Goal: Navigation & Orientation: Find specific page/section

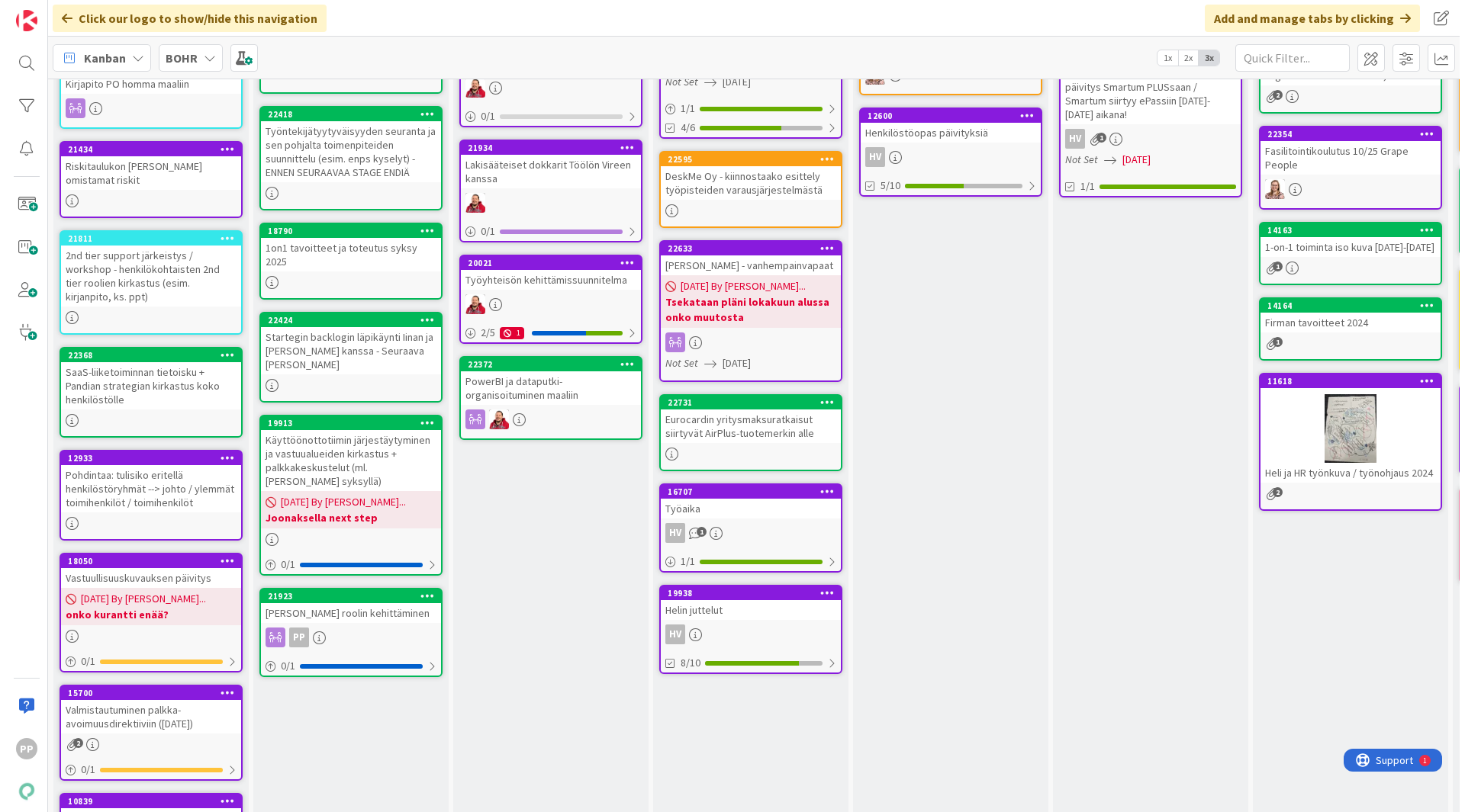
scroll to position [546, 0]
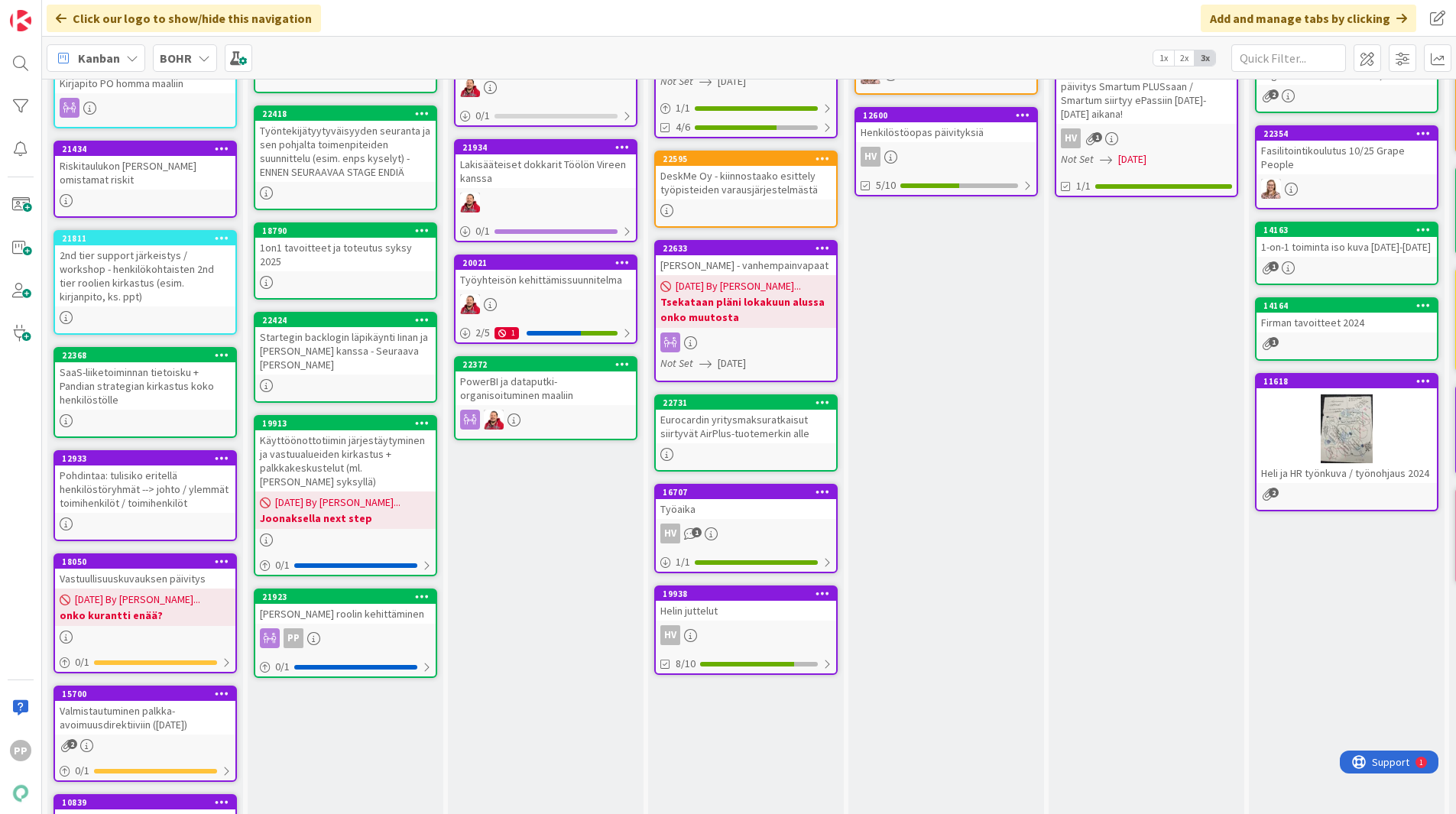
click at [370, 604] on div "[PERSON_NAME] roolin kehittäminen" at bounding box center [345, 614] width 180 height 20
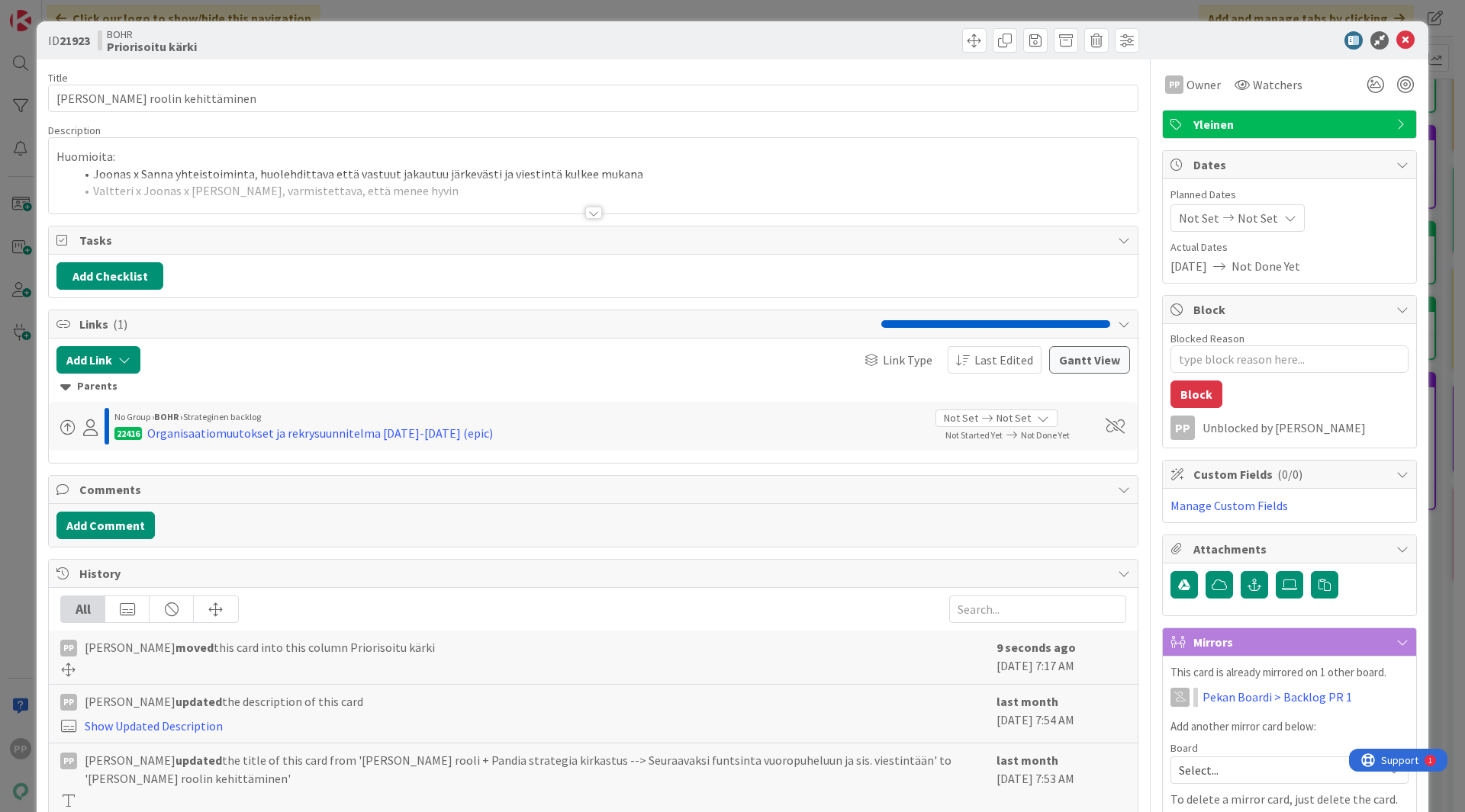
click at [324, 193] on div at bounding box center [593, 193] width 1089 height 39
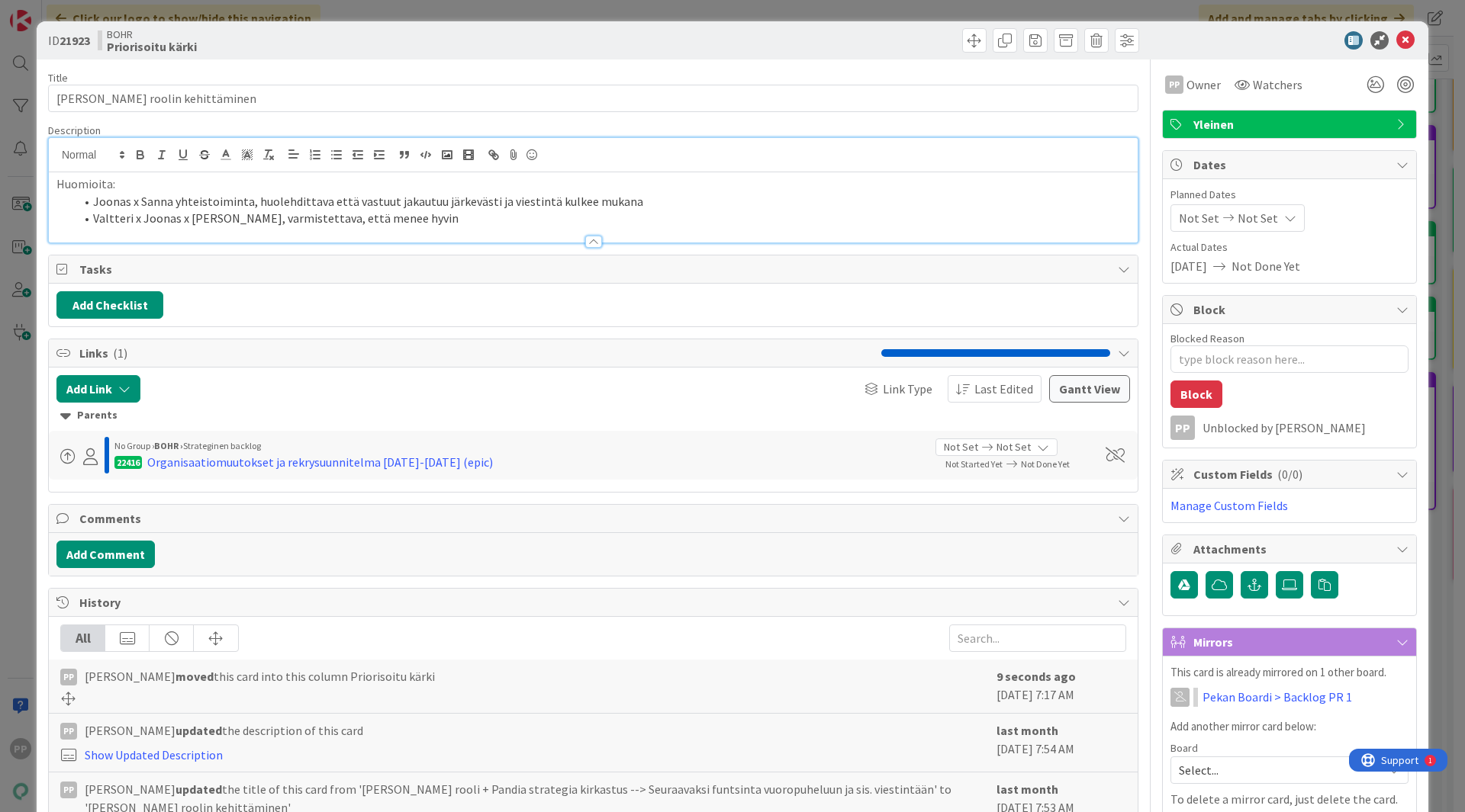
drag, startPoint x: 483, startPoint y: 34, endPoint x: 483, endPoint y: 25, distance: 9.0
click at [483, 33] on div "BOHR Priorisoitu kärki" at bounding box center [343, 40] width 493 height 24
click at [485, 12] on div "ID 21923 BOHR Priorisoitu kärki Title 29 / 128 [PERSON_NAME] roolin kehittämine…" at bounding box center [732, 406] width 1465 height 812
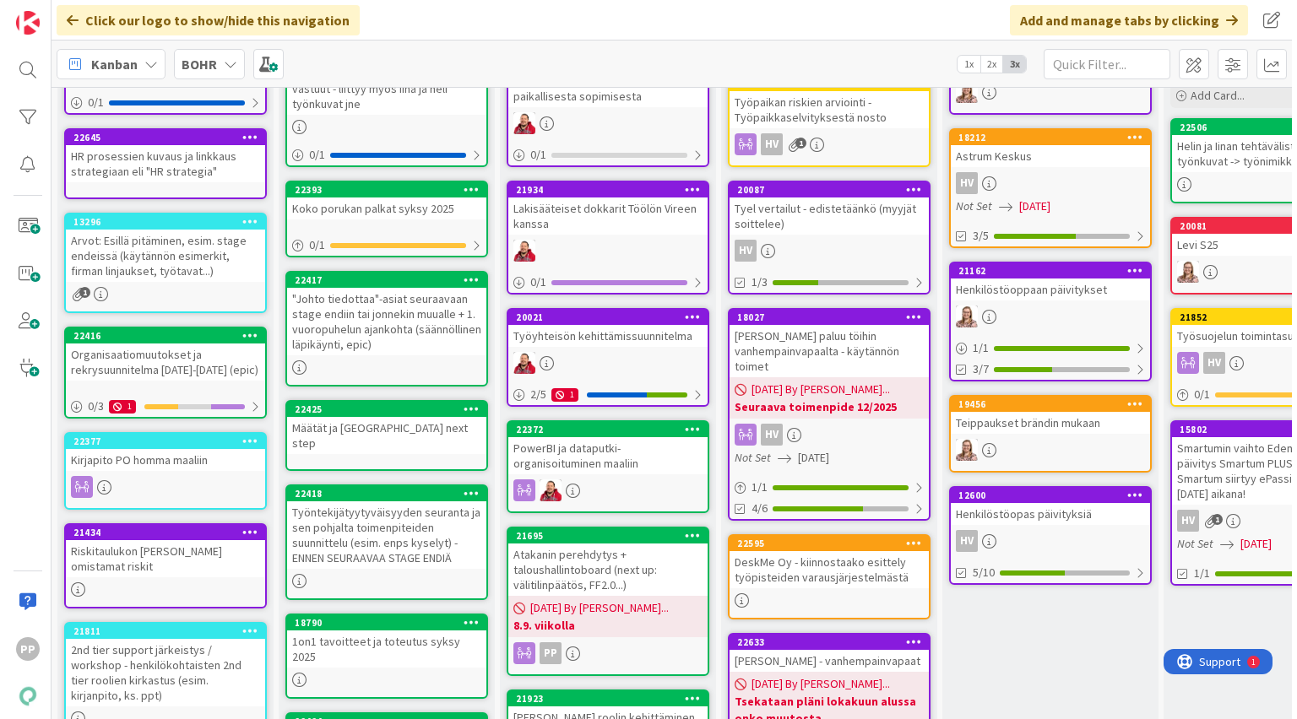
scroll to position [238, 0]
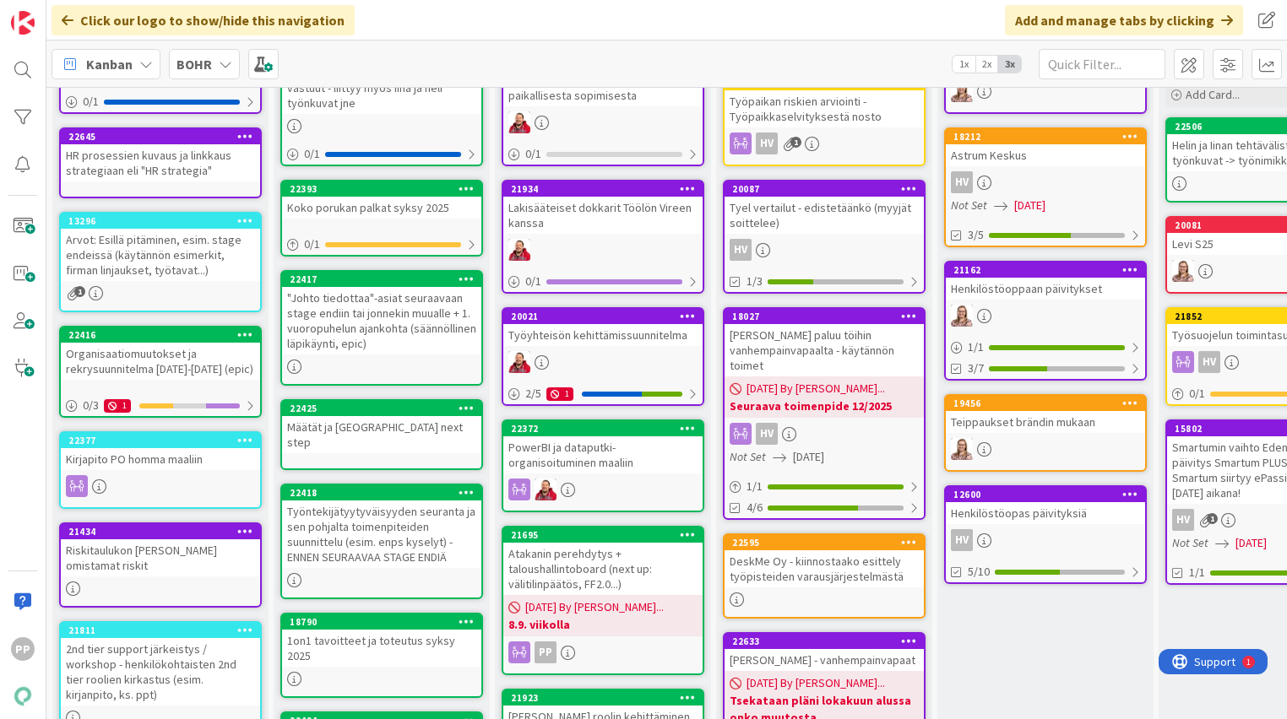
click at [380, 210] on div "Koko porukan palkat syksy 2025" at bounding box center [381, 208] width 199 height 22
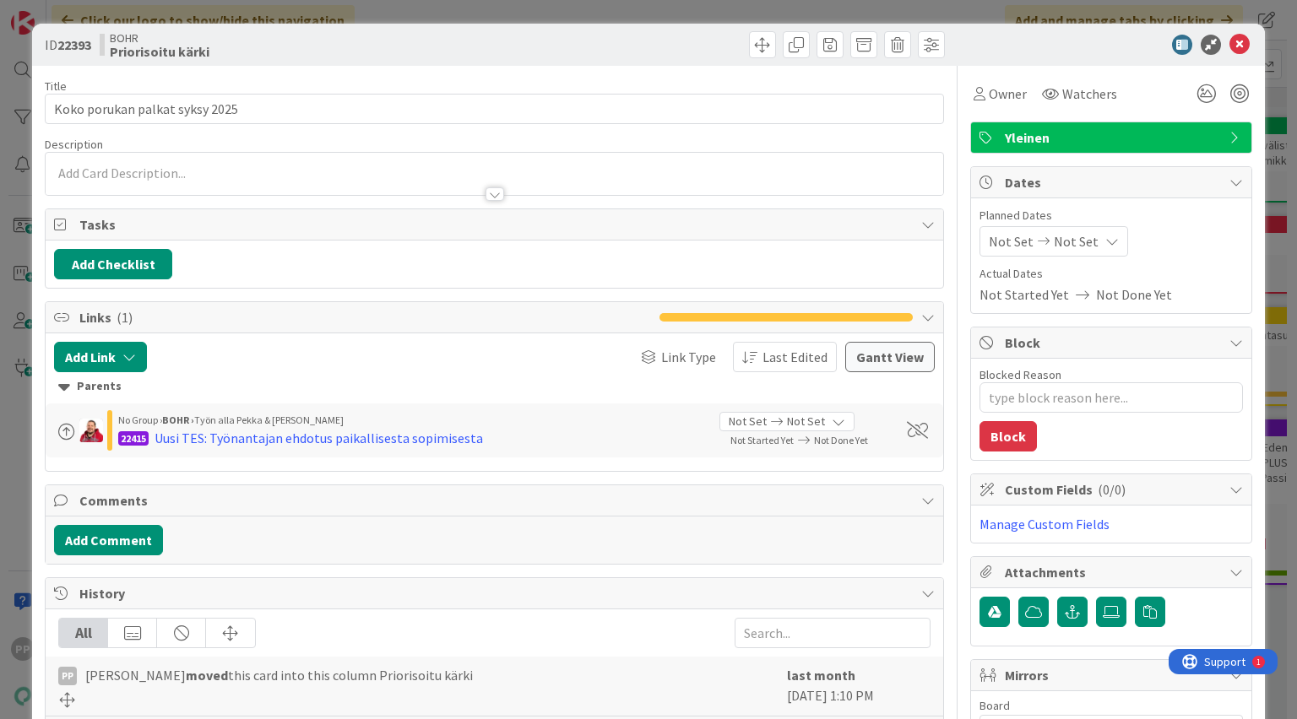
type textarea "x"
click at [294, 182] on div at bounding box center [494, 186] width 897 height 18
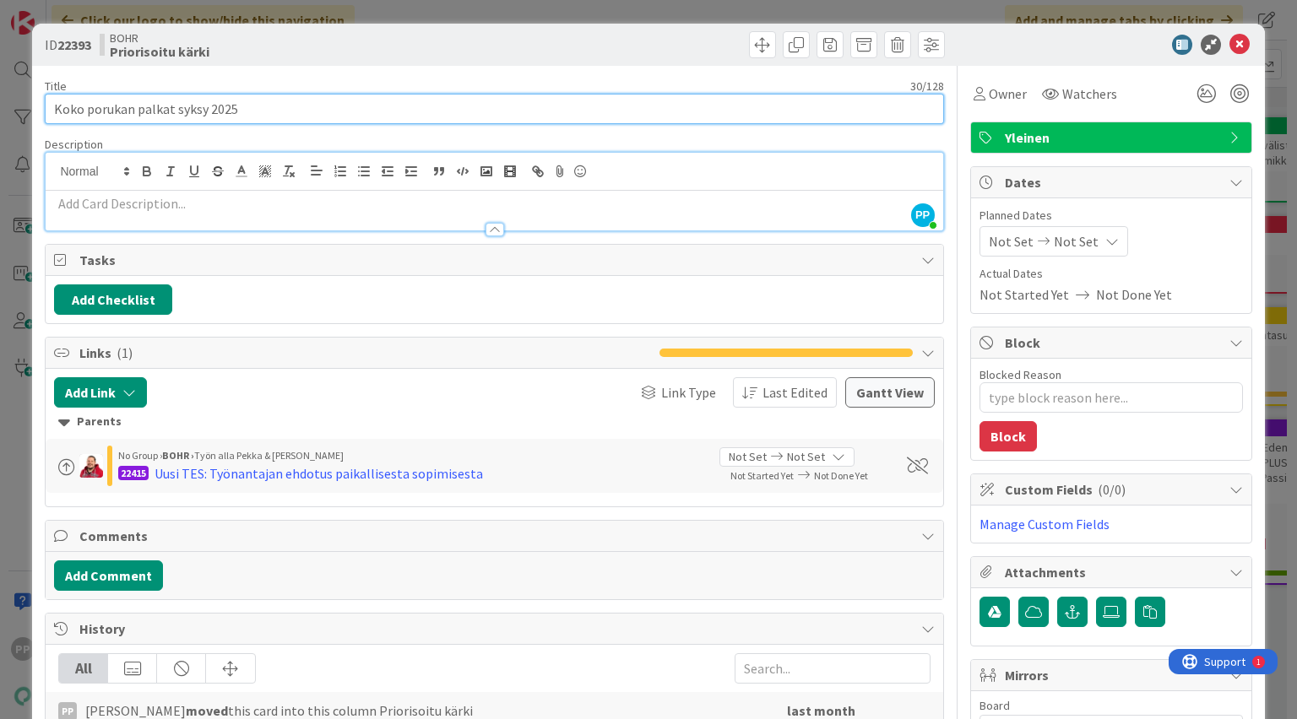
click at [335, 122] on input "Koko porukan palkat syksy 2025" at bounding box center [494, 109] width 898 height 30
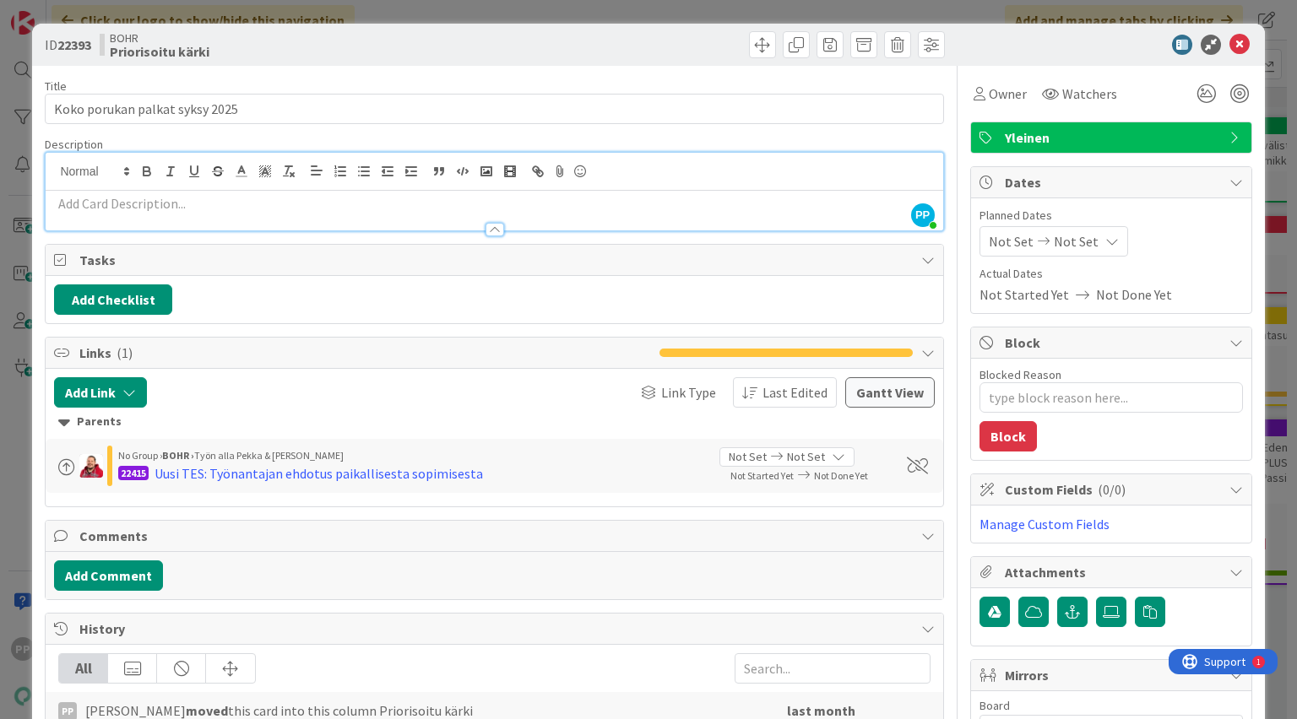
click at [275, 223] on div at bounding box center [494, 222] width 897 height 18
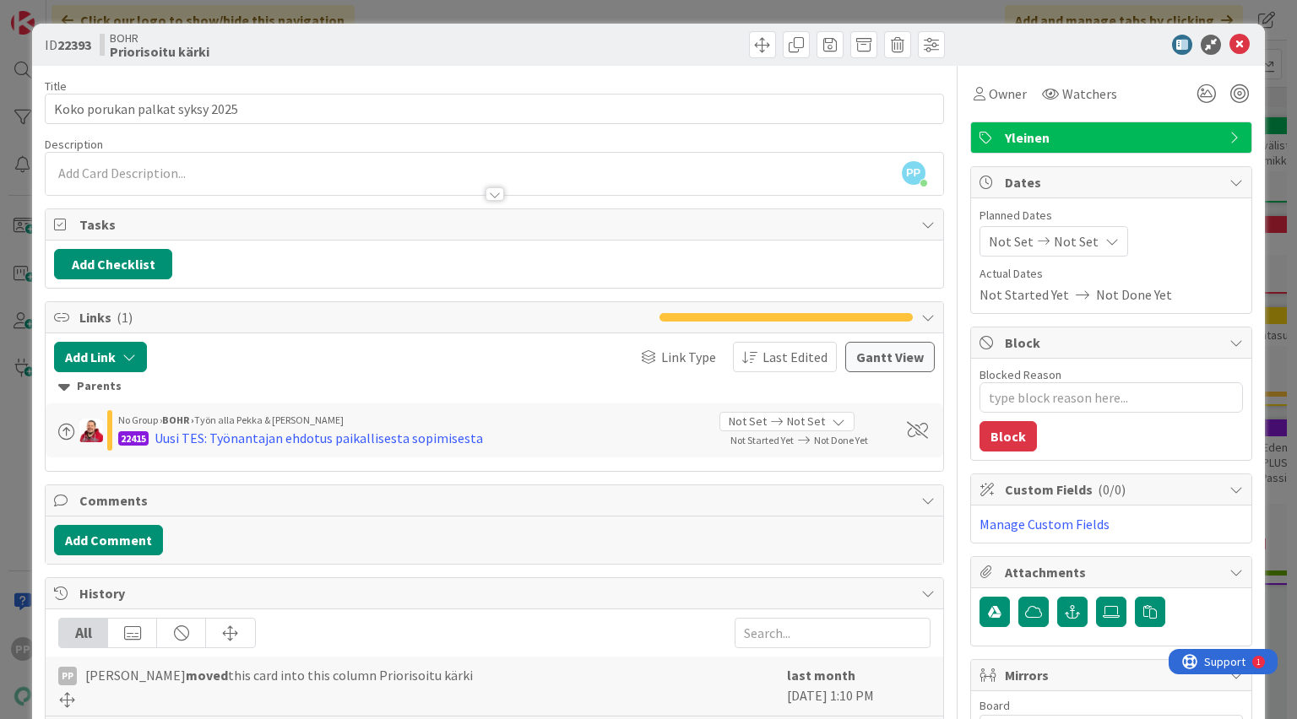
click at [193, 189] on div at bounding box center [494, 186] width 897 height 18
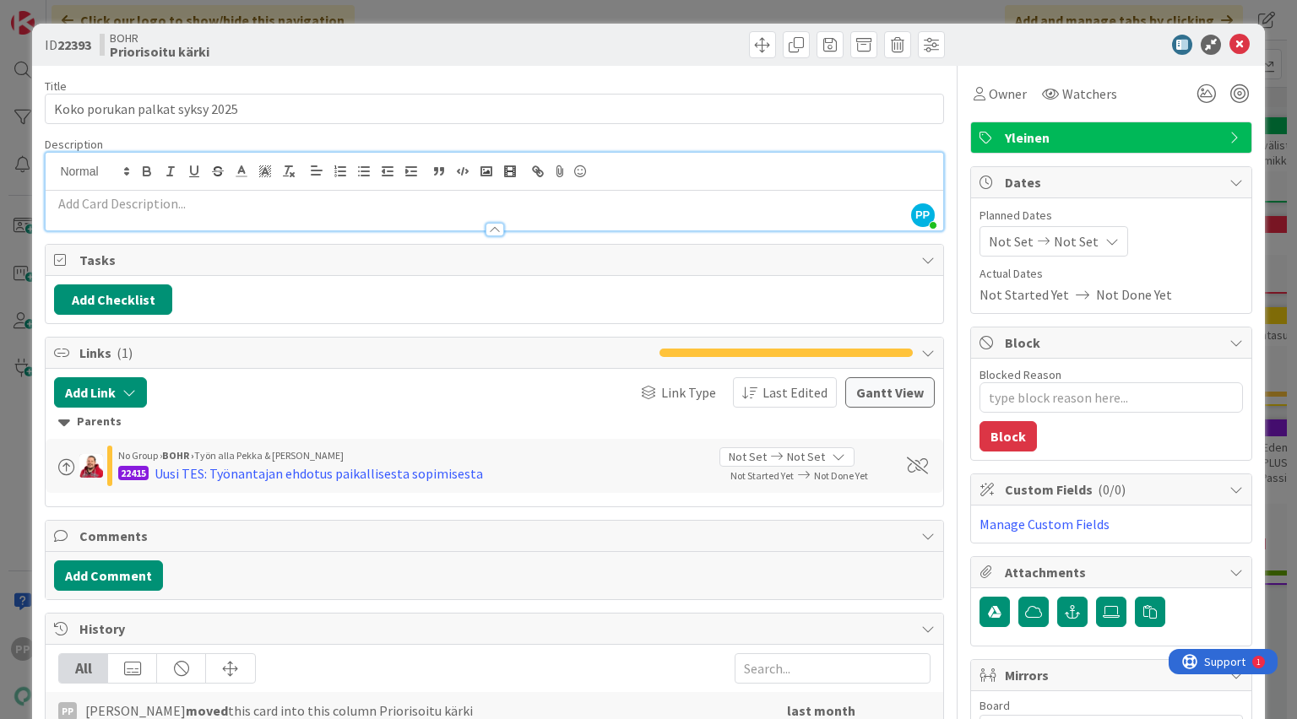
click at [149, 210] on p at bounding box center [494, 203] width 880 height 19
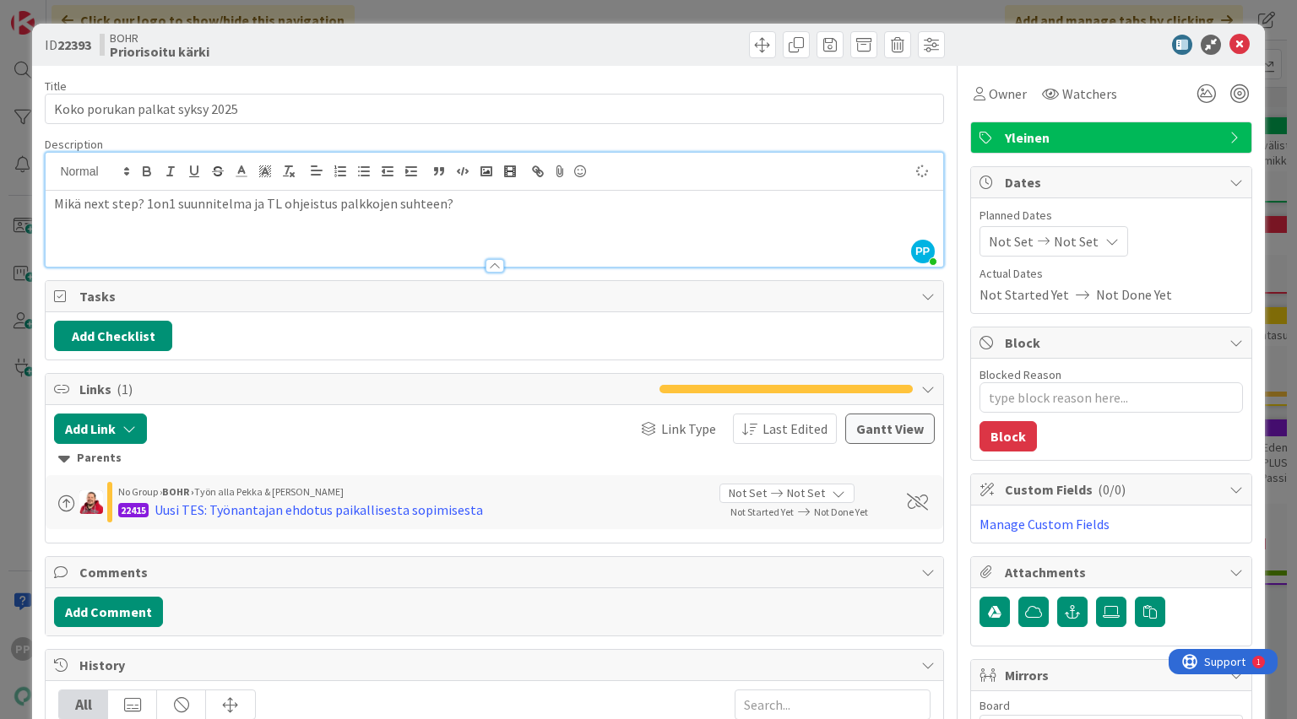
click at [237, 138] on div "Description" at bounding box center [494, 144] width 898 height 15
click at [1108, 401] on textarea "Blocked Reason" at bounding box center [1111, 398] width 263 height 30
type textarea "x"
type textarea "1o"
type textarea "x"
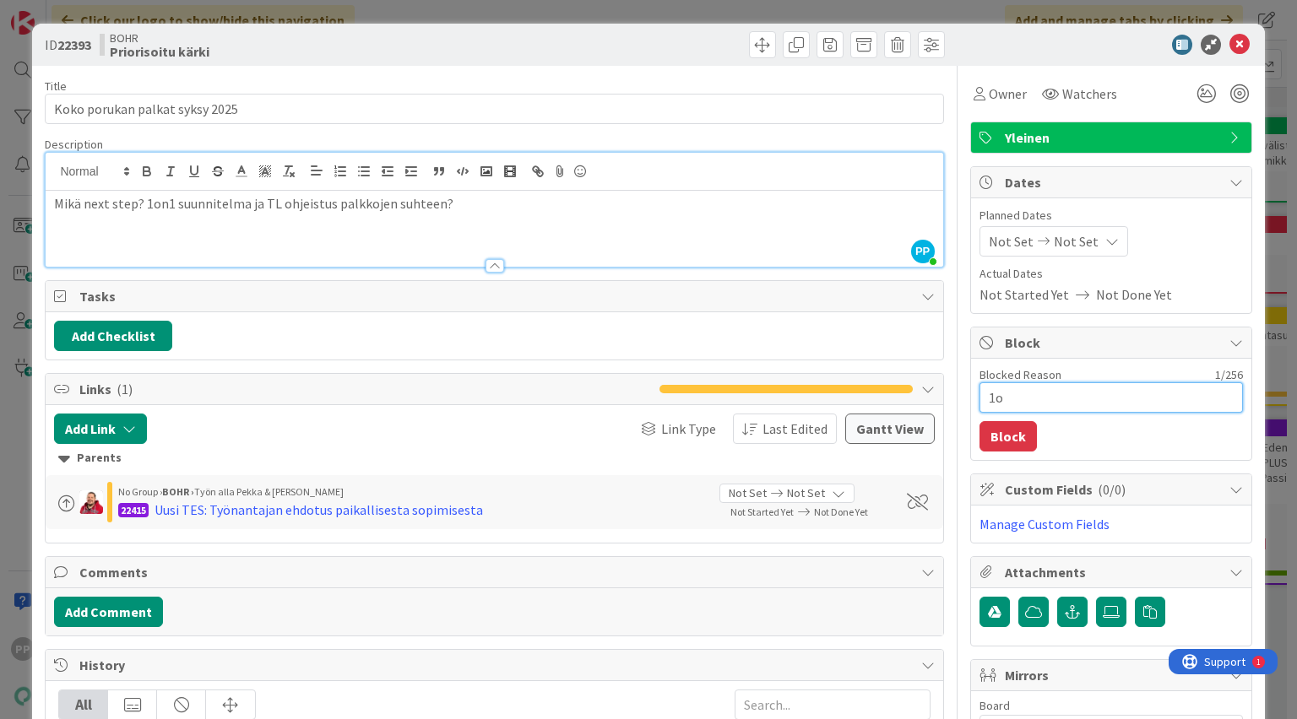
type textarea "1on"
type textarea "x"
type textarea "1on1"
type textarea "x"
type textarea "1on1"
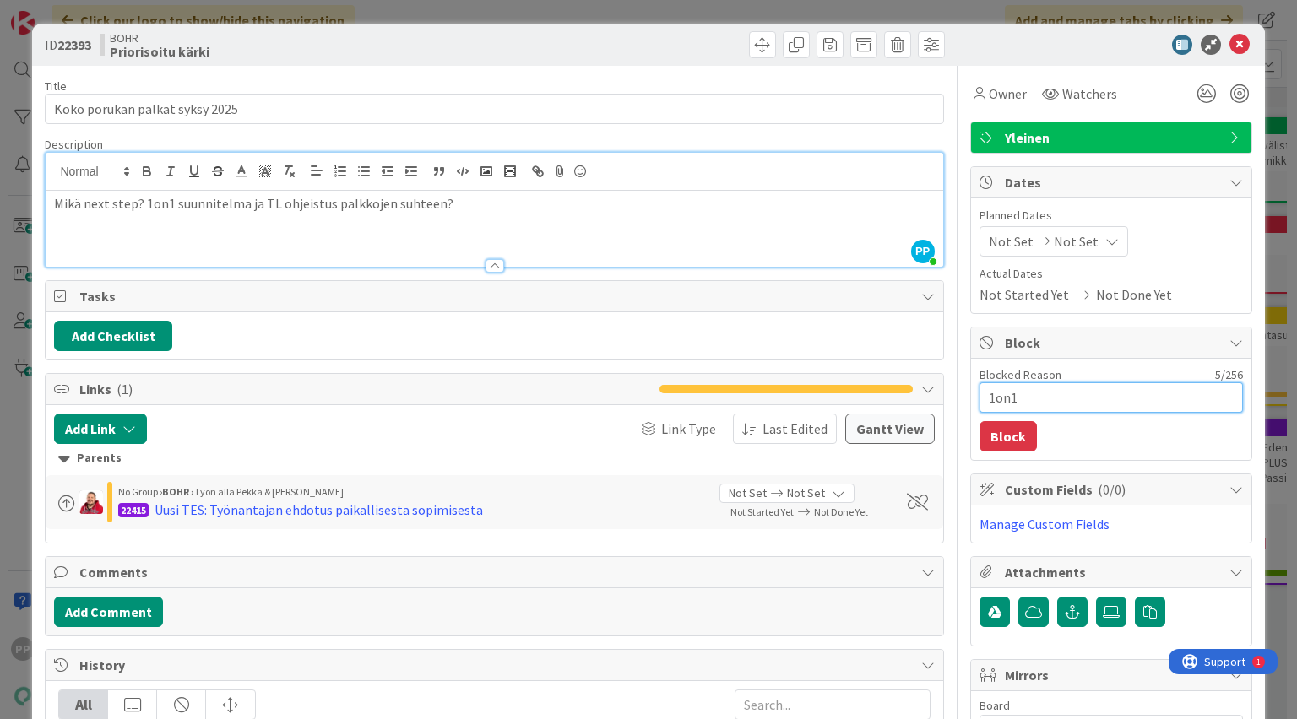
type textarea "x"
type textarea "1on1 s"
type textarea "x"
type textarea "1on1 su"
type textarea "x"
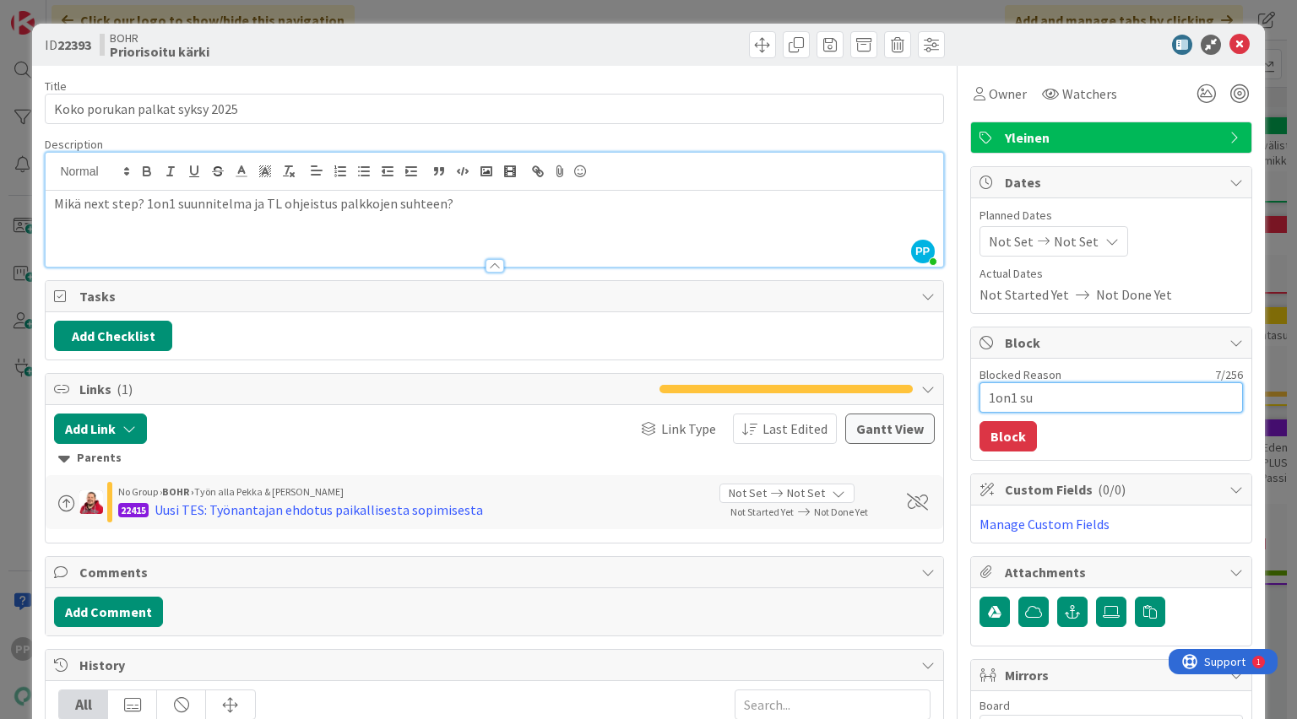
type textarea "1on1 suu"
type textarea "x"
type textarea "1on1 suun"
type textarea "x"
type textarea "1on1 suunn"
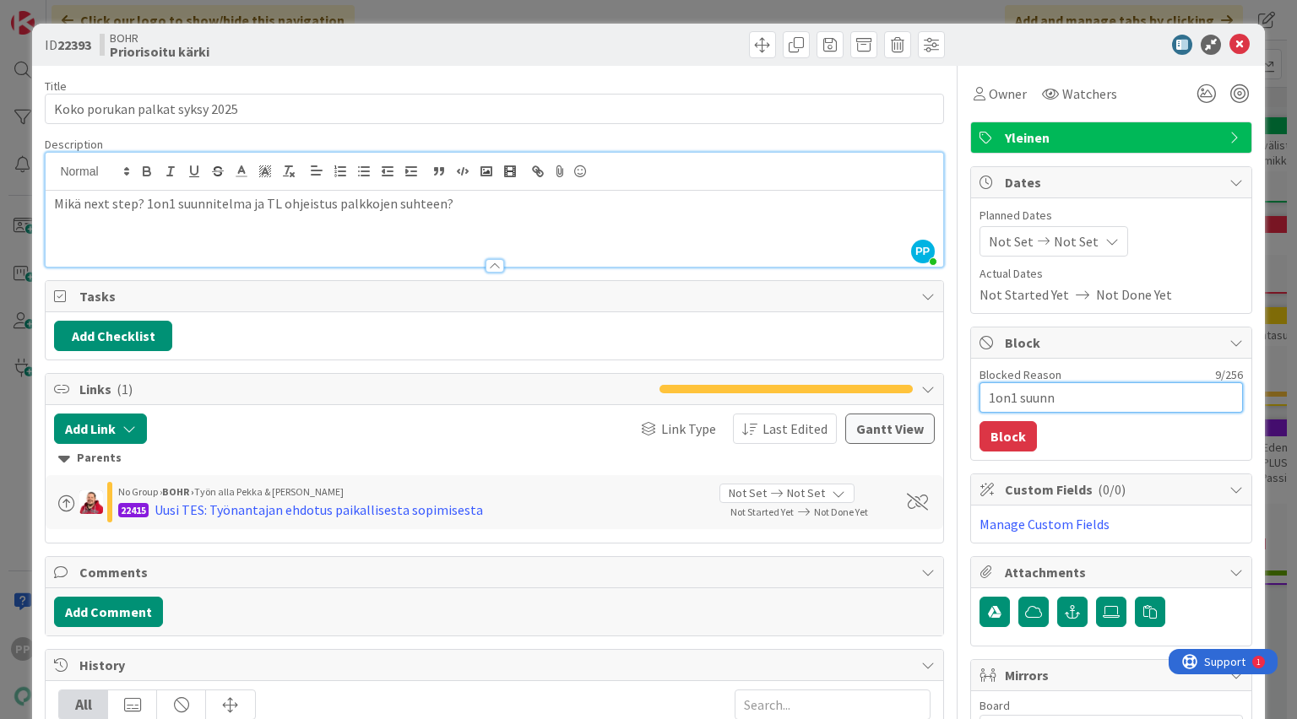
type textarea "x"
type textarea "1on1 suunni"
type textarea "x"
type textarea "1on1 suunnit"
type textarea "x"
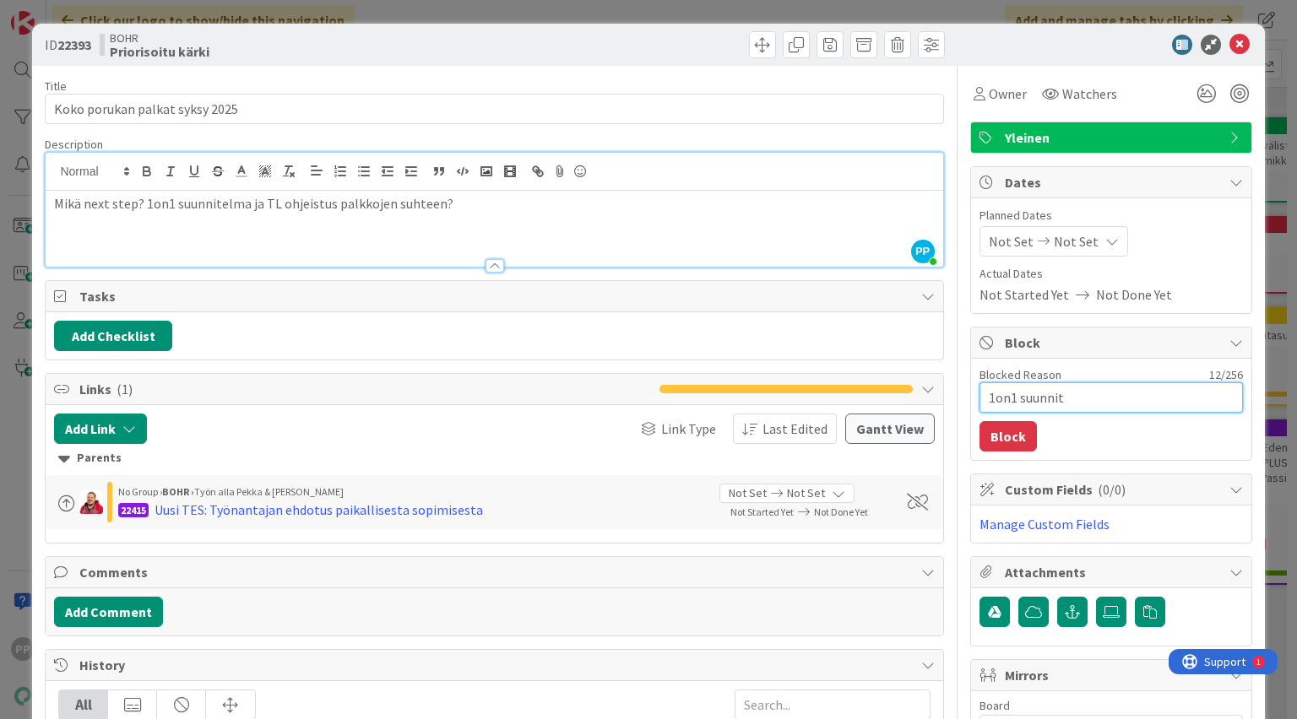
type textarea "1on1 suunnite"
type textarea "x"
type textarea "s"
type textarea "x"
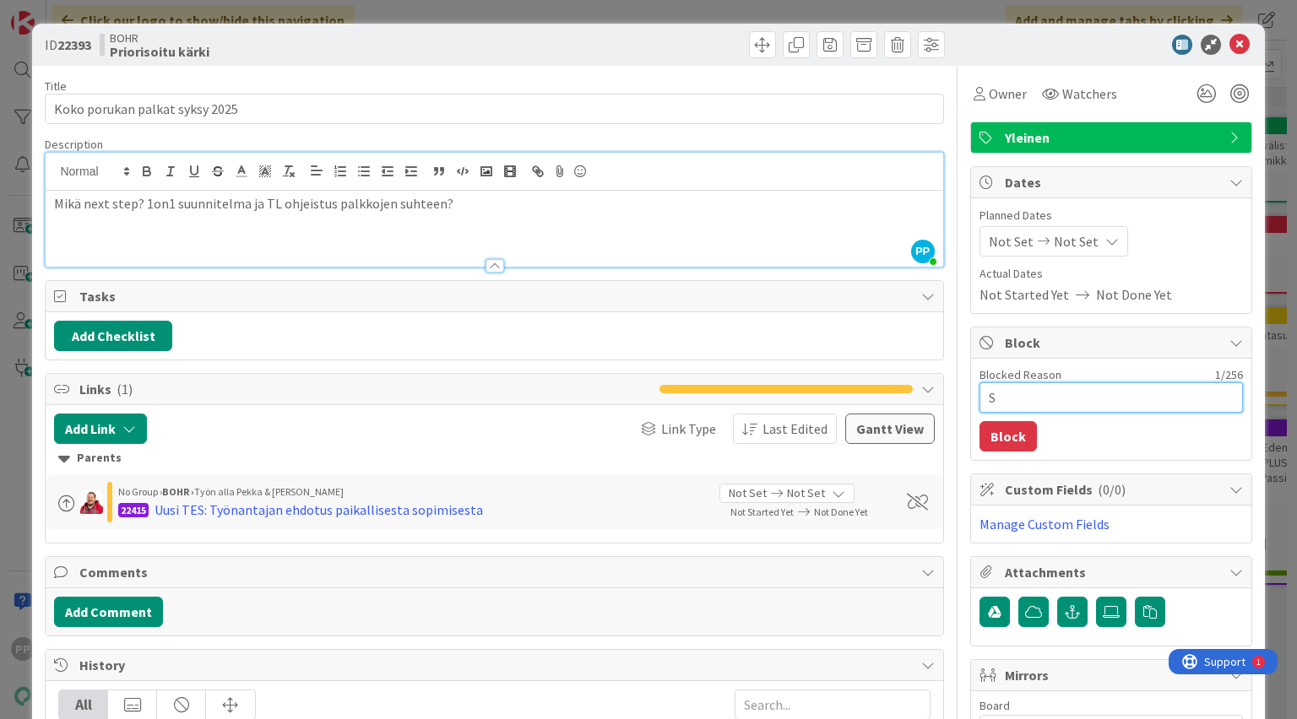
type textarea "Su"
type textarea "x"
type textarea "Suu"
type textarea "x"
type textarea "Suun"
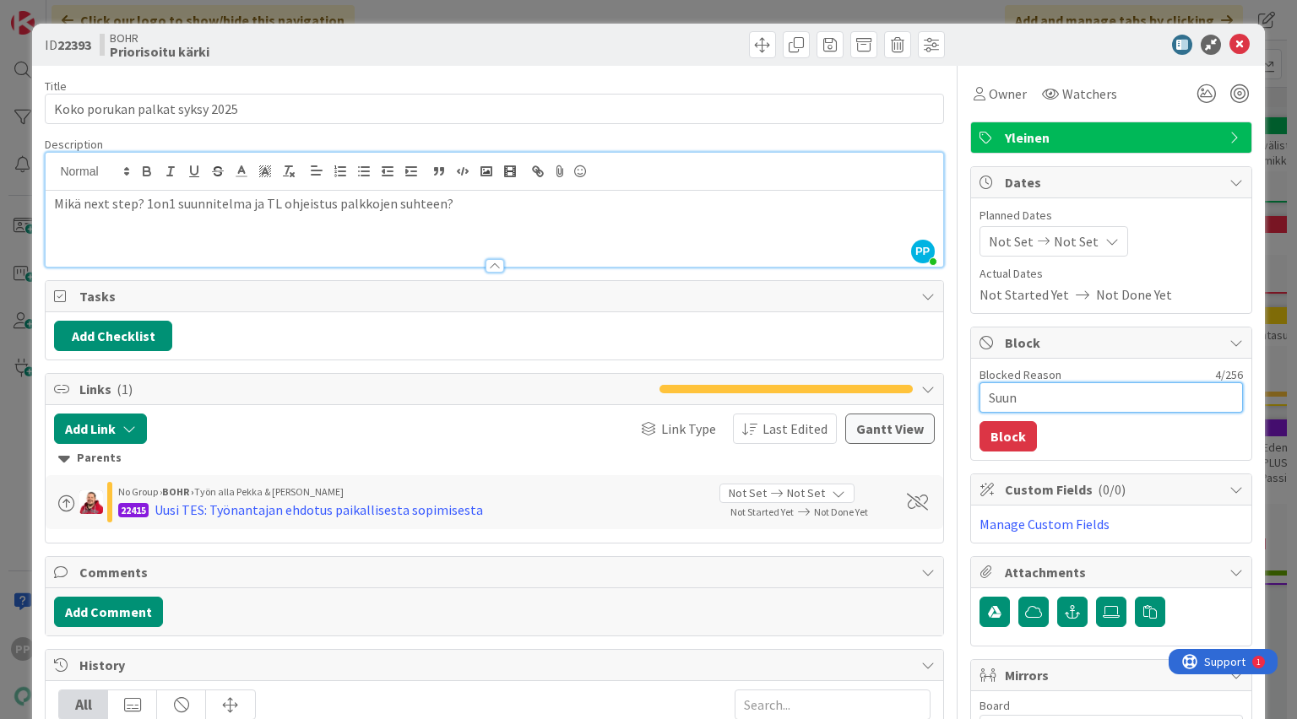
type textarea "x"
type textarea "Suunn"
type textarea "x"
type textarea "Suunni"
type textarea "x"
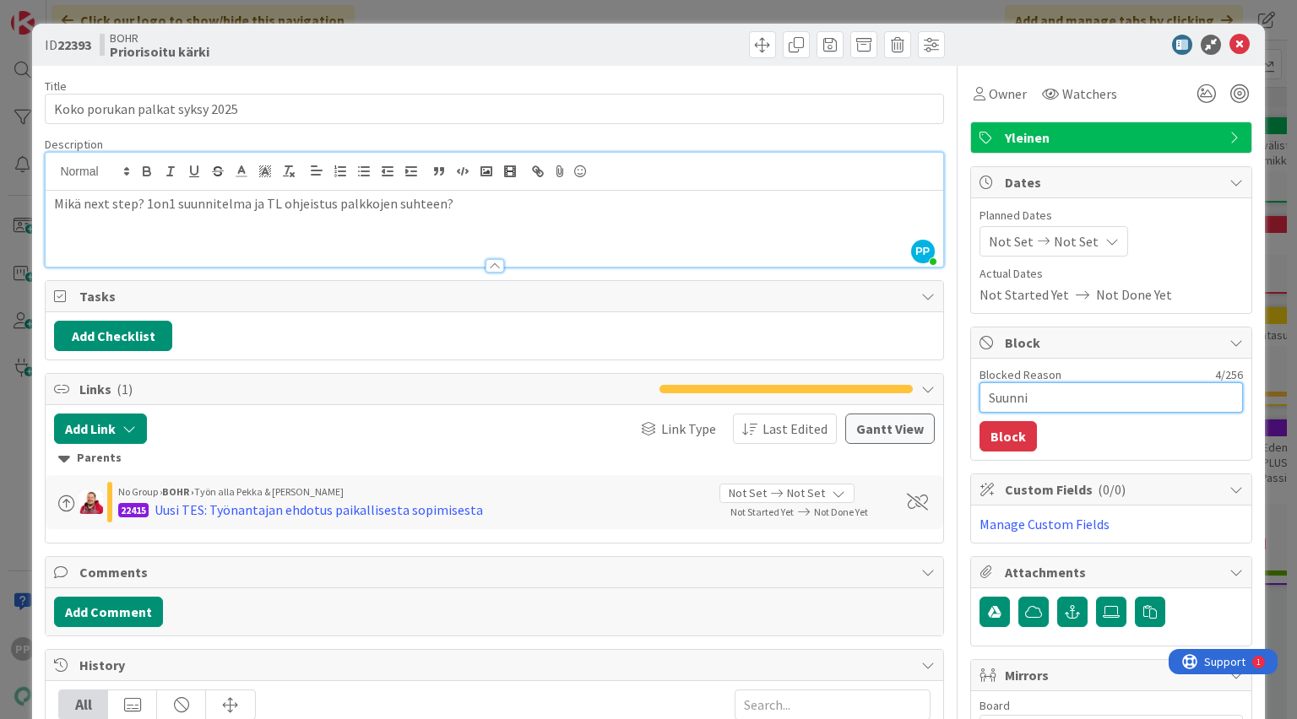
type textarea "Suunnit"
type textarea "x"
type textarea "Suunnitel"
type textarea "x"
type textarea "Suunnitelm"
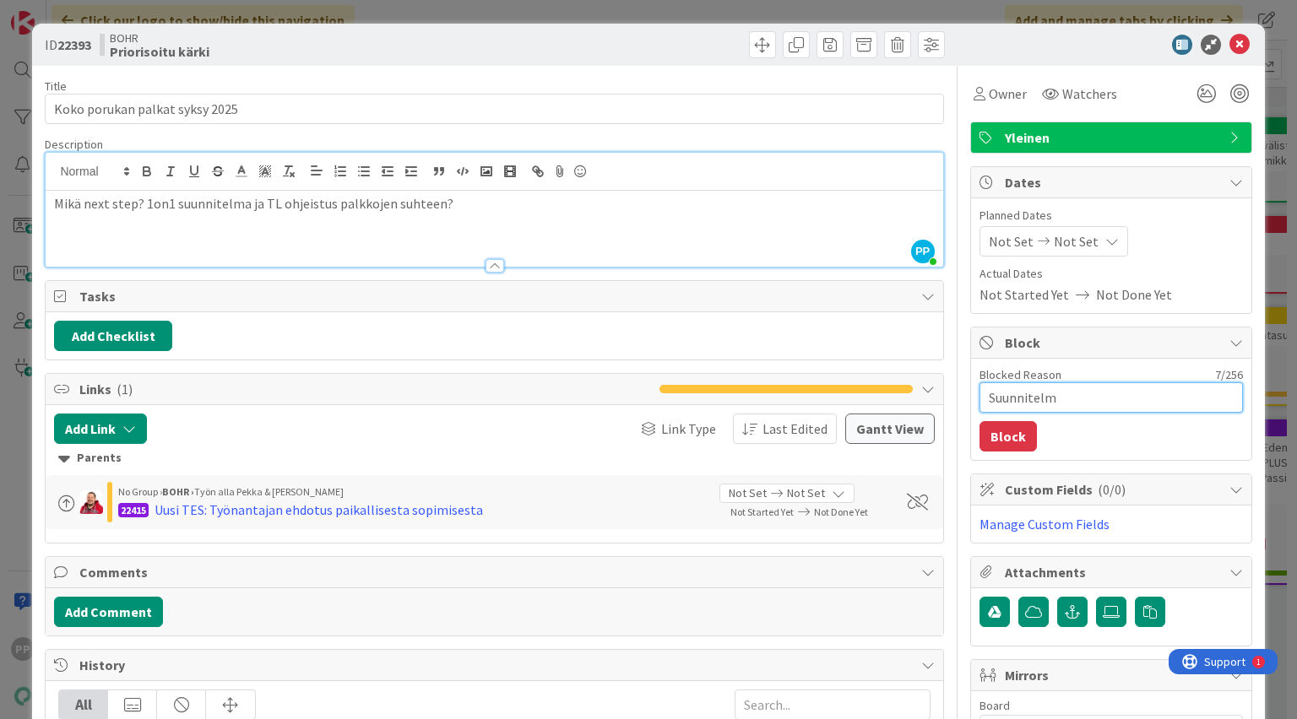
type textarea "x"
type textarea "Suunnitelma"
type textarea "x"
type textarea "Suunnitelma"
type textarea "x"
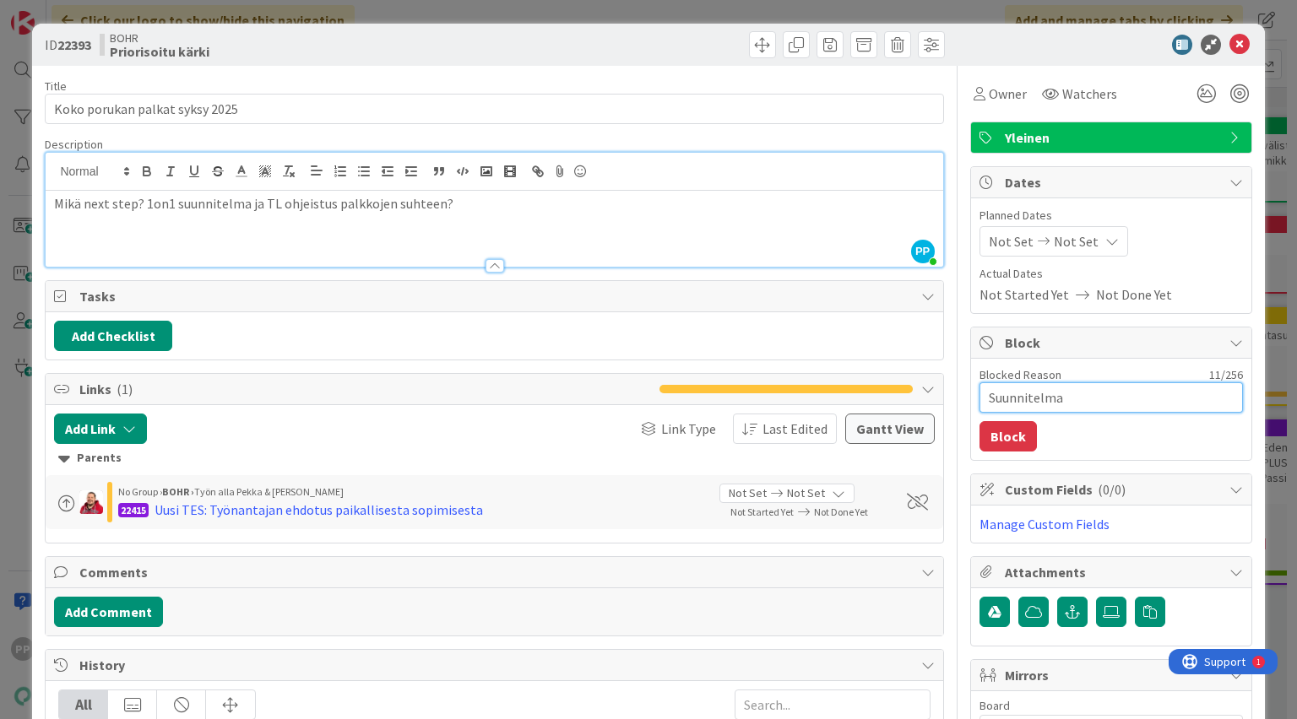
type textarea "Suunnitelma s"
type textarea "x"
type textarea "Suunnitelma seu"
type textarea "x"
type textarea "Suunnitelma seur"
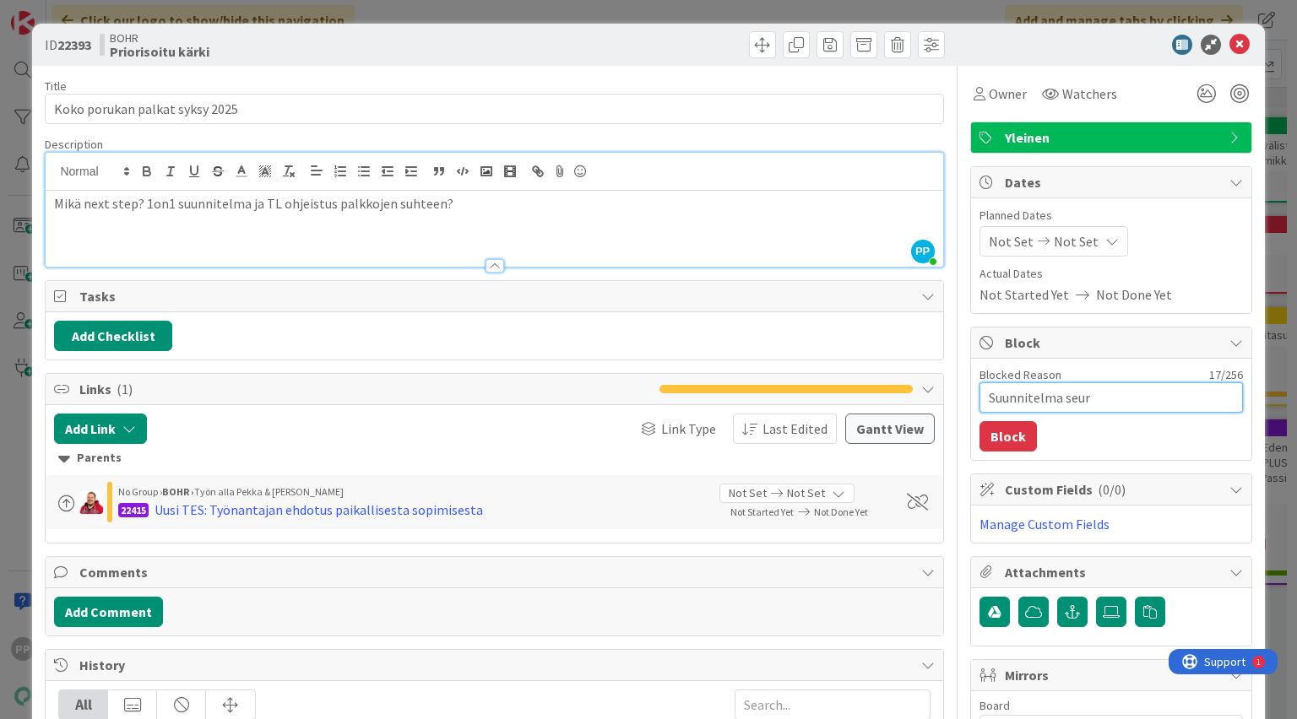
type textarea "x"
type textarea "Suunnitelma seura"
type textarea "x"
type textarea "Suunnitelma seuraa"
type textarea "x"
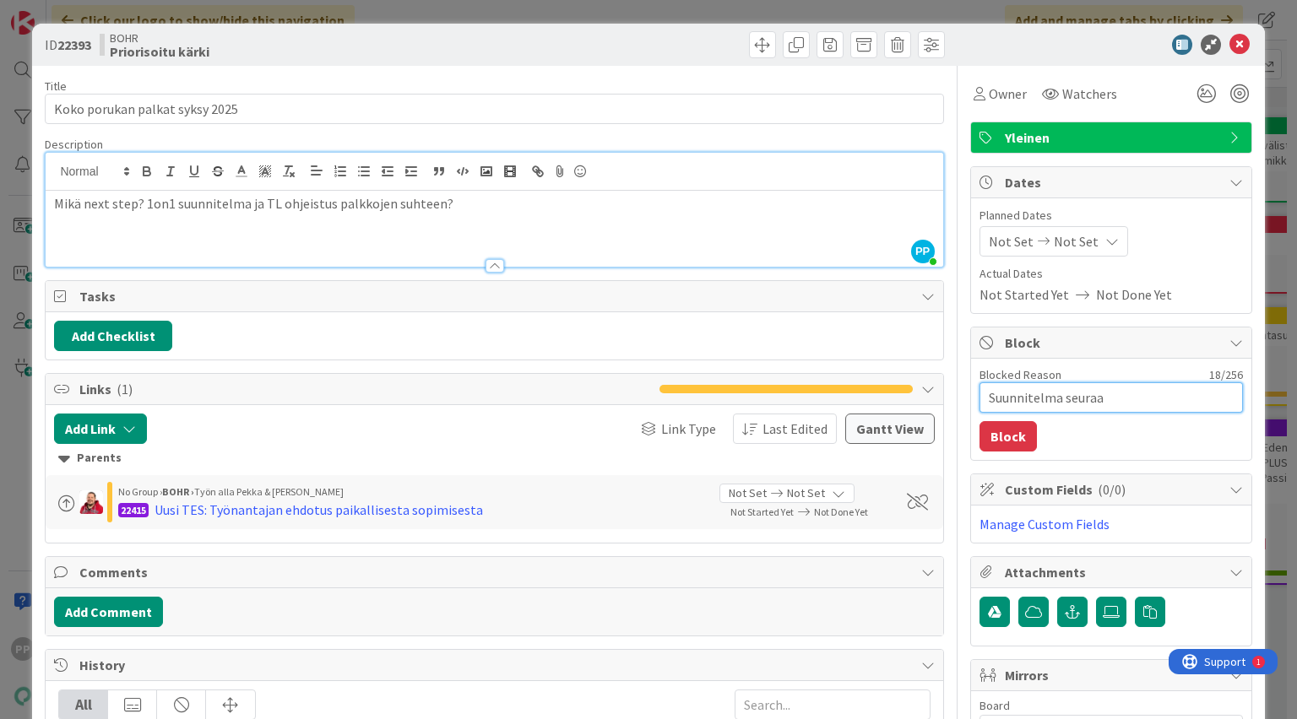
type textarea "Suunnitelma seuraav"
type textarea "x"
type textarea "Suunnitelma seuraavi"
type textarea "x"
type textarea "Suunnitelma seuraavis"
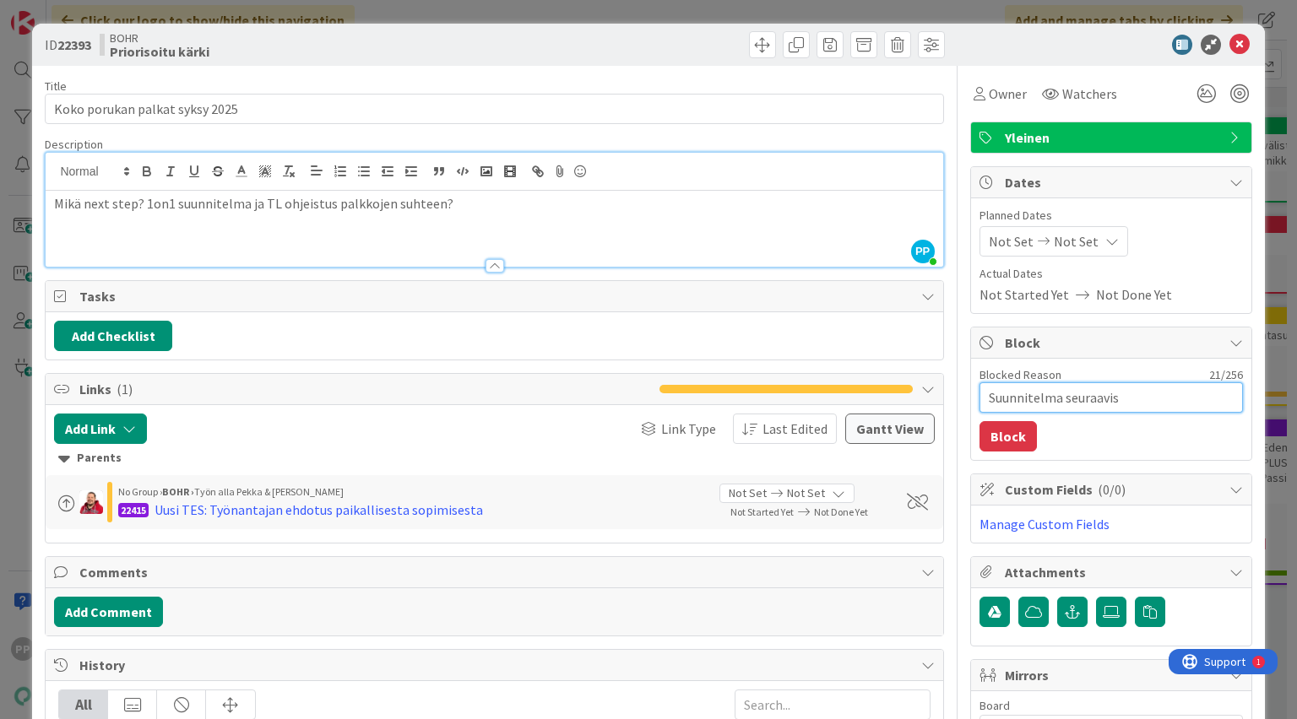
type textarea "x"
type textarea "Suunnitelma seuraavist"
type textarea "x"
type textarea "Suunnitelma seuraavista"
type textarea "x"
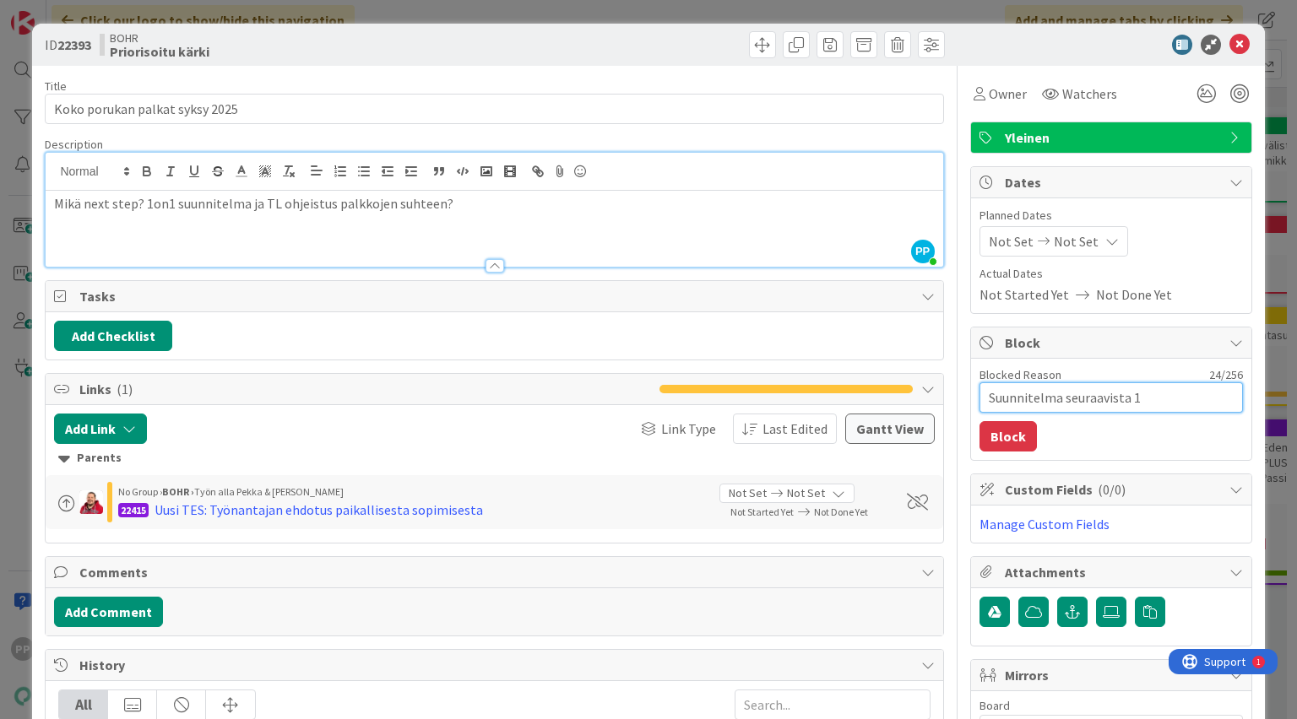
type textarea "Suunnitelma seuraavista 1o"
type textarea "x"
type textarea "Suunnitelma seuraavista 1on"
type textarea "x"
type textarea "Suunnitelma seuraavista 1on1"
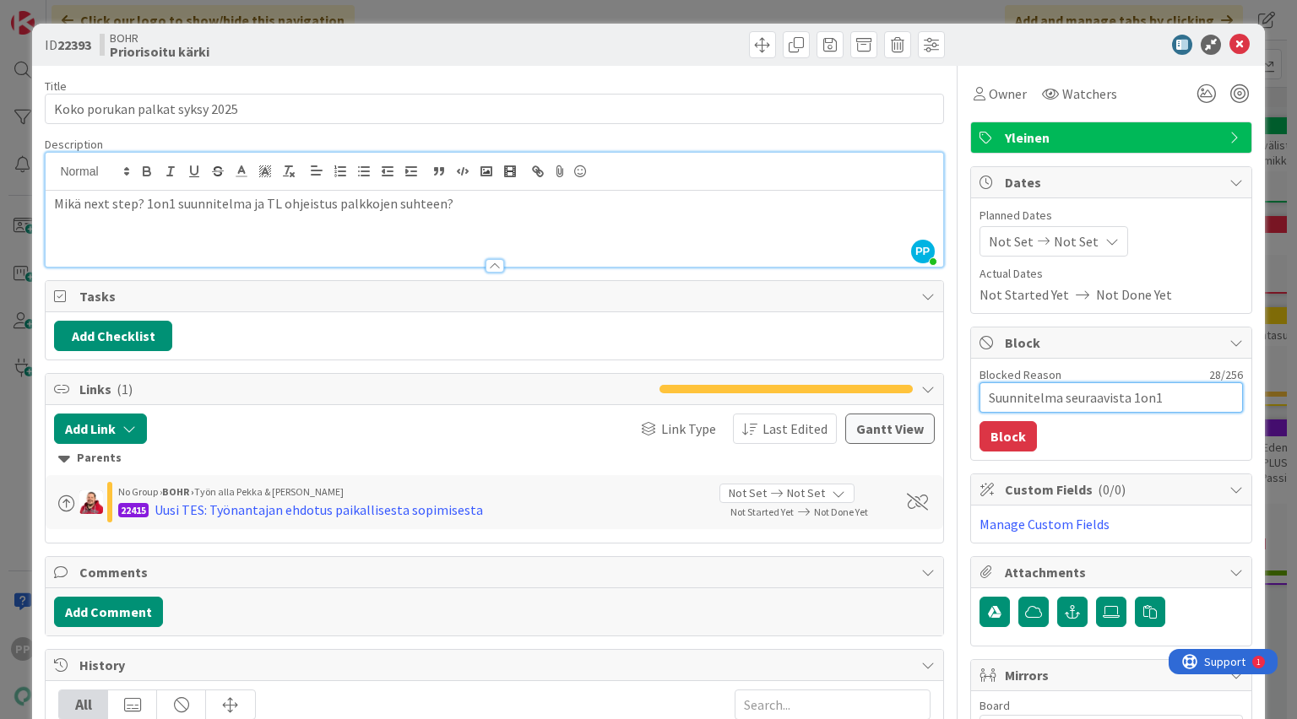
type textarea "x"
type textarea "Suunnitelma seuraavista 1on1:"
type textarea "x"
type textarea "Suunnitelma seuraavista 1on1:e"
type textarea "x"
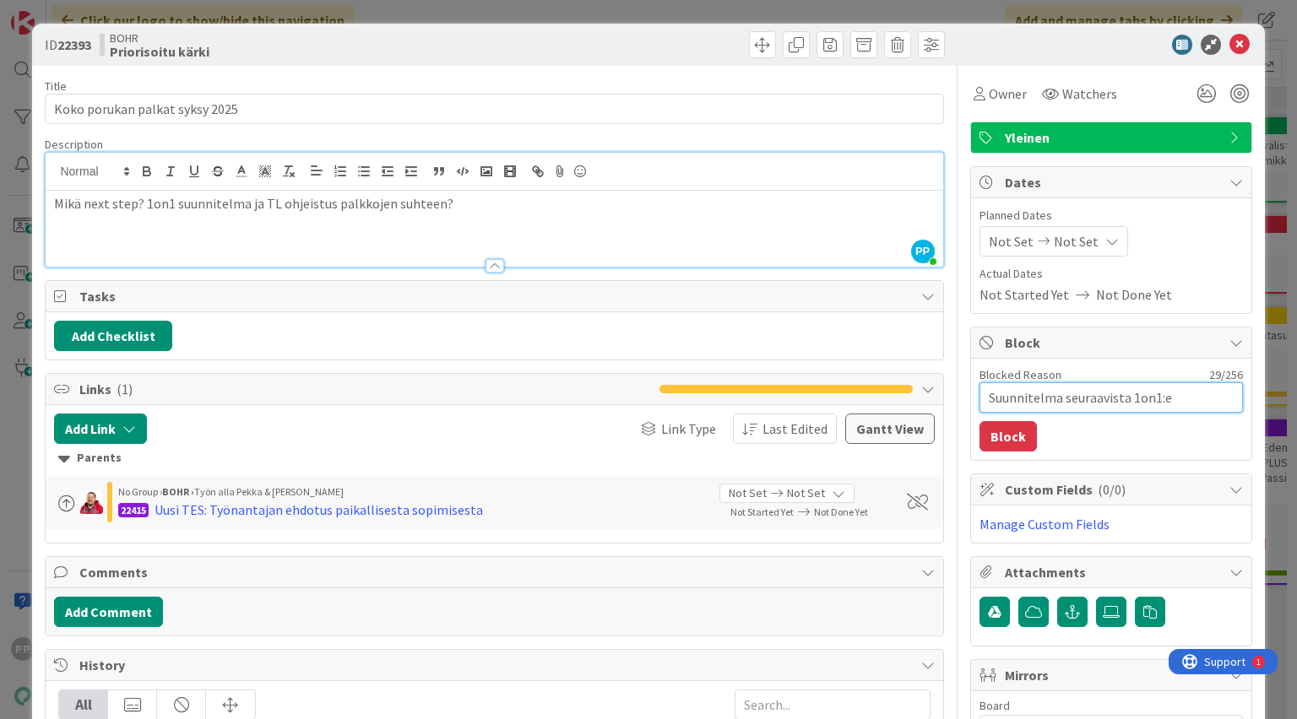
type textarea "Suunnitelma seuraavista 1on1:ei"
type textarea "x"
type textarea "Suunnitelma seuraavista 1on1:eis"
type textarea "x"
type textarea "Suunnitelma seuraavista 1on1:eist"
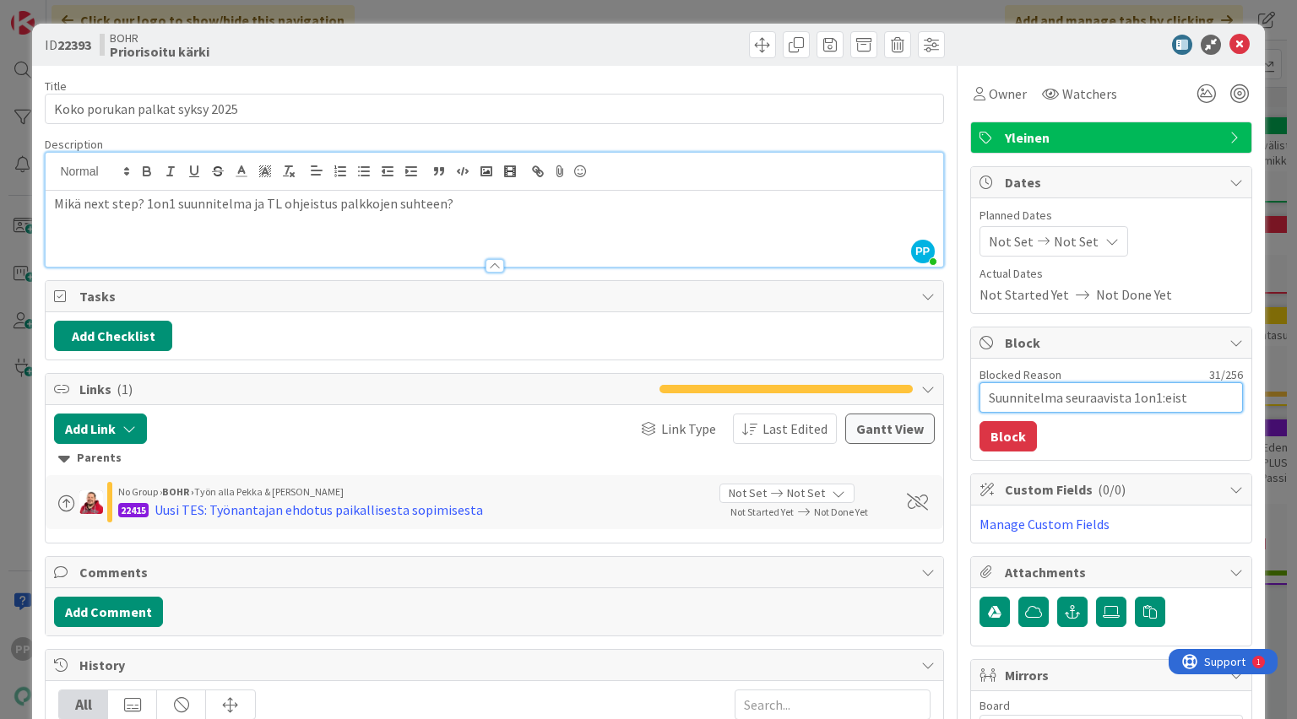
type textarea "x"
type textarea "Suunnitelma seuraavista 1on1:eista"
type textarea "x"
type textarea "Suunnitelma seuraavista 1on1:eist"
type textarea "x"
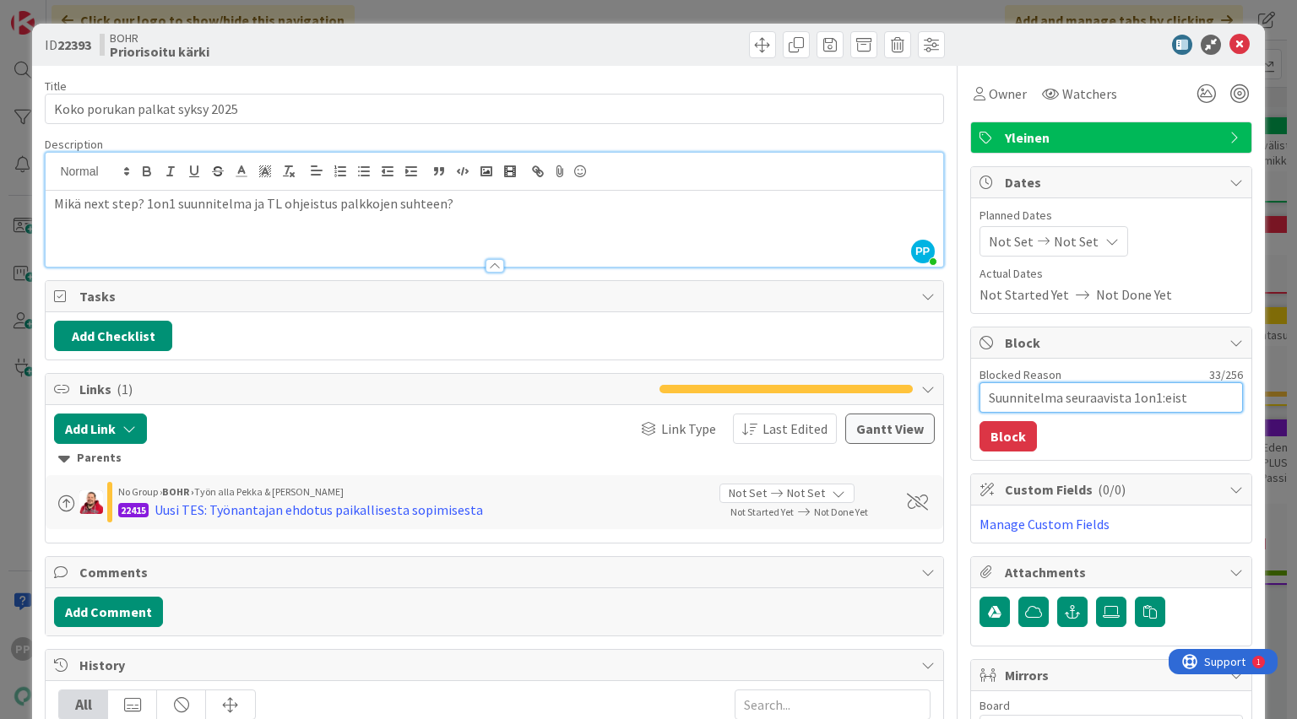
type textarea "Suunnitelma seuraavista 1on1:eis"
type textarea "x"
type textarea "Suunnitelma seuraavista 1on1:ei"
type textarea "x"
type textarea "Suunnitelma seuraavista 1on1:e"
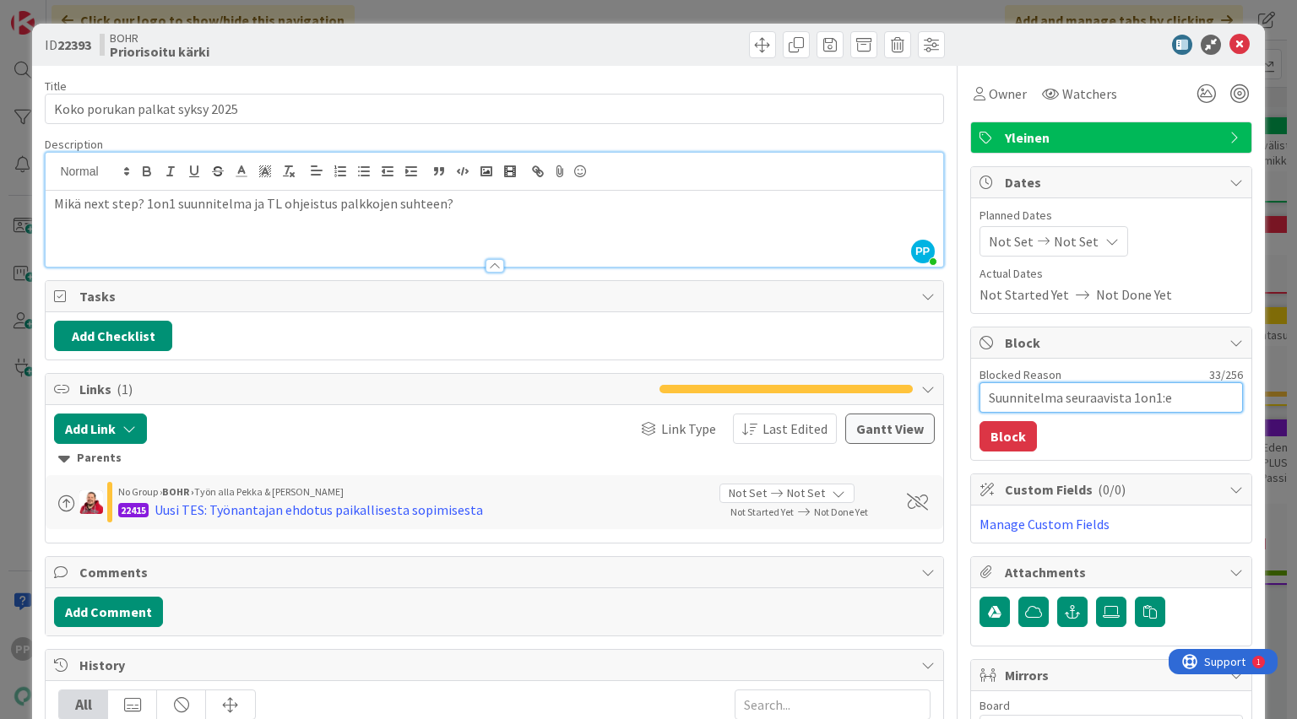
type textarea "x"
type textarea "Suunnitelma seuraavista 1on1:"
type textarea "x"
type textarea "Suunnitelma seuraavista 1on1"
type textarea "x"
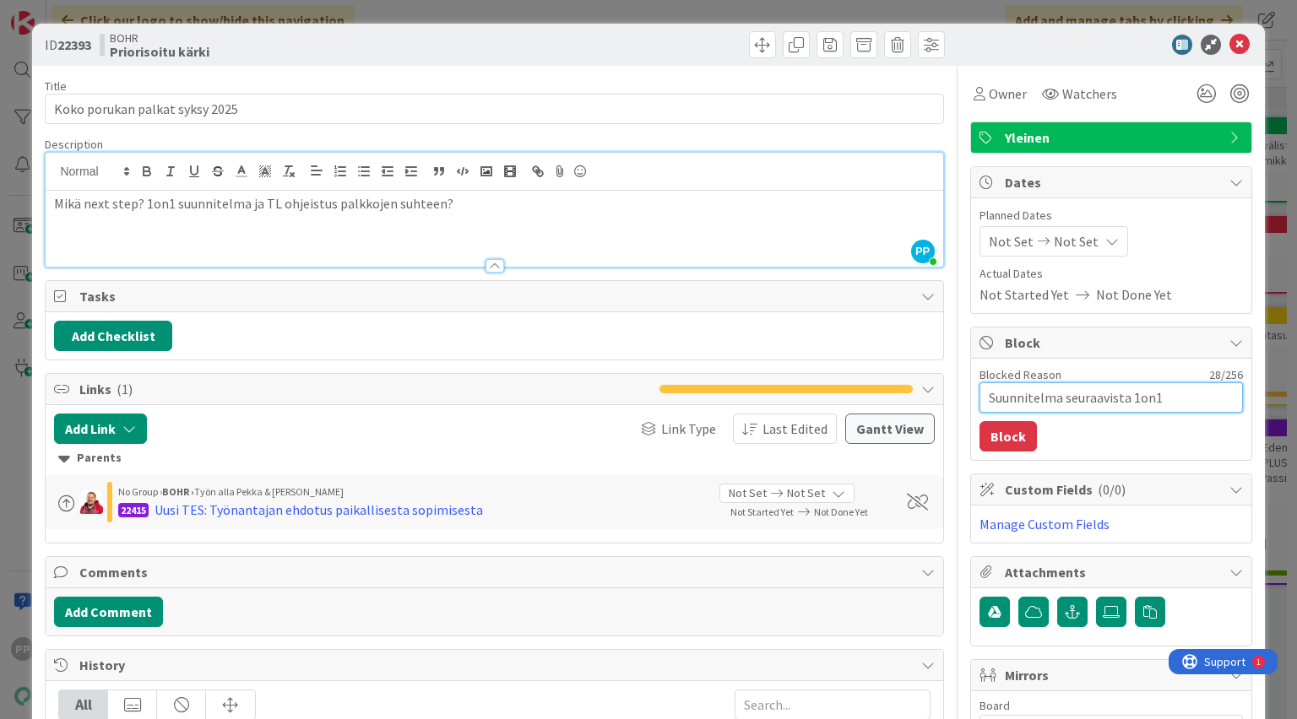
type textarea "Suunnitelma seuraavista 1on1-"
type textarea "x"
type textarea "Suunnitelma seuraavista 1on1"
type textarea "x"
type textarea "Suunnitelma seuraavista 1on"
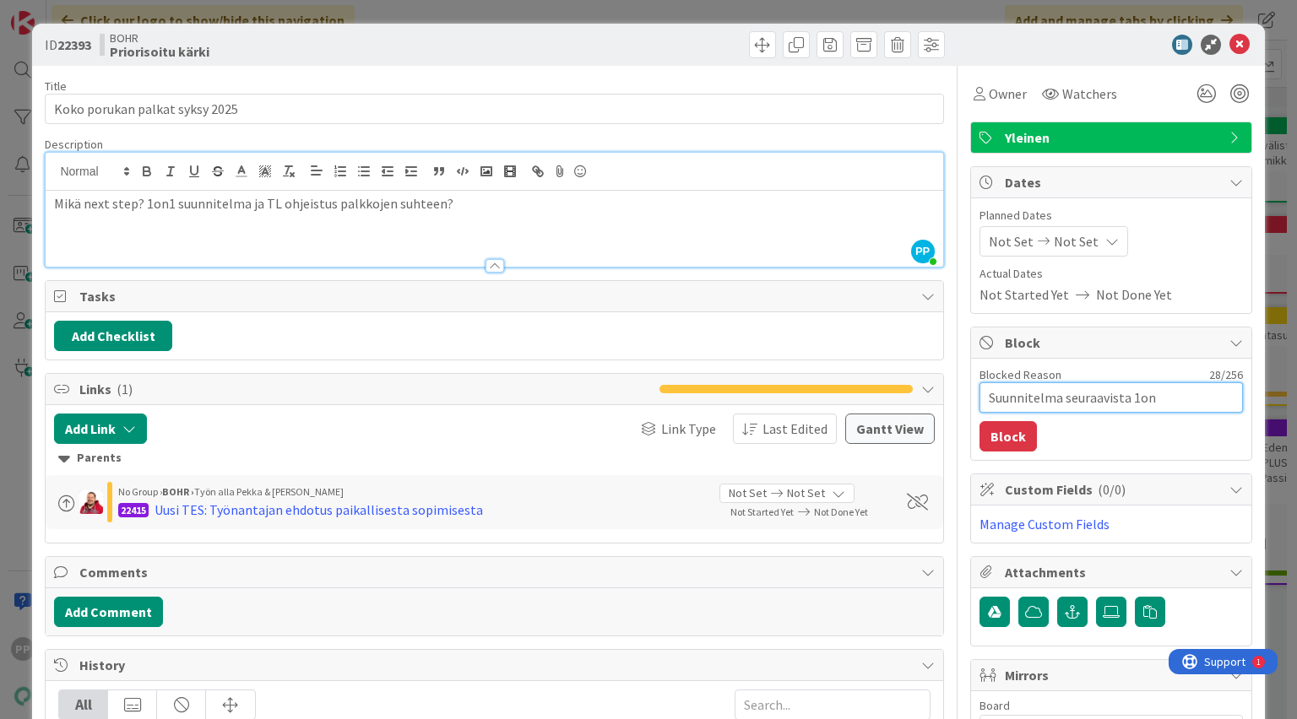
type textarea "x"
type textarea "Suunnitelma seuraavista 1o"
type textarea "x"
type textarea "Suunnitelma seuraavista 1"
type textarea "x"
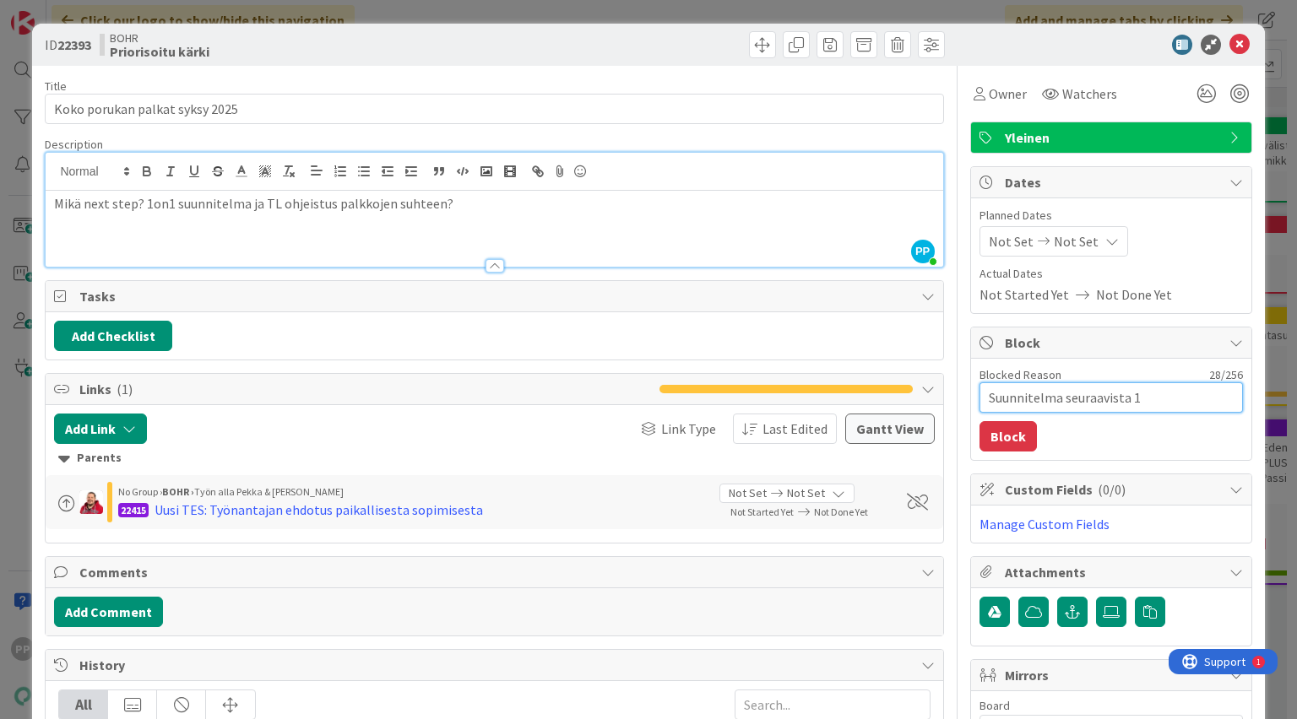
type textarea "Suunnitelma seuraavista"
type textarea "x"
type textarea "Suunnitelma seuraavista"
type textarea "x"
type textarea "Suunnitelma seuraavist"
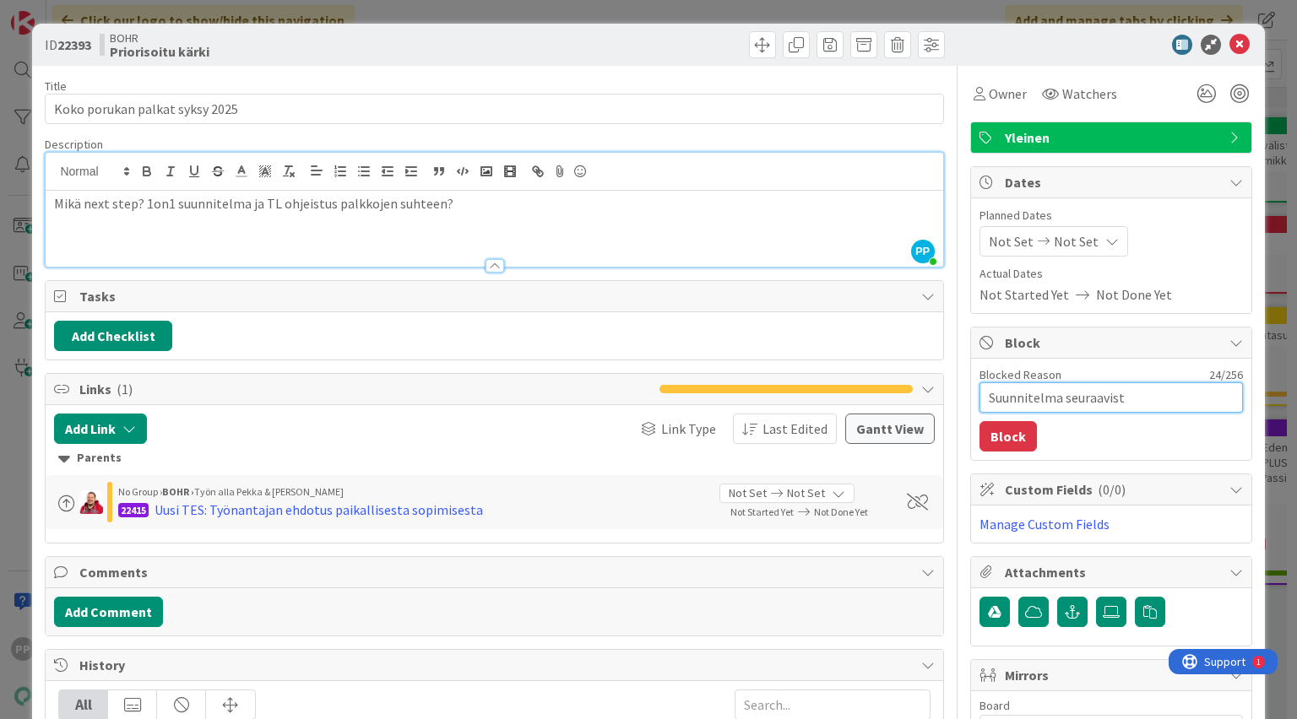
type textarea "x"
type textarea "Suunnitelma seuraavis"
type textarea "x"
type textarea "Suunnitelma seuraavi"
type textarea "x"
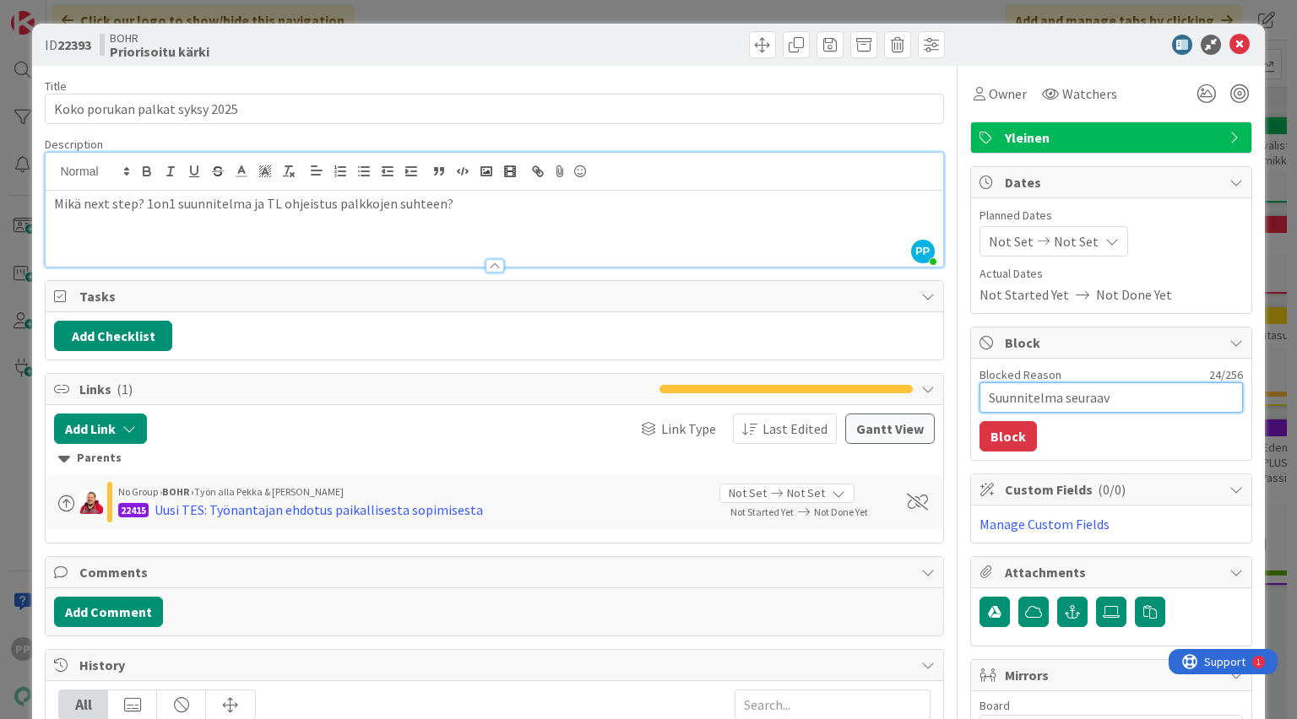
type textarea "Suunnitelma seuraa"
type textarea "x"
type textarea "Suunnitelma seuraav"
type textarea "x"
type textarea "Suunnitelma seuraava"
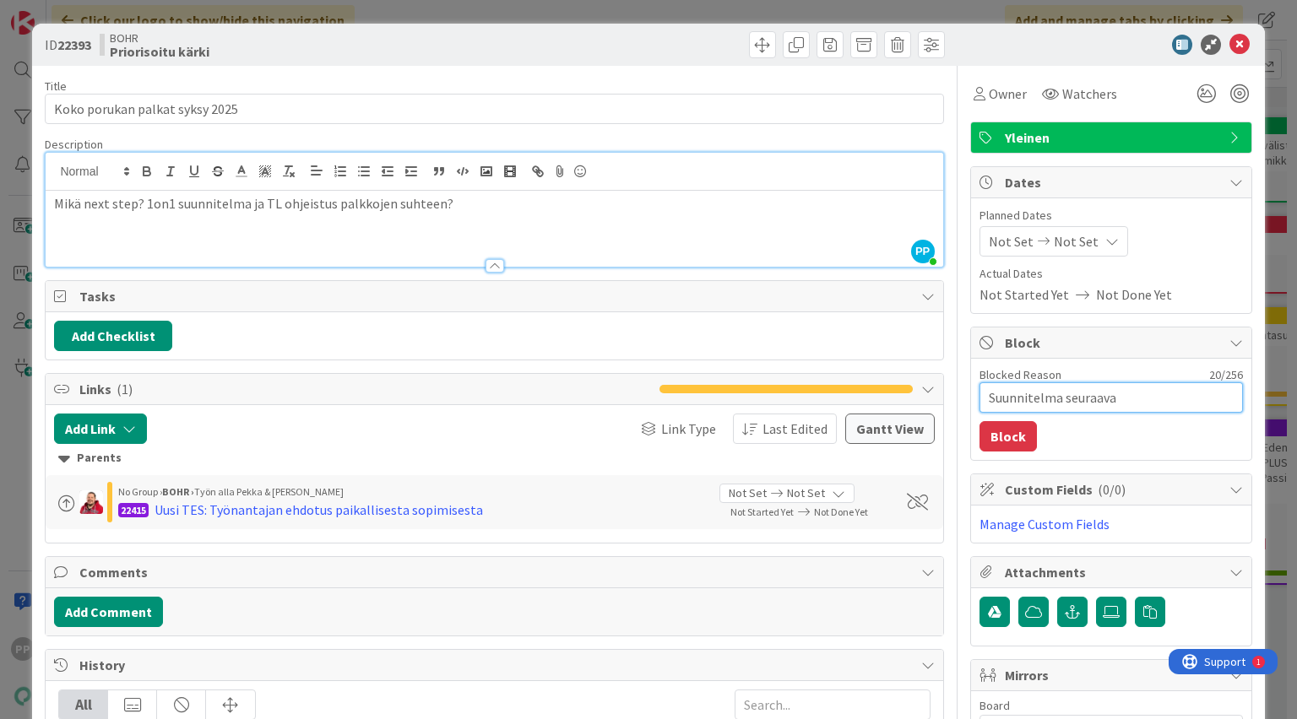
type textarea "x"
type textarea "Suunnitelma seuraavas"
type textarea "x"
type textarea "Suunnitelma seuraavast"
type textarea "x"
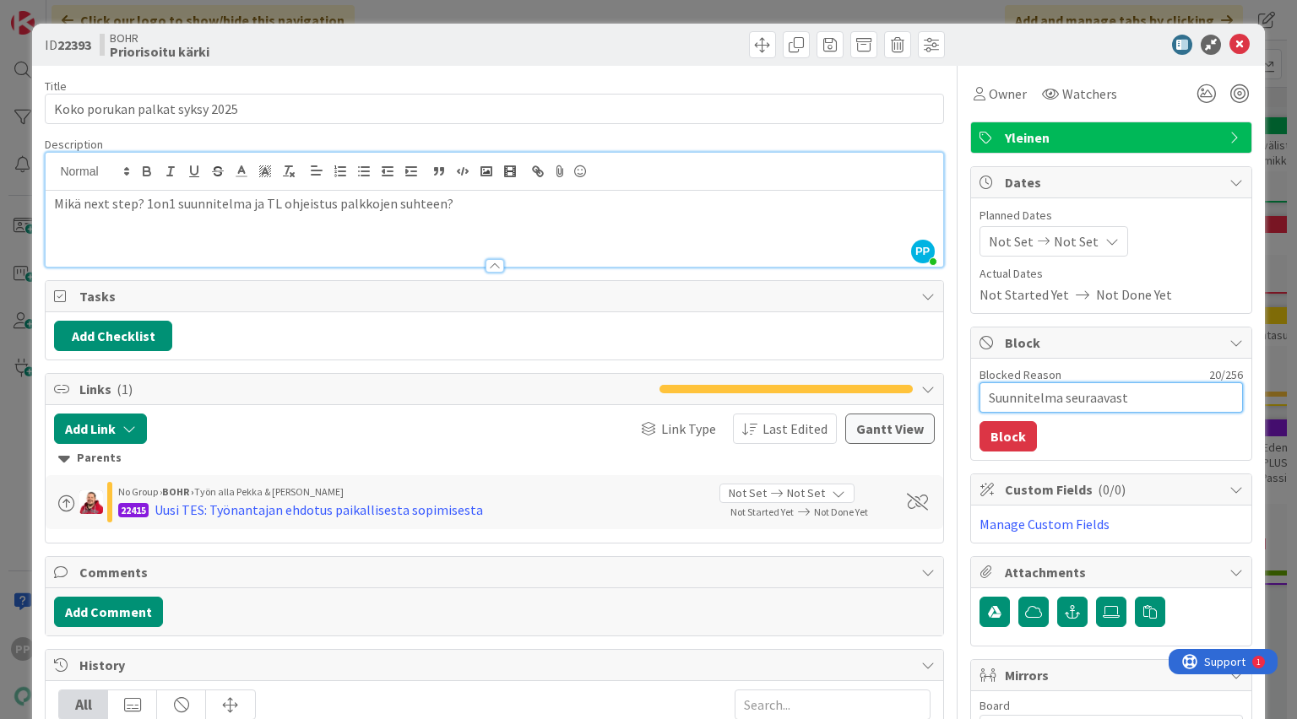
type textarea "Suunnitelma seuraavasta"
type textarea "x"
type textarea "Suunnitelma seuraavasta"
type textarea "x"
type textarea "Suunnitelma seuraavasta 1"
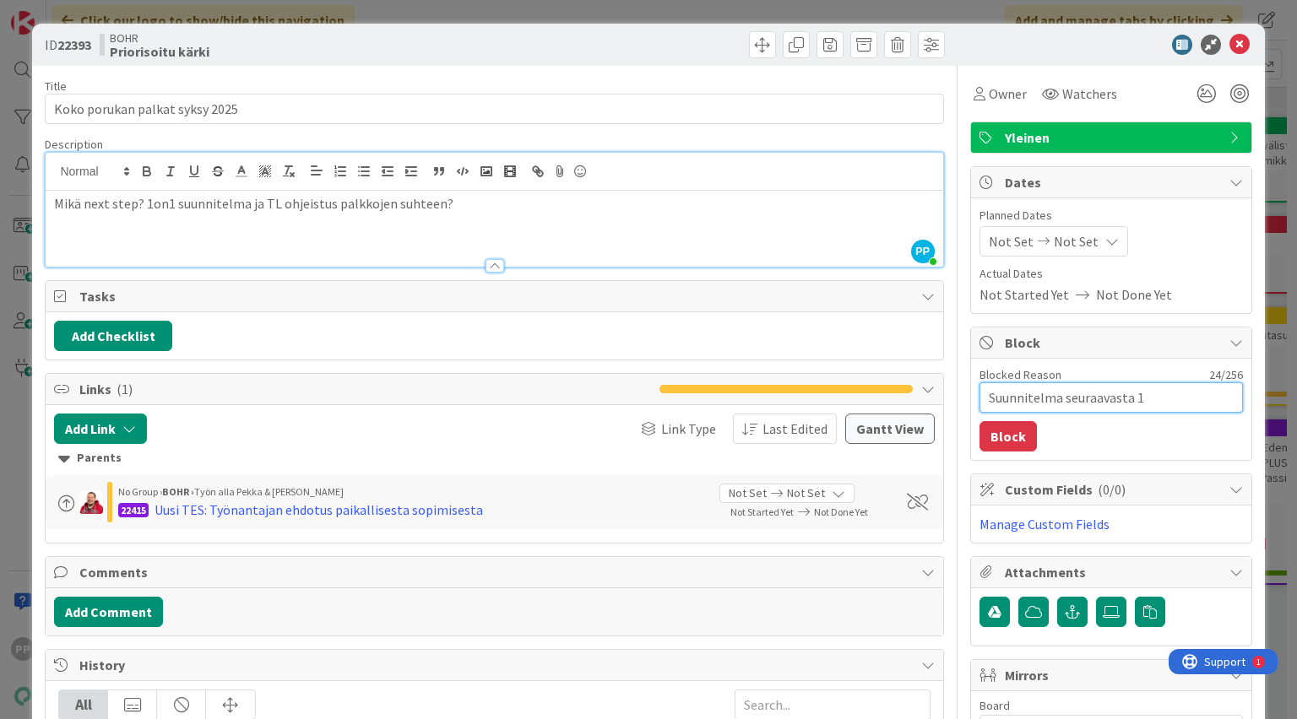
type textarea "x"
type textarea "Suunnitelma seuraavasta 1o"
type textarea "x"
type textarea "Suunnitelma seuraavasta 1on"
type textarea "x"
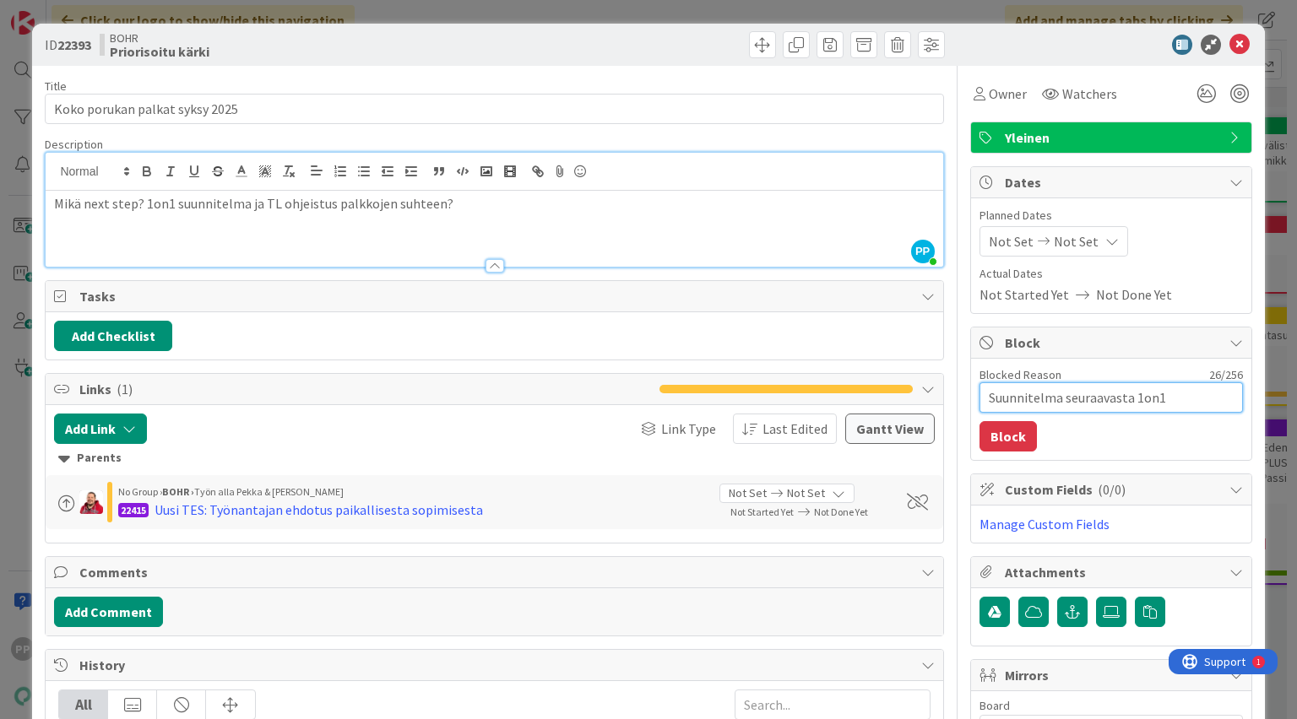
type textarea "Suunnitelma seuraavasta 1on1"
type textarea "x"
type textarea "Suunnitelma seuraavasta 1on1 k"
type textarea "x"
type textarea "Suunnitelma seuraavasta 1on1 ki"
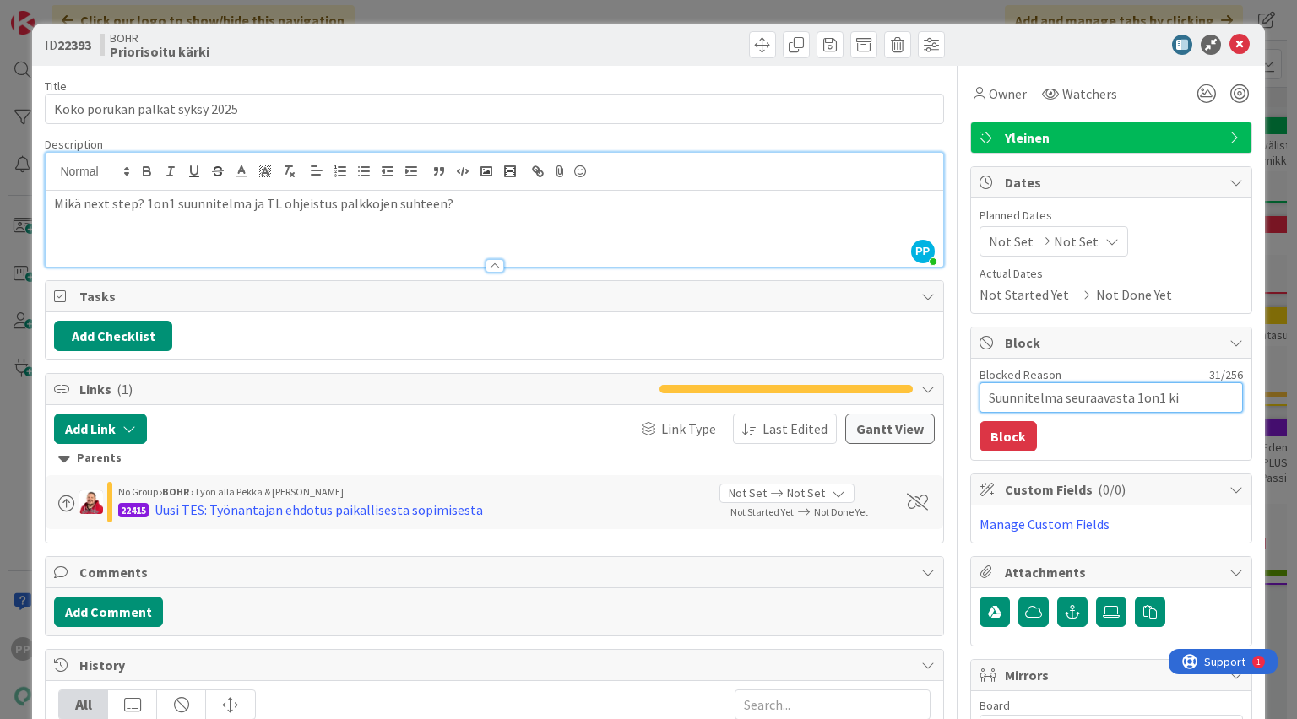
type textarea "x"
type textarea "Suunnitelma seuraavasta 1on1 kie"
type textarea "x"
type textarea "Suunnitelma seuraavasta 1on1 kier"
type textarea "x"
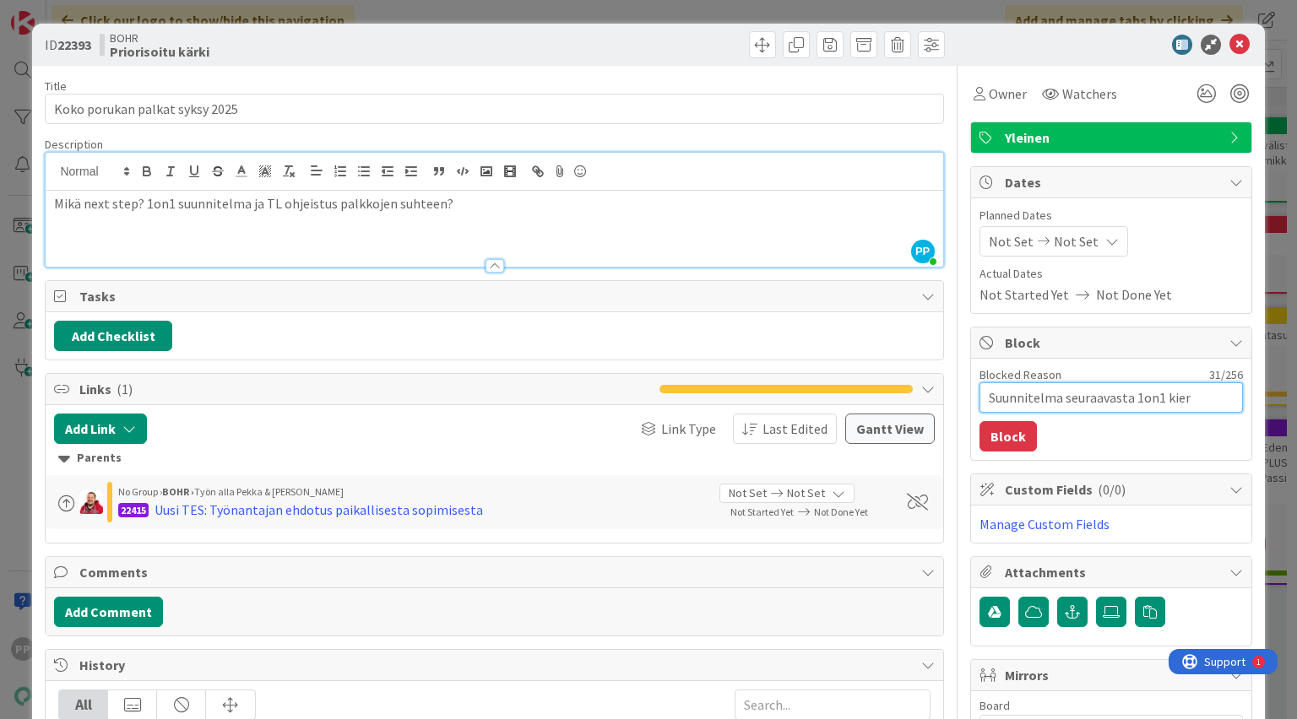
type textarea "Suunnitelma seuraavasta 1on1 kierr"
type textarea "x"
type textarea "Suunnitelma seuraavasta 1on1 kierro"
type textarea "x"
type textarea "Suunnitelma seuraavasta 1on1 kierrok"
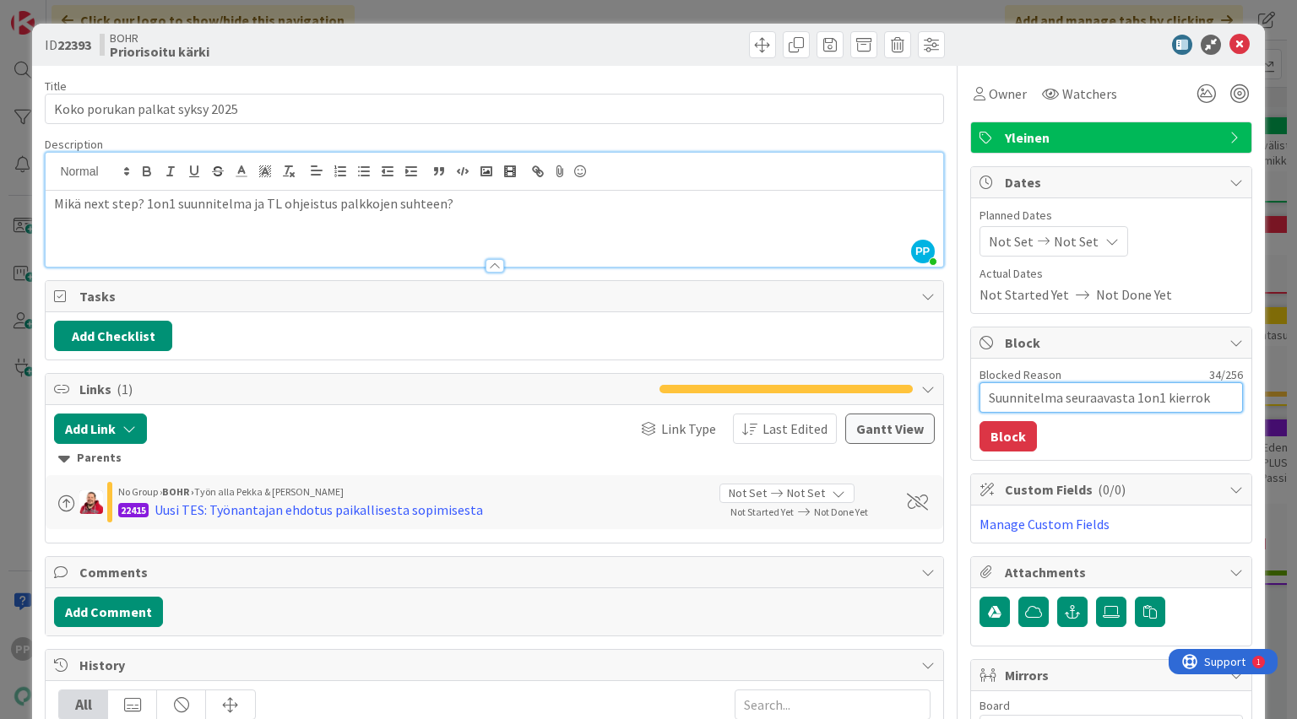
type textarea "x"
type textarea "Suunnitelma seuraavasta 1on1 kierrokse"
type textarea "x"
type textarea "Suunnitelma seuraavasta 1on1 kierrokses"
type textarea "x"
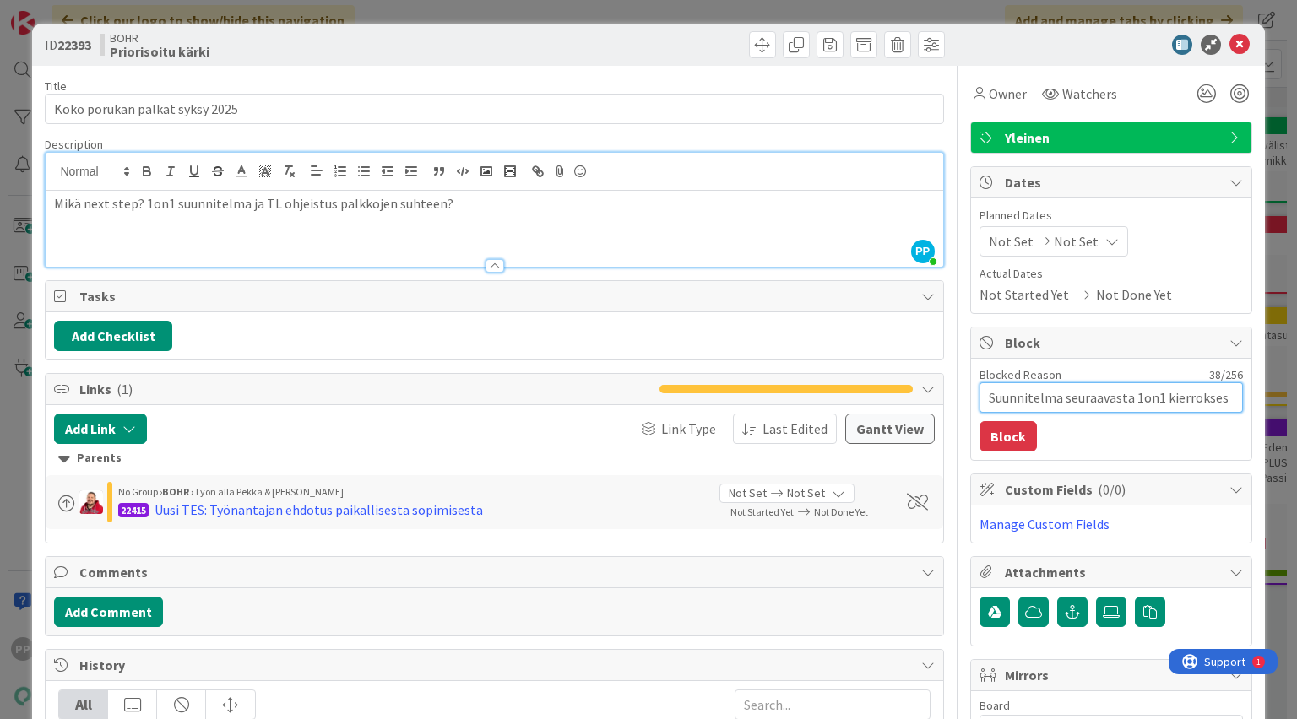
type textarea "Suunnitelma seuraavasta 1on1 kierroksest"
type textarea "x"
type textarea "Suunnitelma seuraavasta 1on1 kierroksesta"
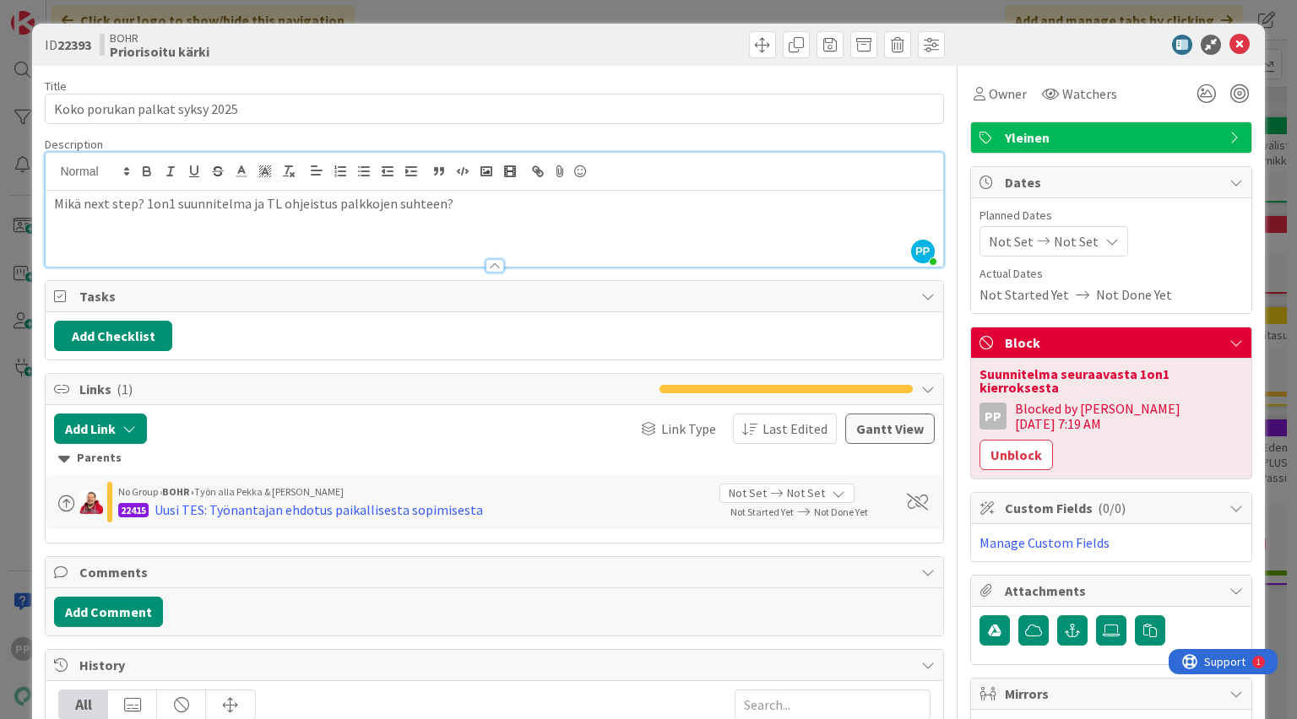
click at [1272, 389] on div "ID 22393 BOHR Priorisoitu kärki Title 30 / 128 Koko porukan palkat syksy 2025 D…" at bounding box center [648, 359] width 1297 height 719
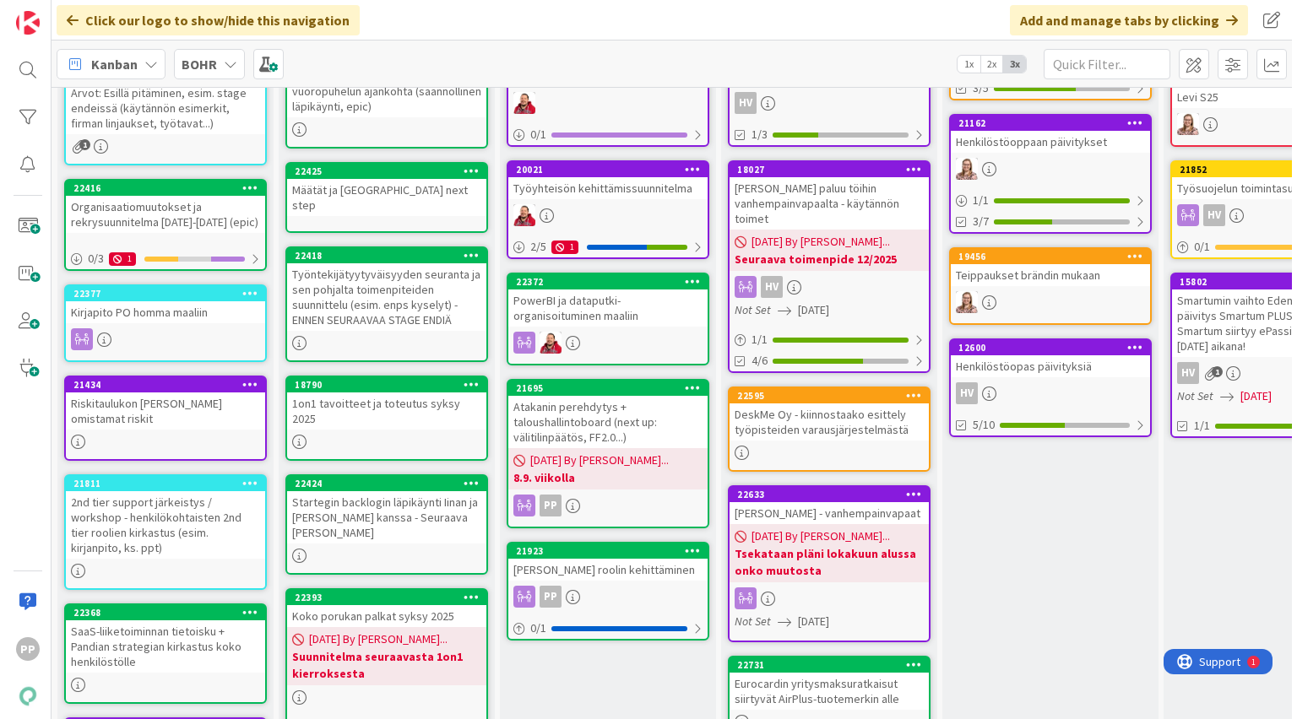
scroll to position [377, 0]
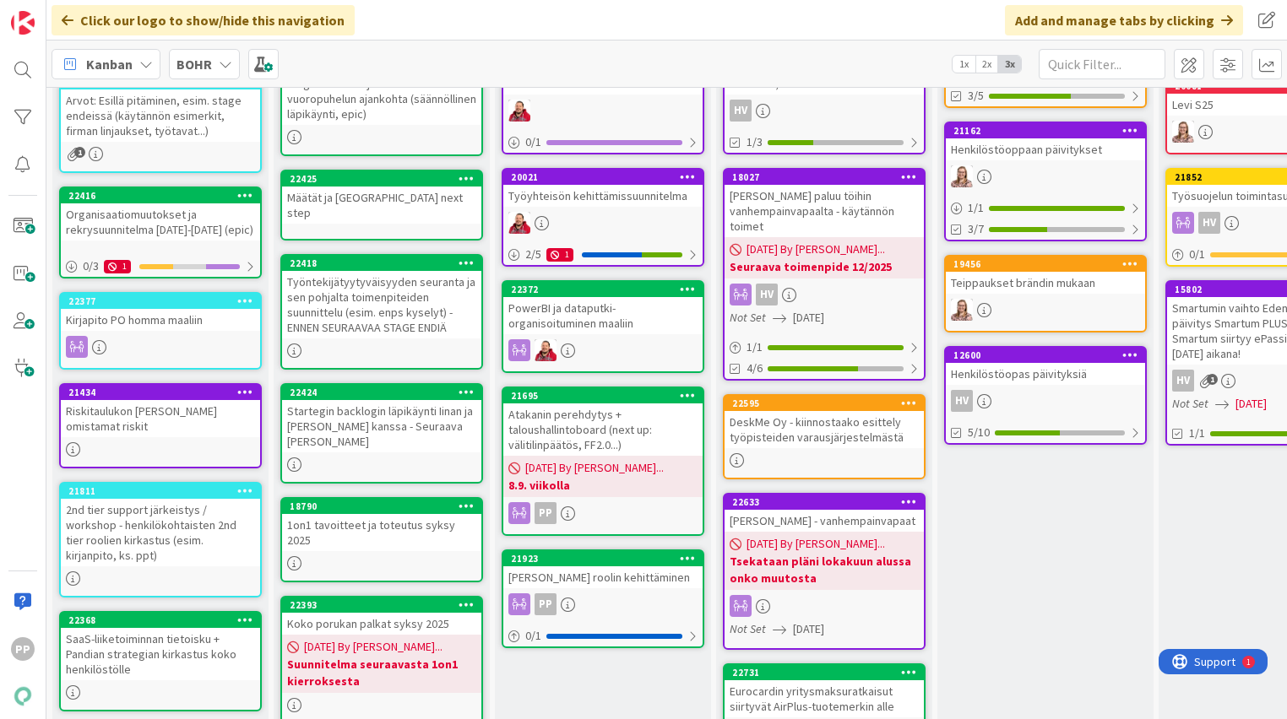
click at [361, 613] on div "Koko porukan palkat syksy 2025" at bounding box center [381, 624] width 199 height 22
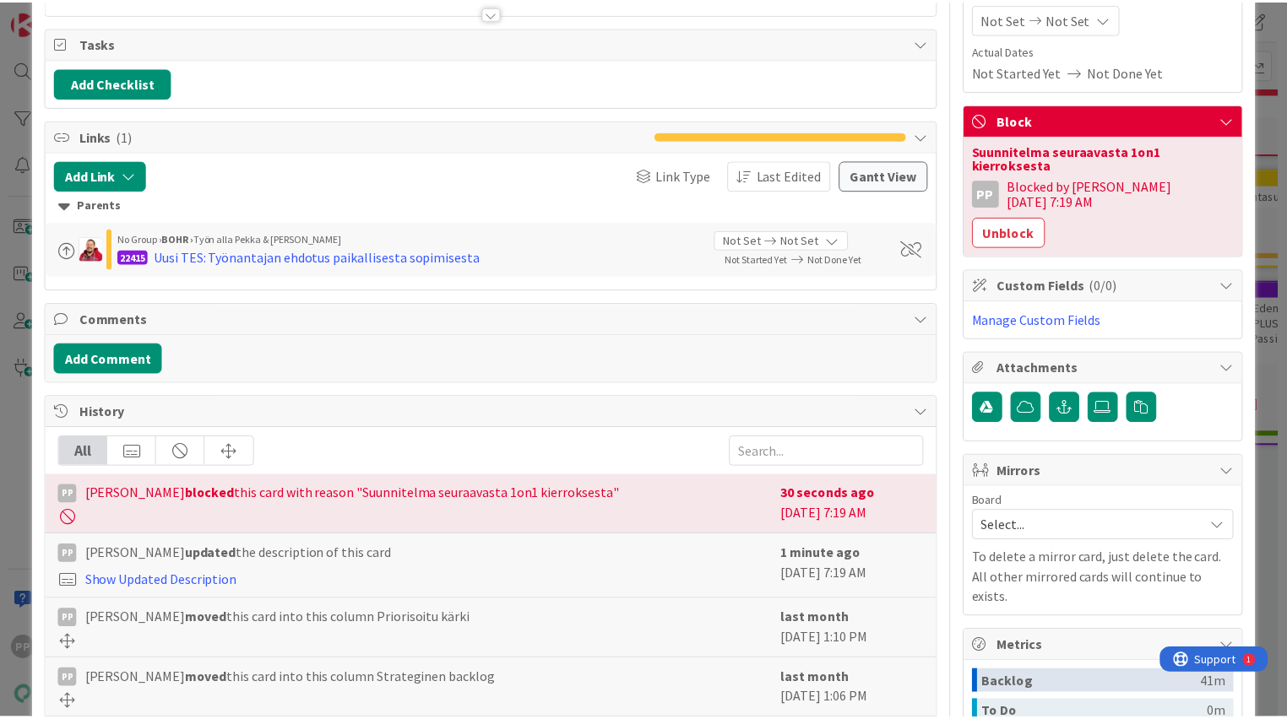
scroll to position [414, 0]
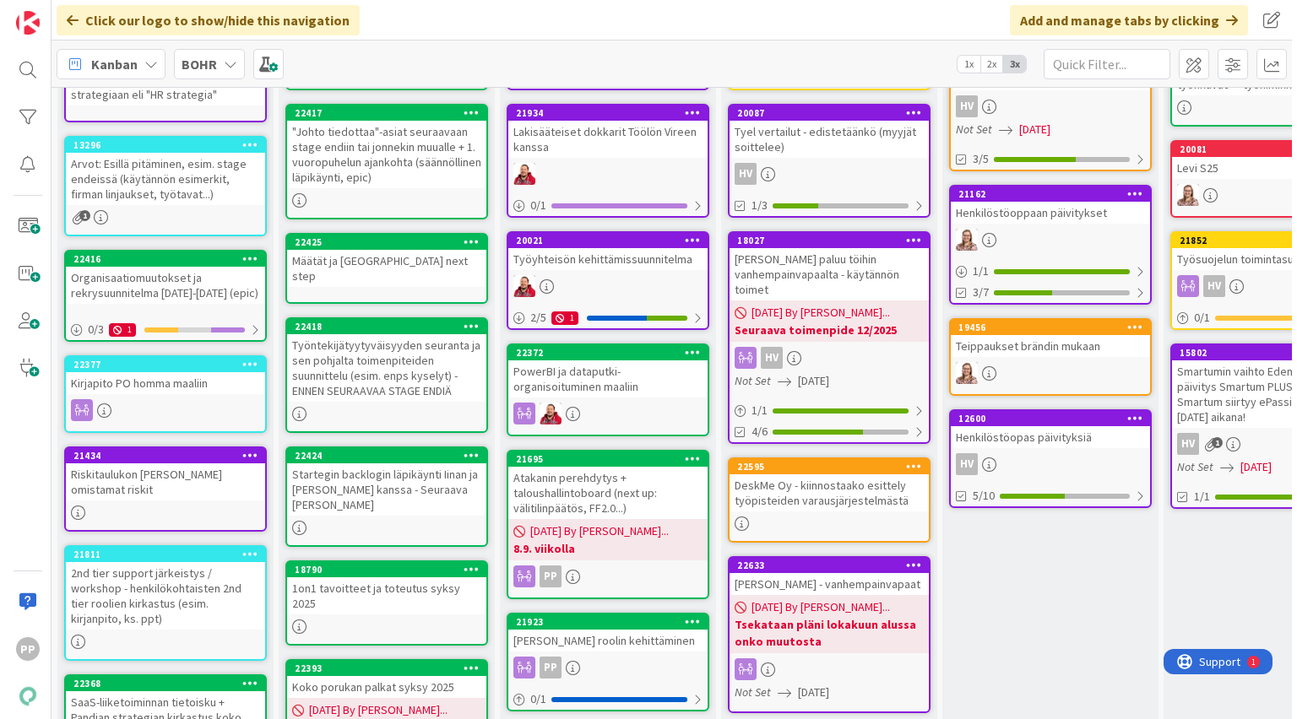
scroll to position [315, 0]
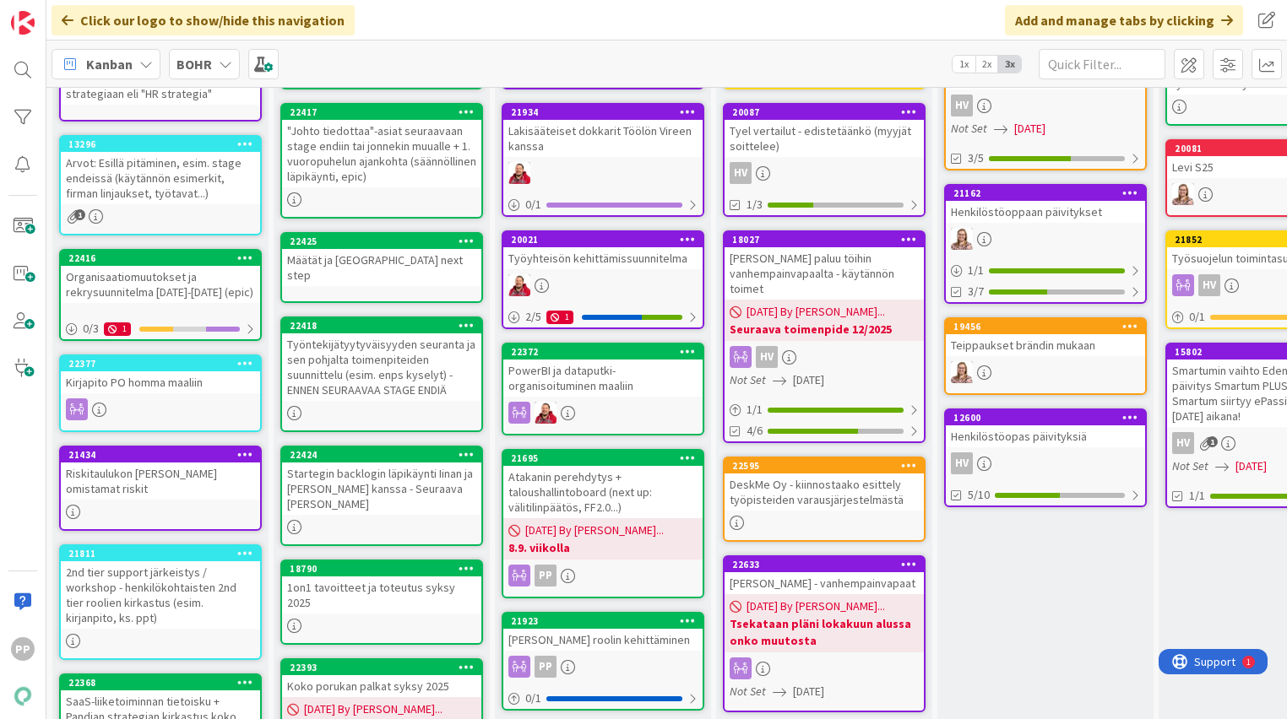
click at [399, 365] on div "Työntekijätyytyväisyyden seuranta ja sen pohjalta toimenpiteiden suunnittelu (e…" at bounding box center [381, 368] width 199 height 68
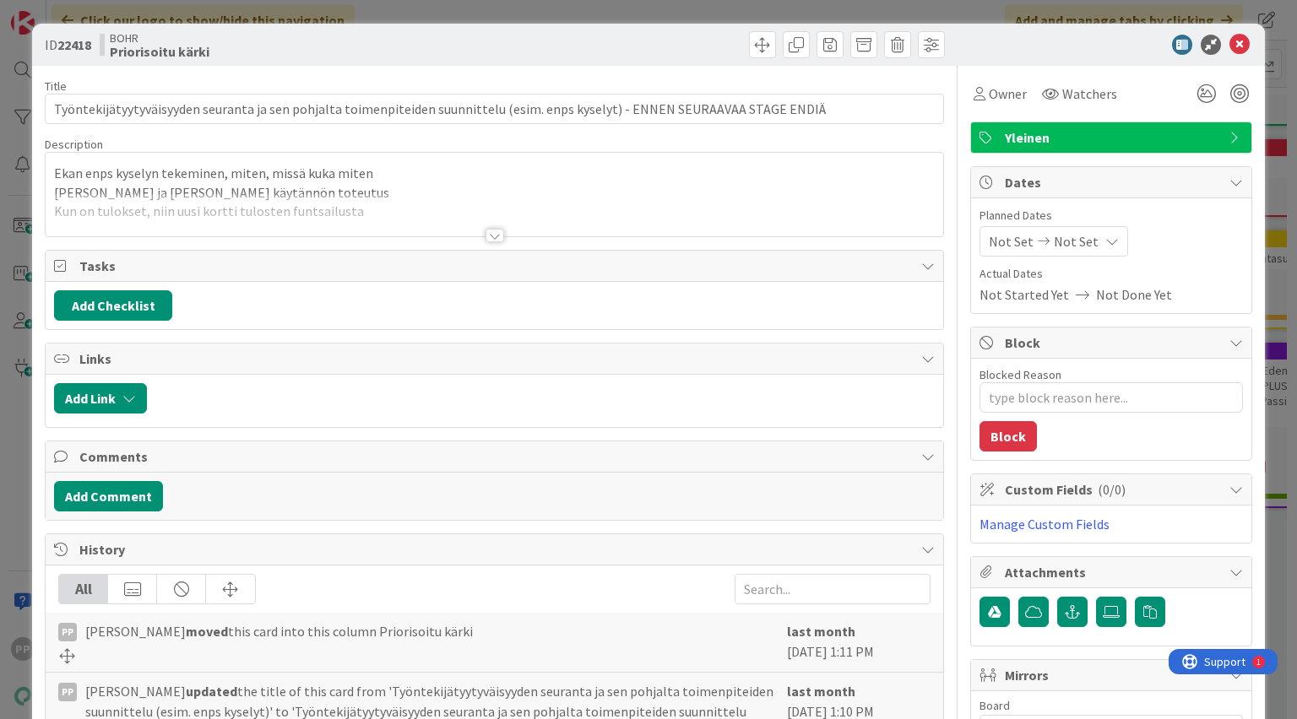
click at [399, 171] on div "Ekan enps kyselyn tekeminen, miten, missä kuka miten [PERSON_NAME] ja Iinalle k…" at bounding box center [494, 195] width 897 height 84
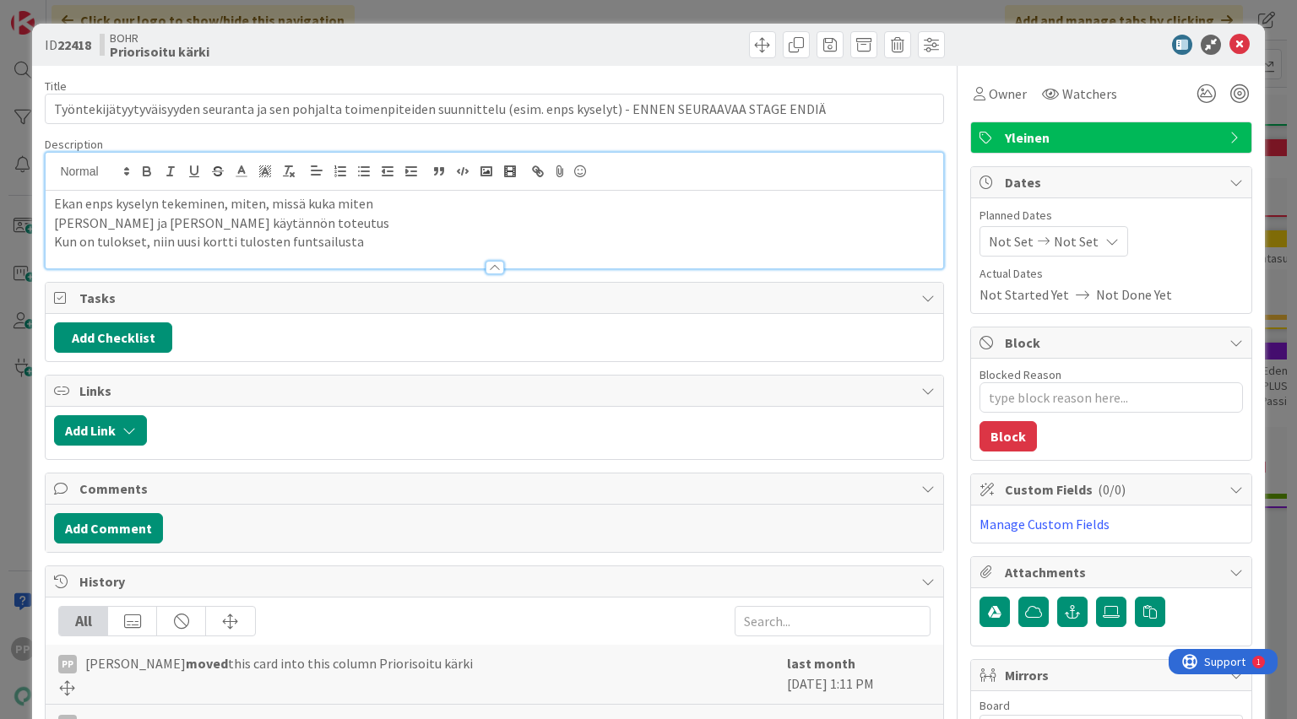
click at [390, 209] on p "Ekan enps kyselyn tekeminen, miten, missä kuka miten" at bounding box center [494, 203] width 880 height 19
click at [395, 225] on p "[PERSON_NAME] ja [PERSON_NAME] käytännön toteutus" at bounding box center [494, 223] width 880 height 19
click at [399, 236] on p "Kun on tulokset, niin uusi kortti tulosten funtsailusta" at bounding box center [494, 241] width 880 height 19
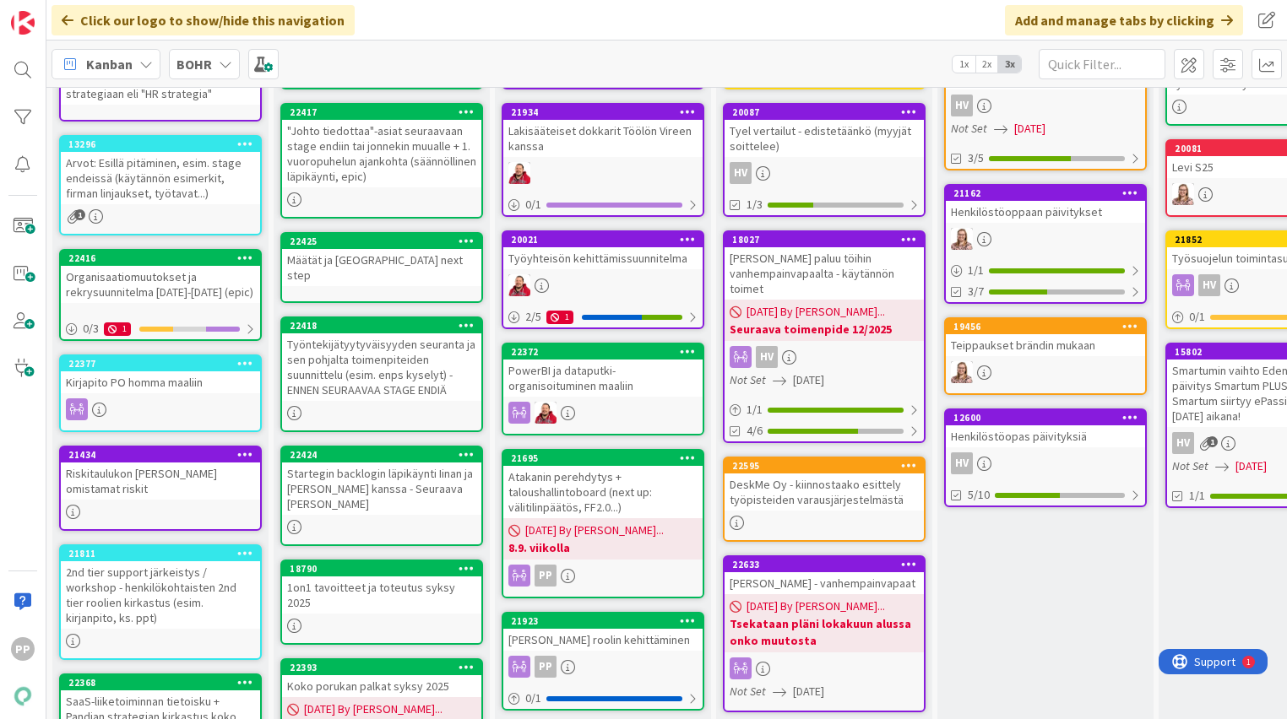
click at [405, 378] on div "Työntekijätyytyväisyyden seuranta ja sen pohjalta toimenpiteiden suunnittelu (e…" at bounding box center [381, 368] width 199 height 68
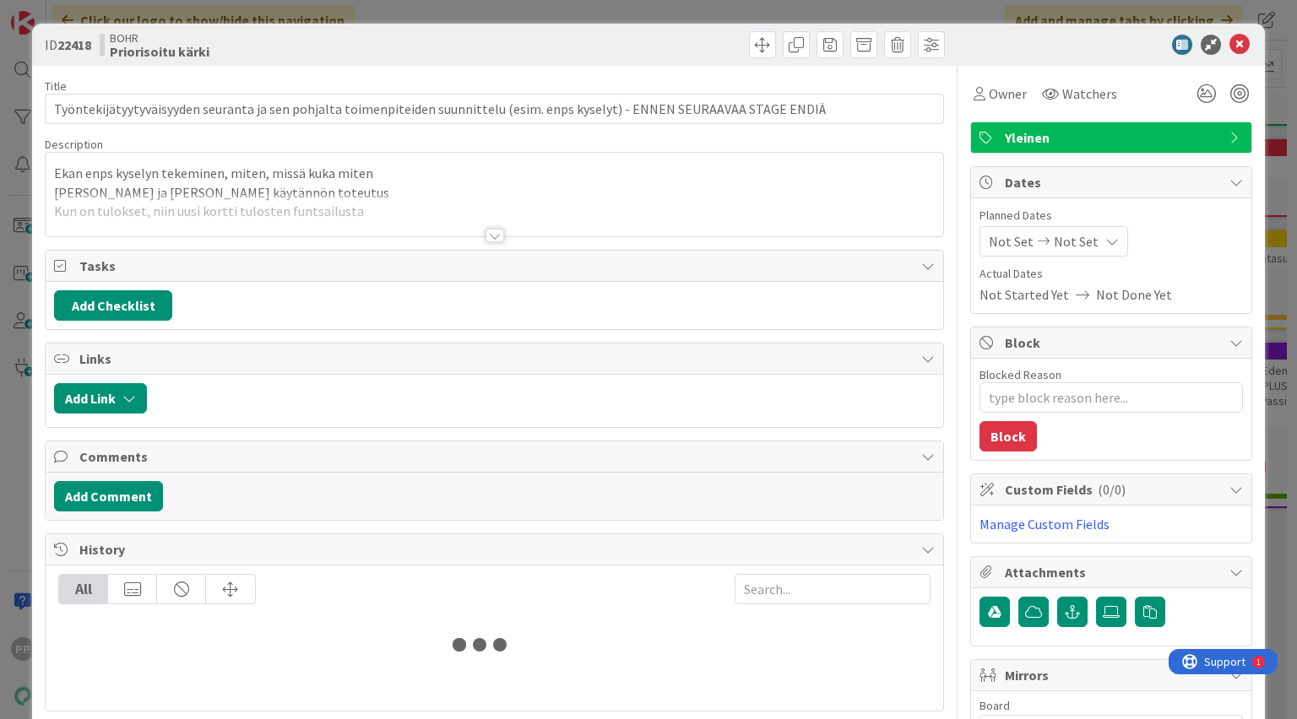
type textarea "x"
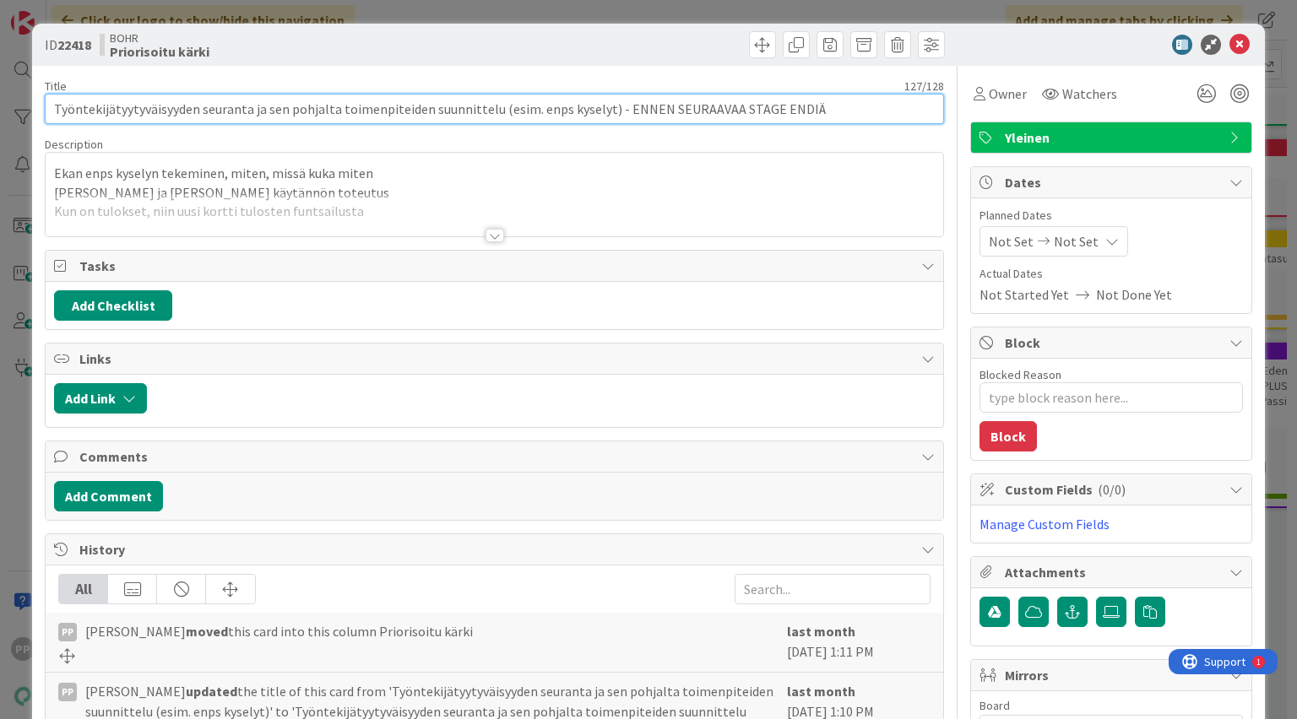
click at [147, 115] on input "Työntekijätyytyväisyyden seuranta ja sen pohjalta toimenpiteiden suunnittelu (e…" at bounding box center [494, 109] width 898 height 30
type input "T"
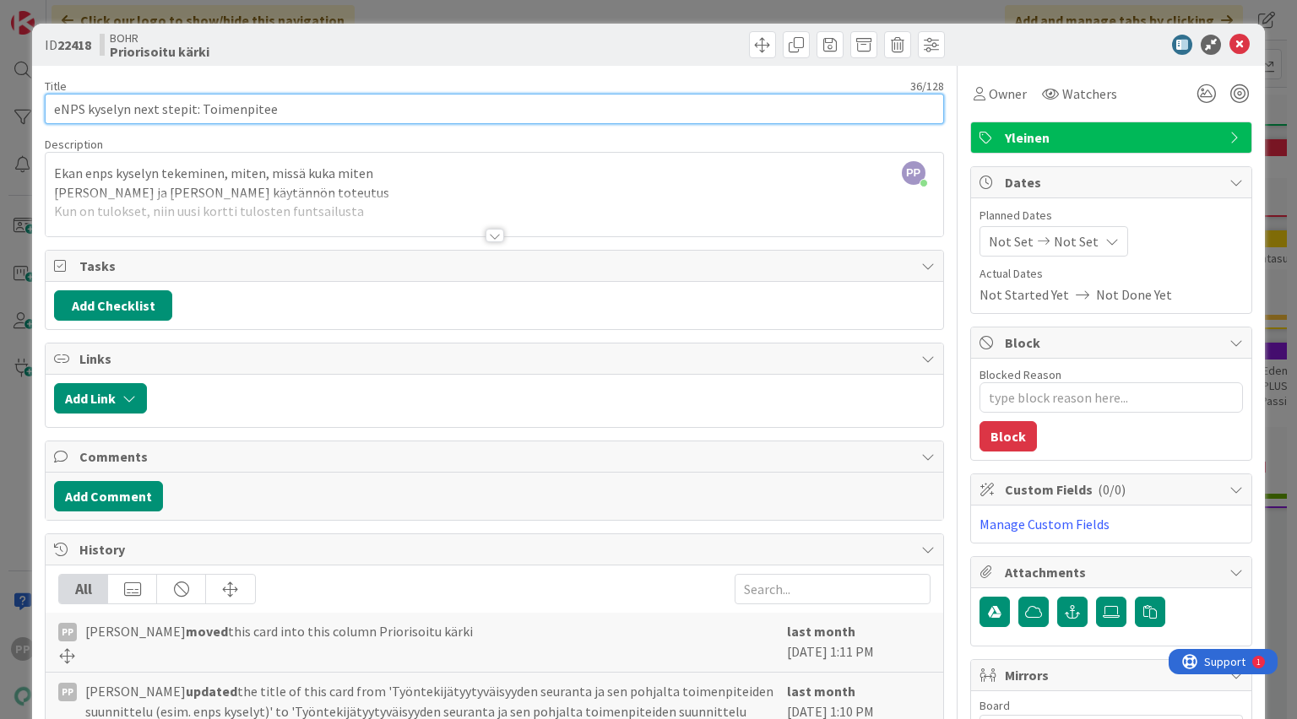
type input "eNPS kyselyn next stepit: Toimenpiteet"
type textarea "x"
type input "eNPS kyselyn next stepit: Toimenpiteet + se"
type textarea "x"
type input "eNPS kyselyn next stepit: Toimenpiteet + seuraava eNPS aikataulutus?"
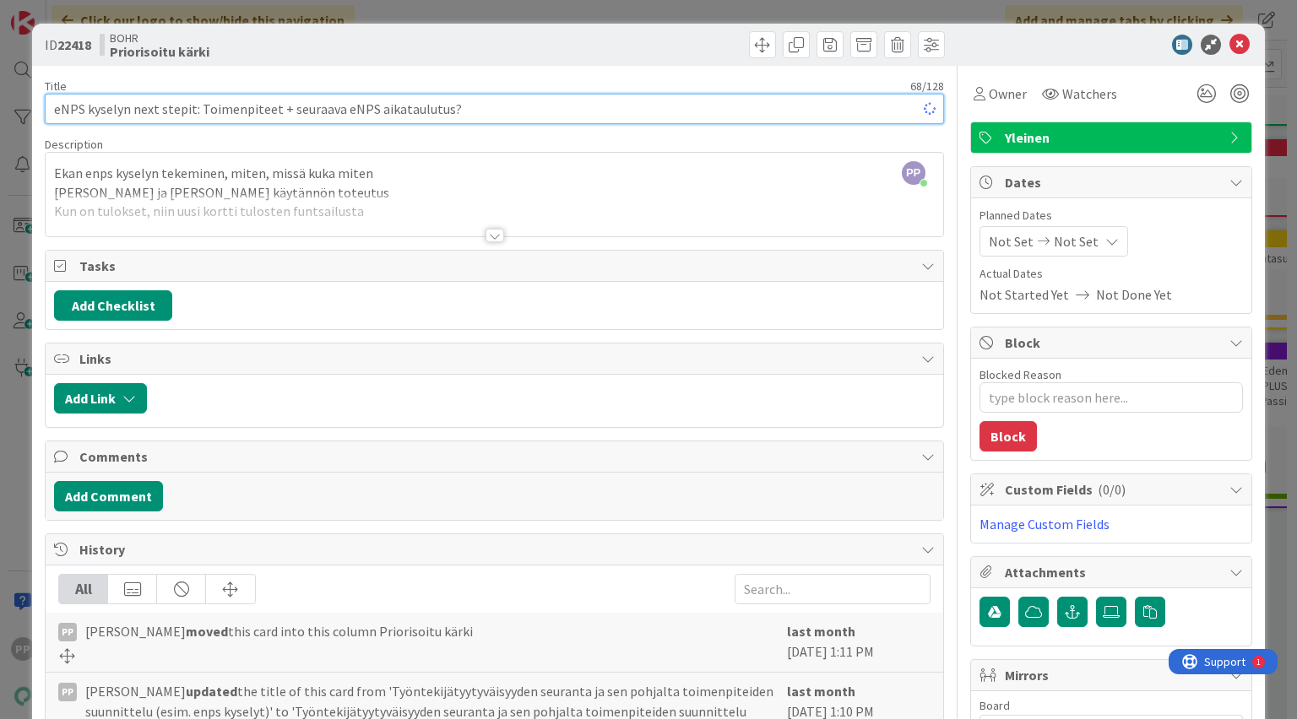
type textarea "x"
type input "eNPS kyselyn next stepit: Toimenpiteet + seuraava eNPS aikataulutus?"
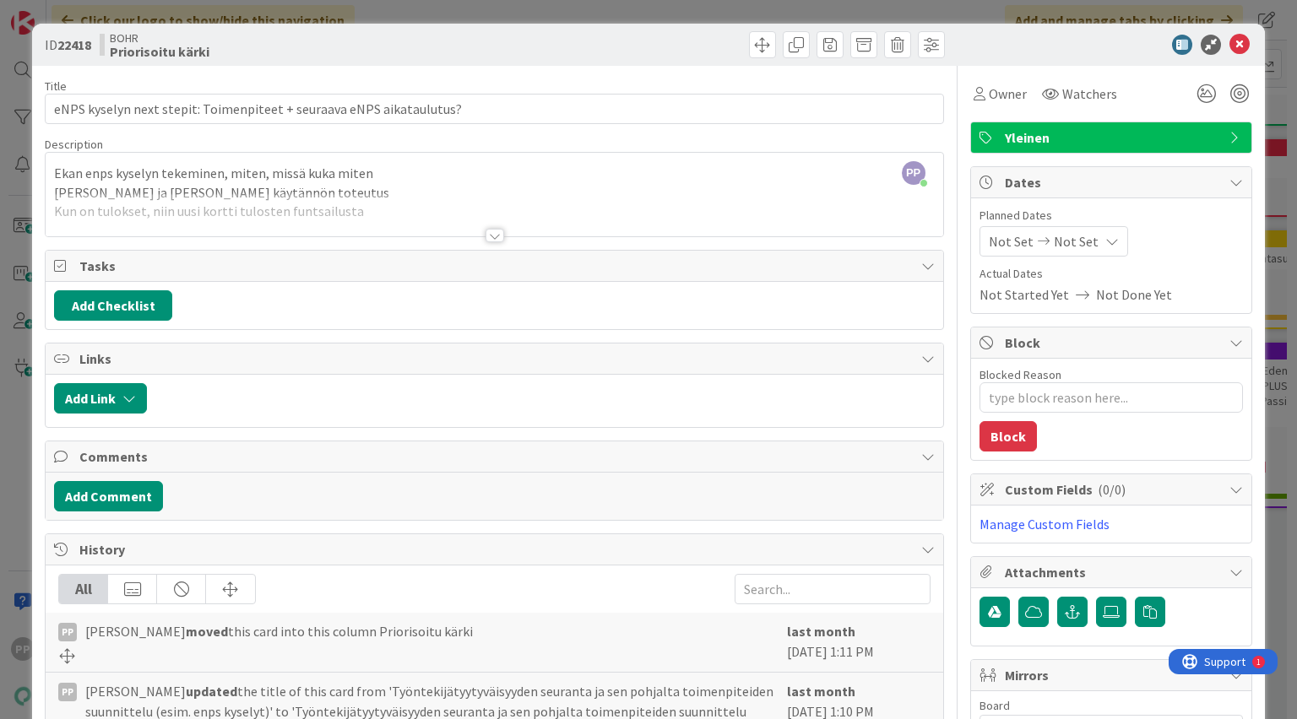
click at [198, 197] on div at bounding box center [494, 214] width 897 height 43
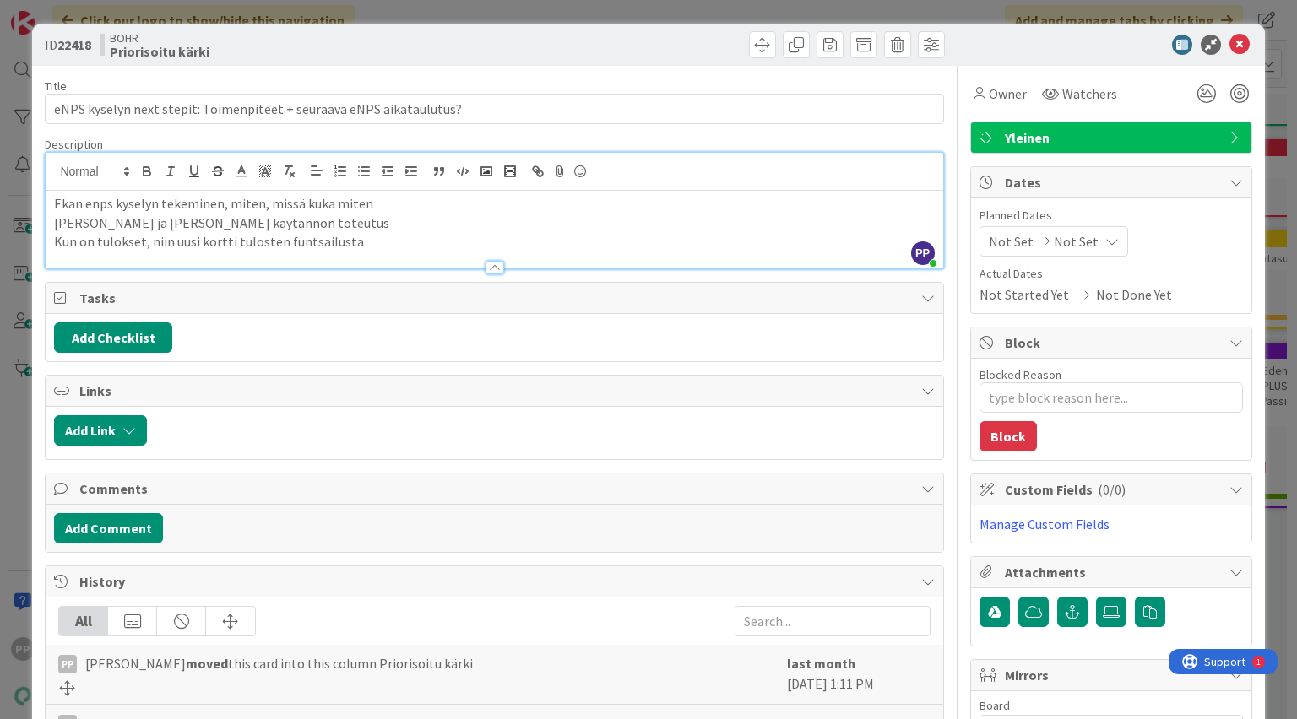
click at [331, 90] on div "Title 68 / 128" at bounding box center [494, 86] width 898 height 15
click at [378, 17] on div "ID 22418 BOHR Priorisoitu kärki Title 68 / 128 eNPS kyselyn next stepit: Toimen…" at bounding box center [648, 359] width 1297 height 719
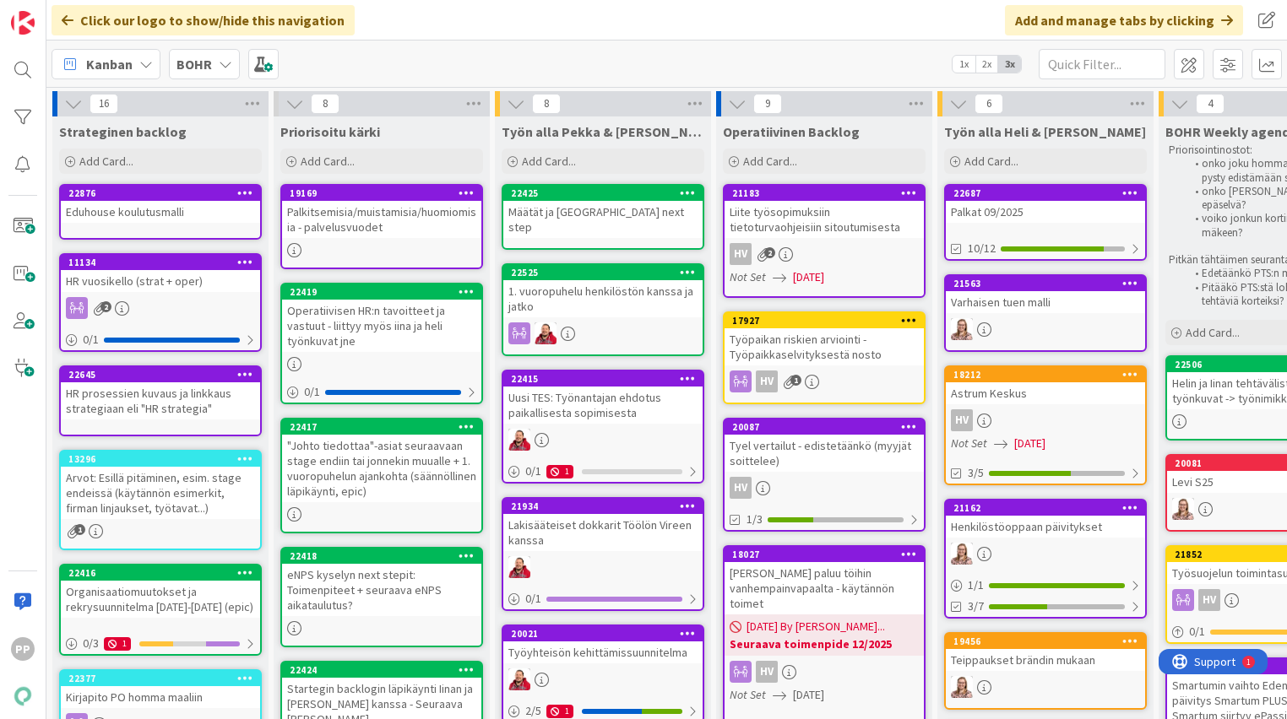
click at [609, 212] on div "Määtät ja [GEOGRAPHIC_DATA] next step" at bounding box center [602, 219] width 199 height 37
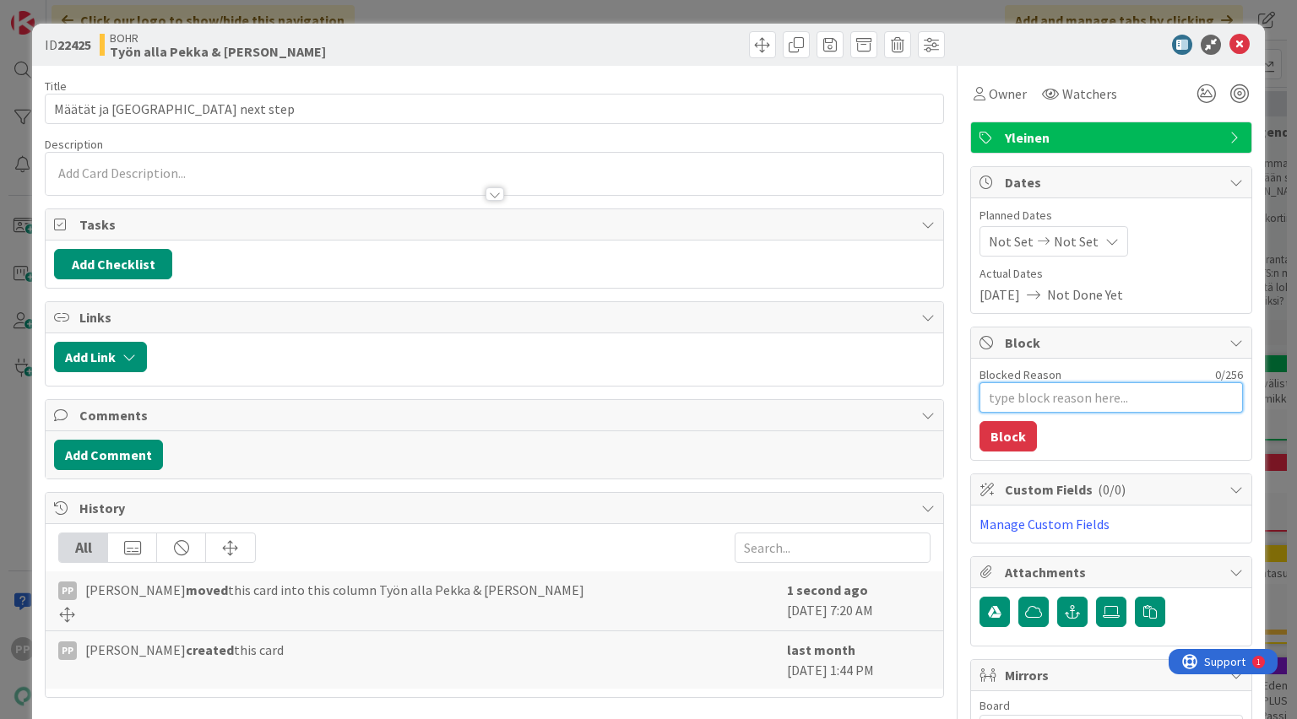
click at [1031, 401] on textarea "Blocked Reason" at bounding box center [1111, 398] width 263 height 30
type textarea "x"
type textarea "K"
type textarea "x"
type textarea "Ke"
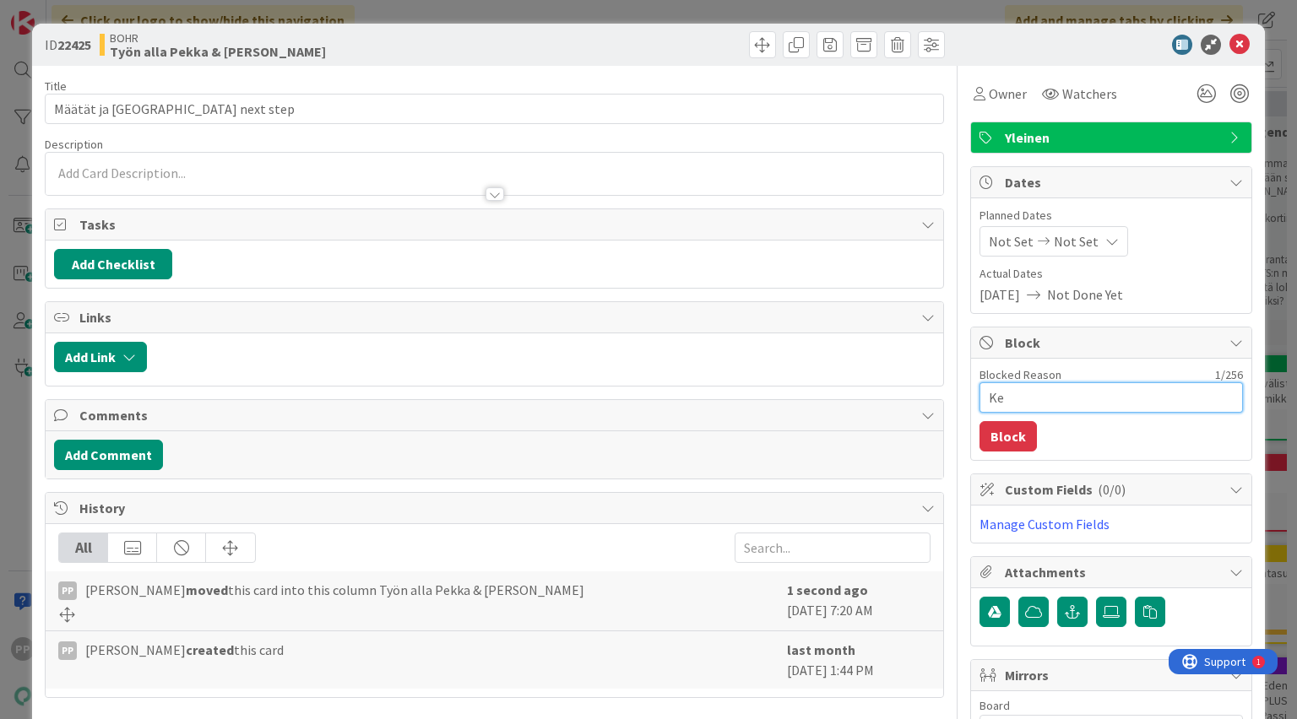
type textarea "x"
type textarea "Kes"
type textarea "x"
type textarea "Kesk"
type textarea "x"
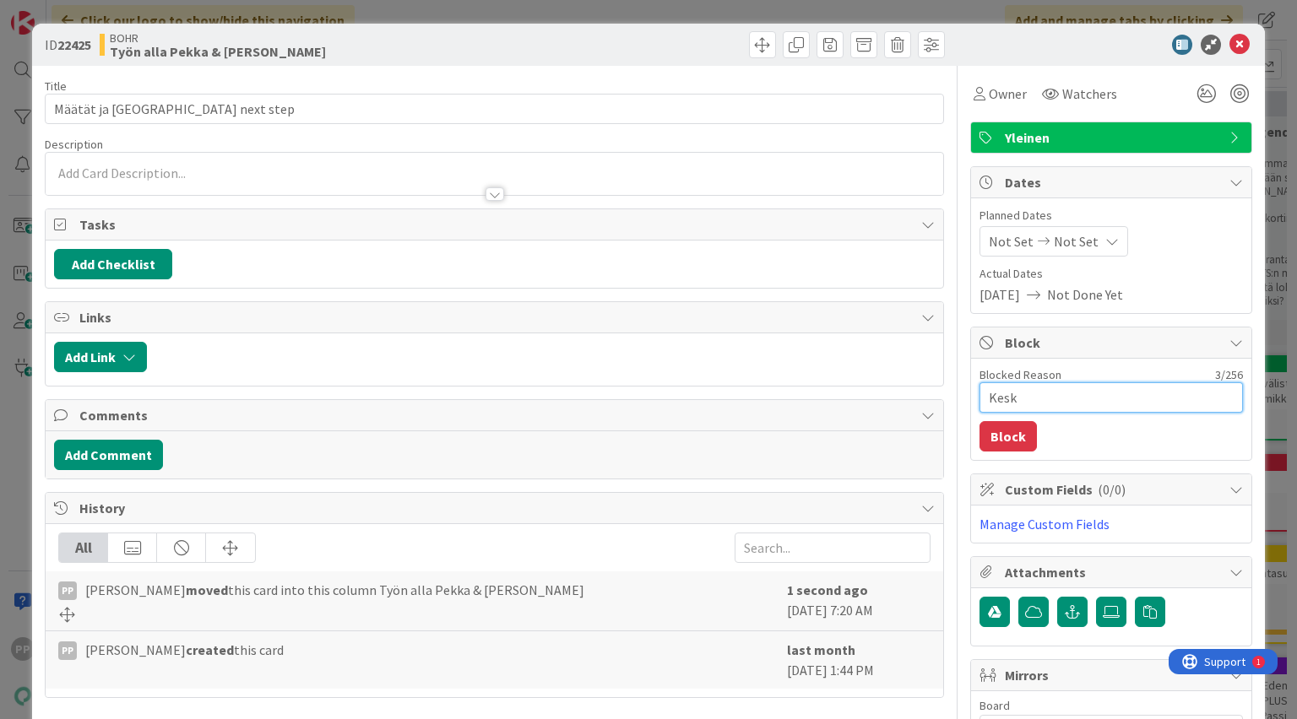
type textarea "Keski"
type textarea "x"
type textarea "Keskibi"
type textarea "x"
type textarea "Keskibii"
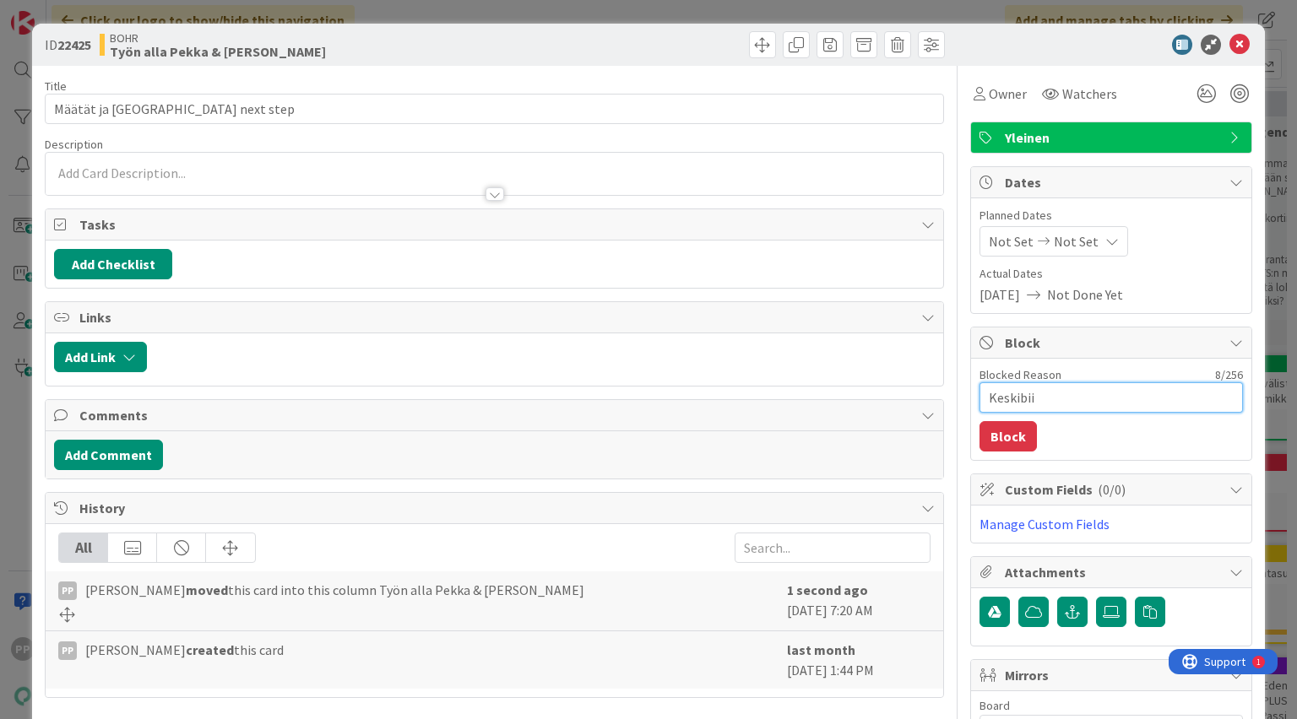
type textarea "x"
type textarea "Keskibi"
type textarea "x"
type textarea "Keskib"
type textarea "x"
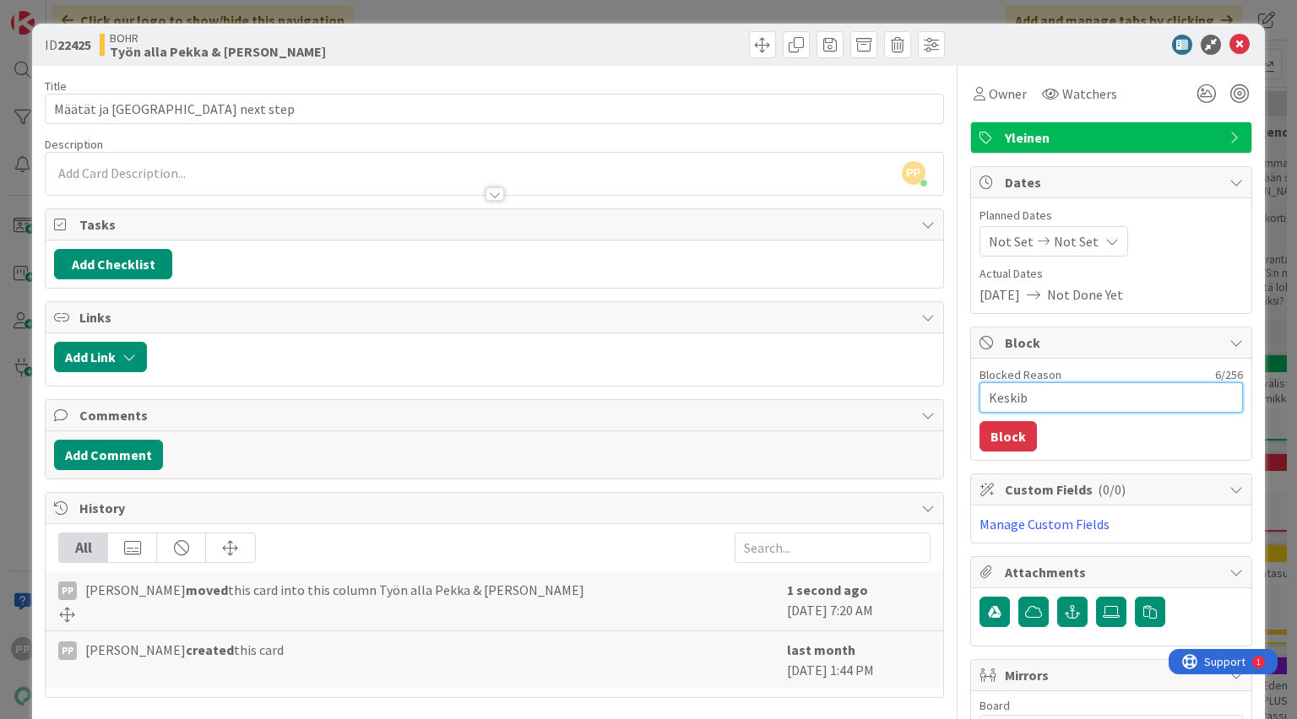
type textarea "Keski"
type textarea "x"
type textarea "Keskivi"
type textarea "x"
type textarea "Keskivii"
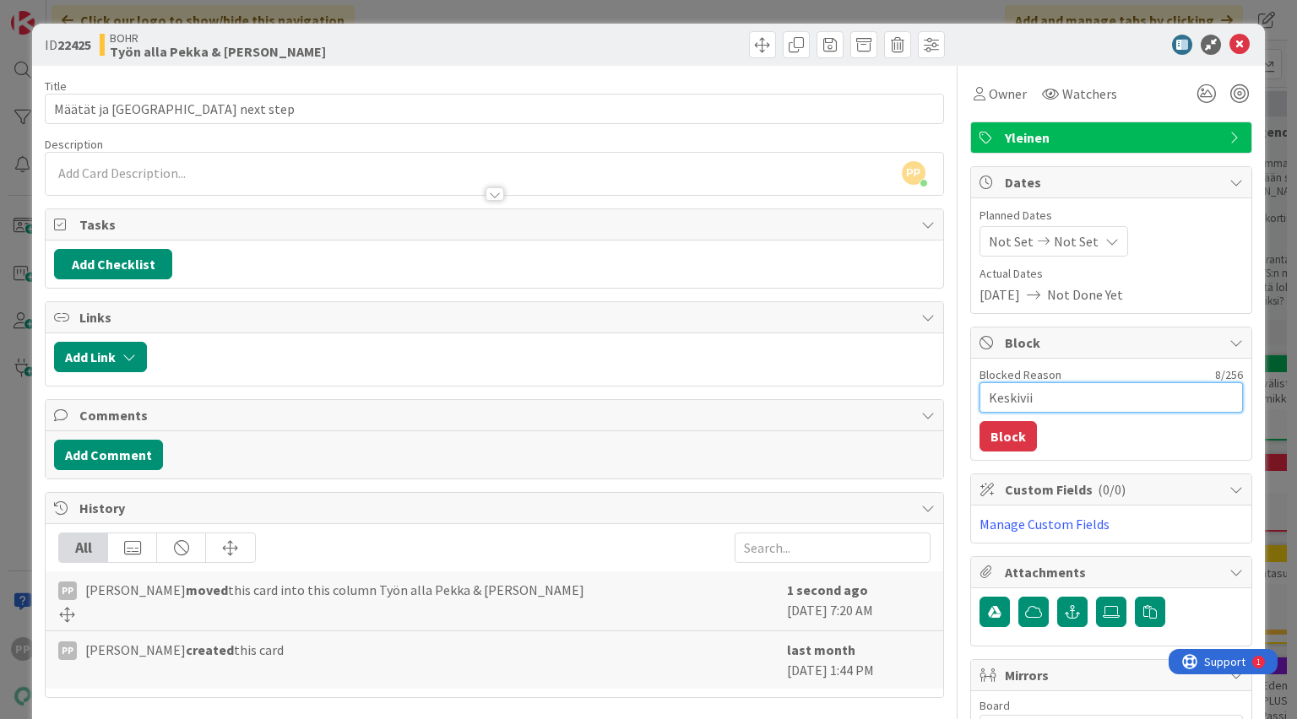
type textarea "x"
type textarea "Keskiviik"
type textarea "x"
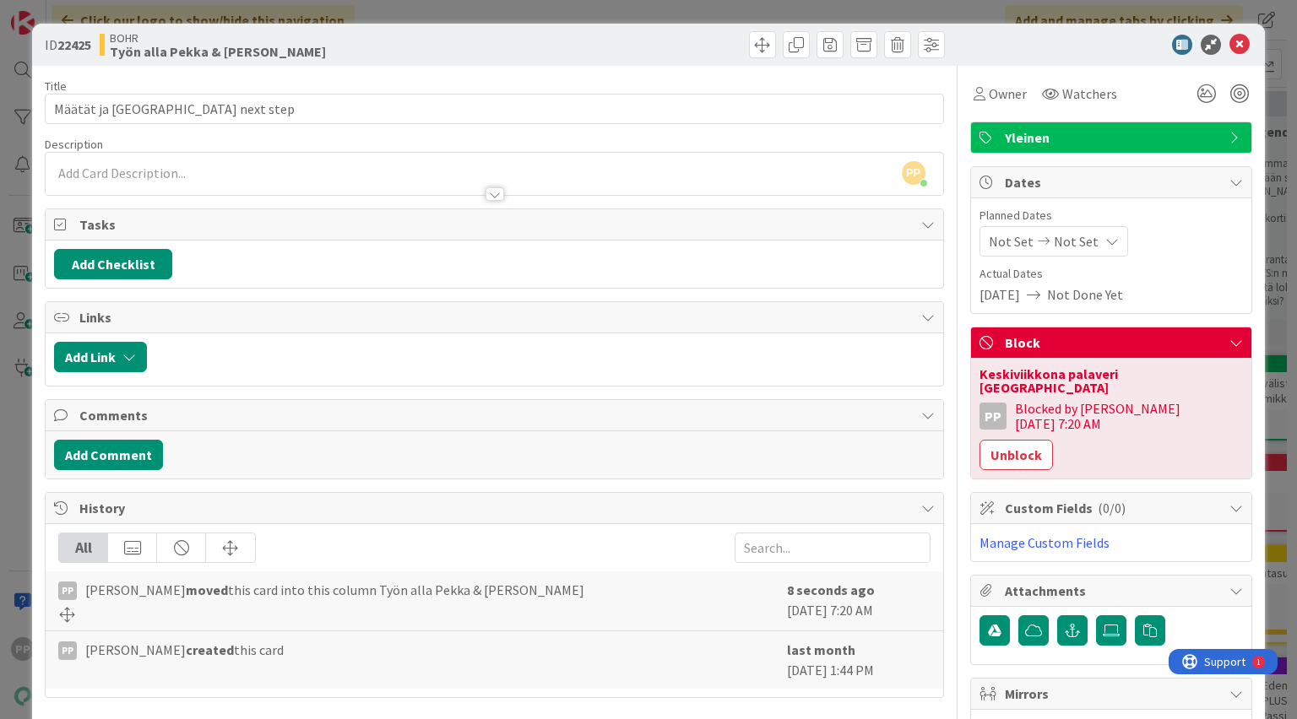
click at [706, 11] on div "ID 22425 [PERSON_NAME] Työn alla Pekka & [PERSON_NAME] Title 27 / 128 Määtät ja…" at bounding box center [648, 359] width 1297 height 719
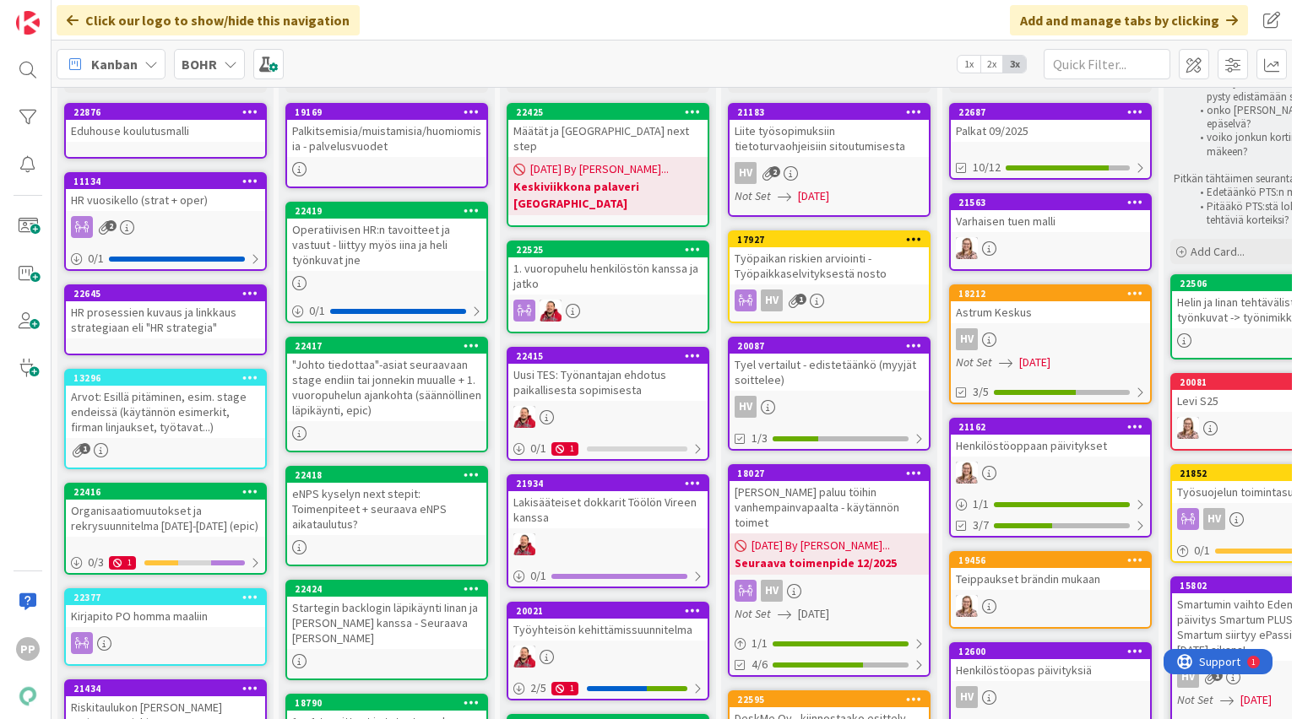
scroll to position [80, 0]
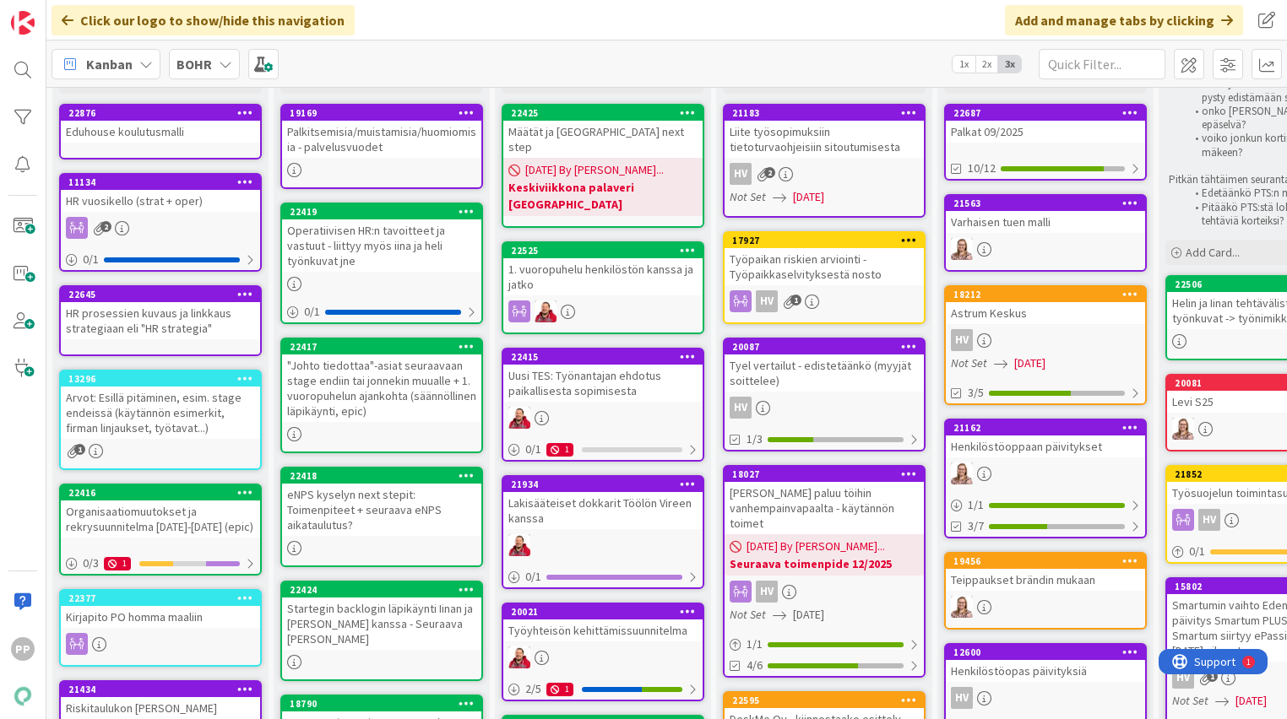
click at [420, 395] on div ""Johto tiedottaa"-asiat seuraavaan stage endiin tai jonnekin muualle + 1. vuoro…" at bounding box center [381, 389] width 199 height 68
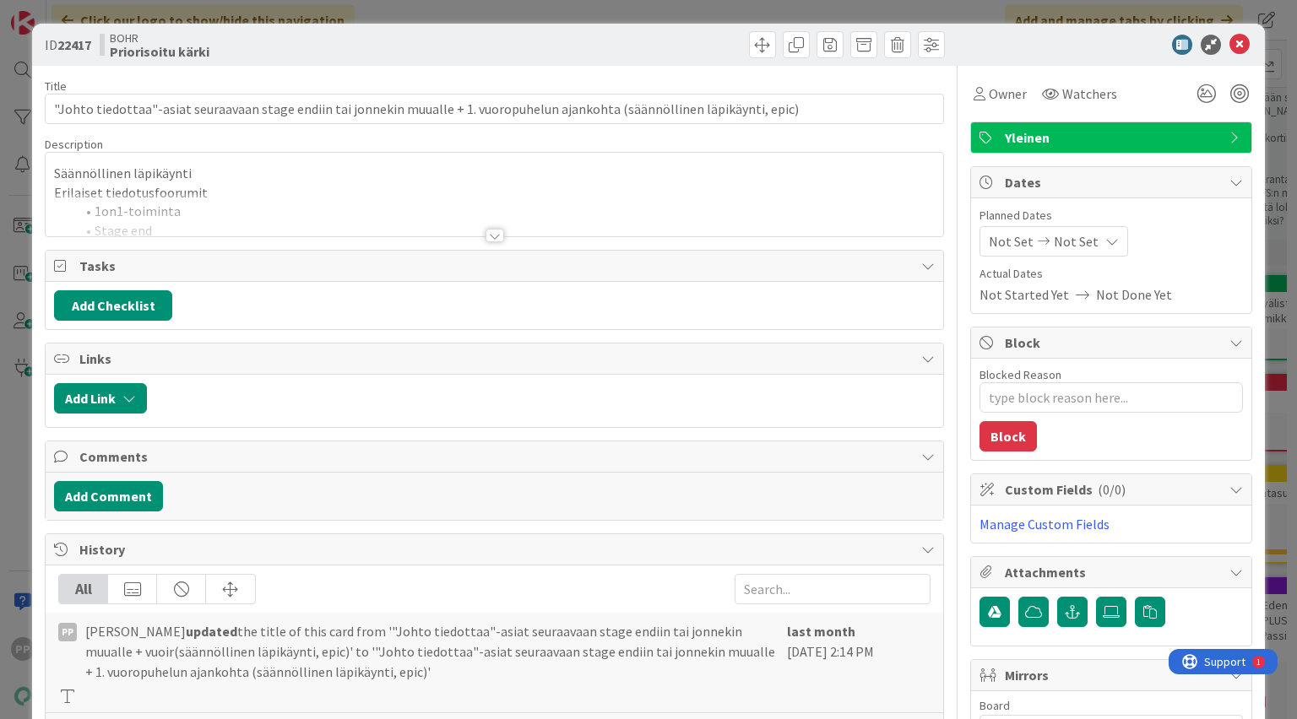
click at [306, 216] on div at bounding box center [494, 214] width 897 height 43
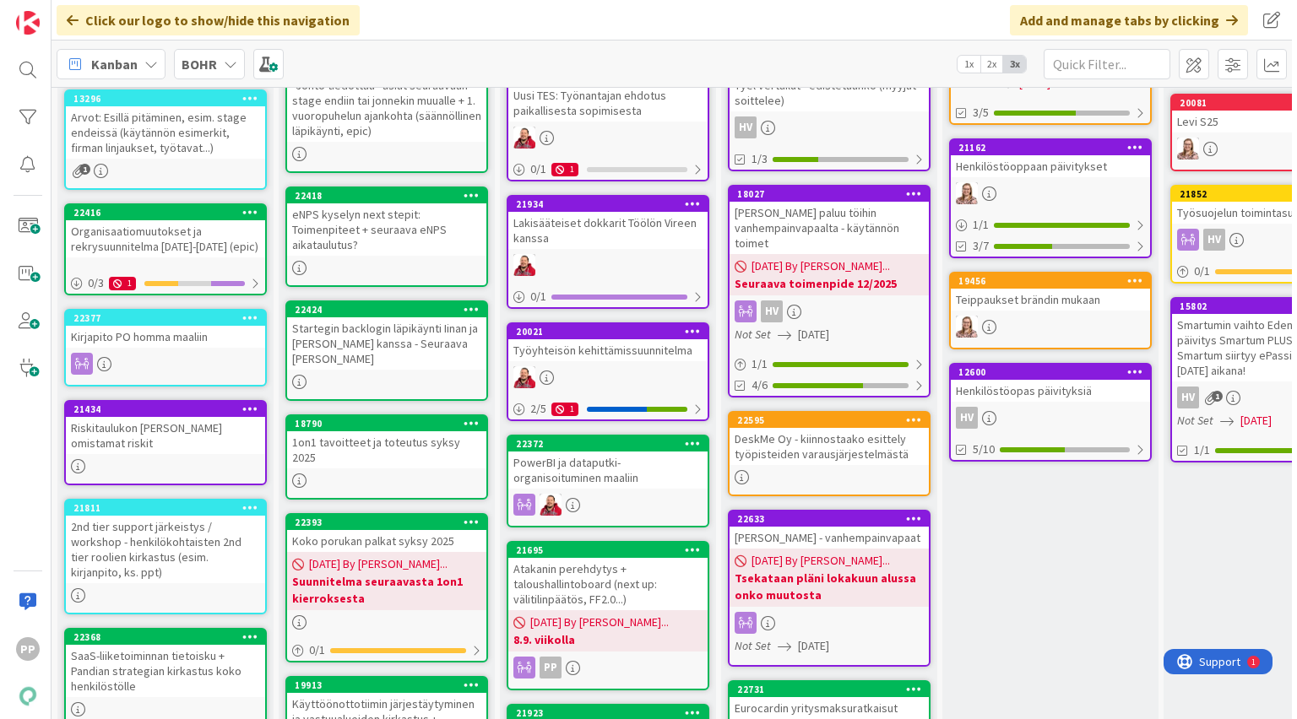
scroll to position [361, 0]
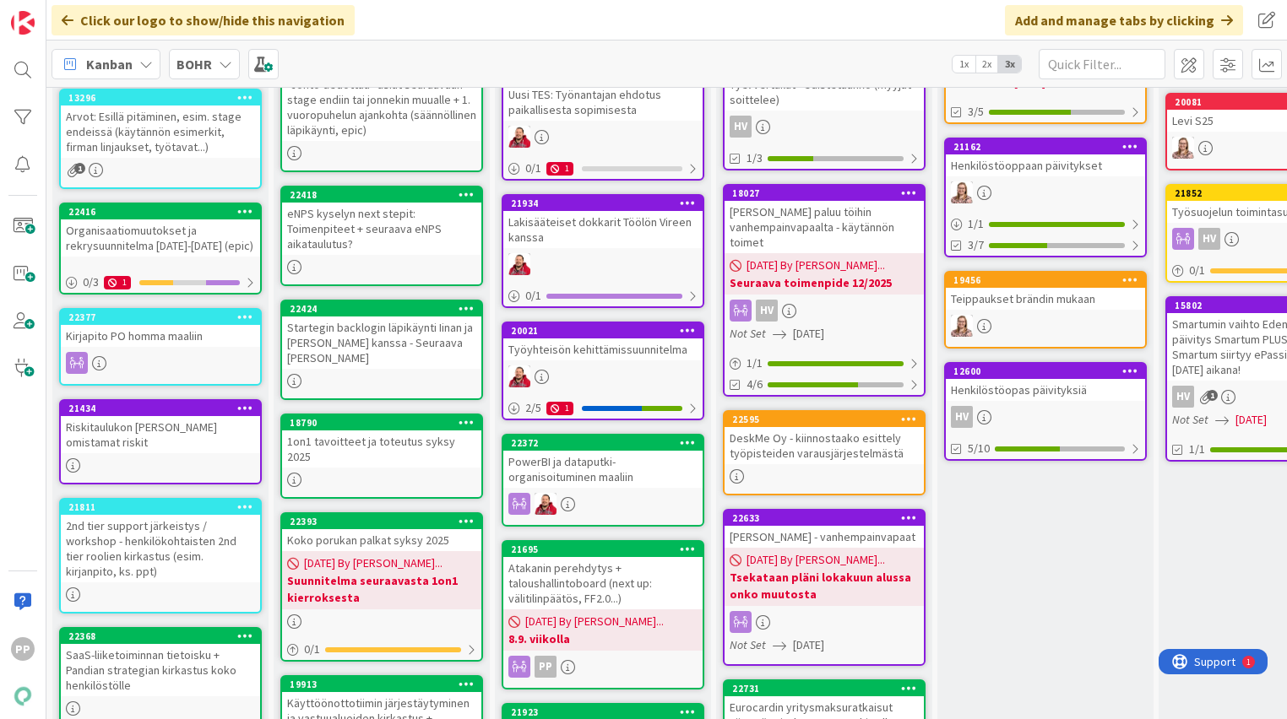
click at [220, 249] on div "Organisaatiomuutokset ja rekrysuunnitelma [DATE]-[DATE] (epic)" at bounding box center [160, 238] width 199 height 37
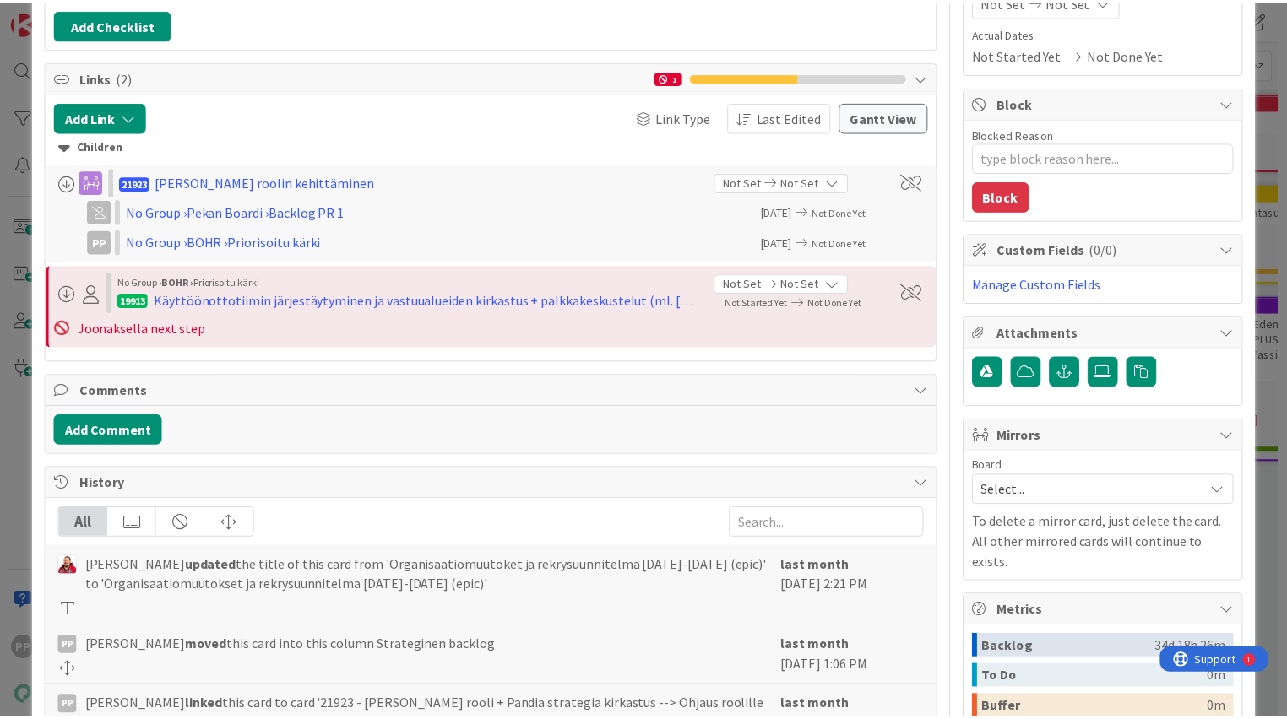
scroll to position [239, 0]
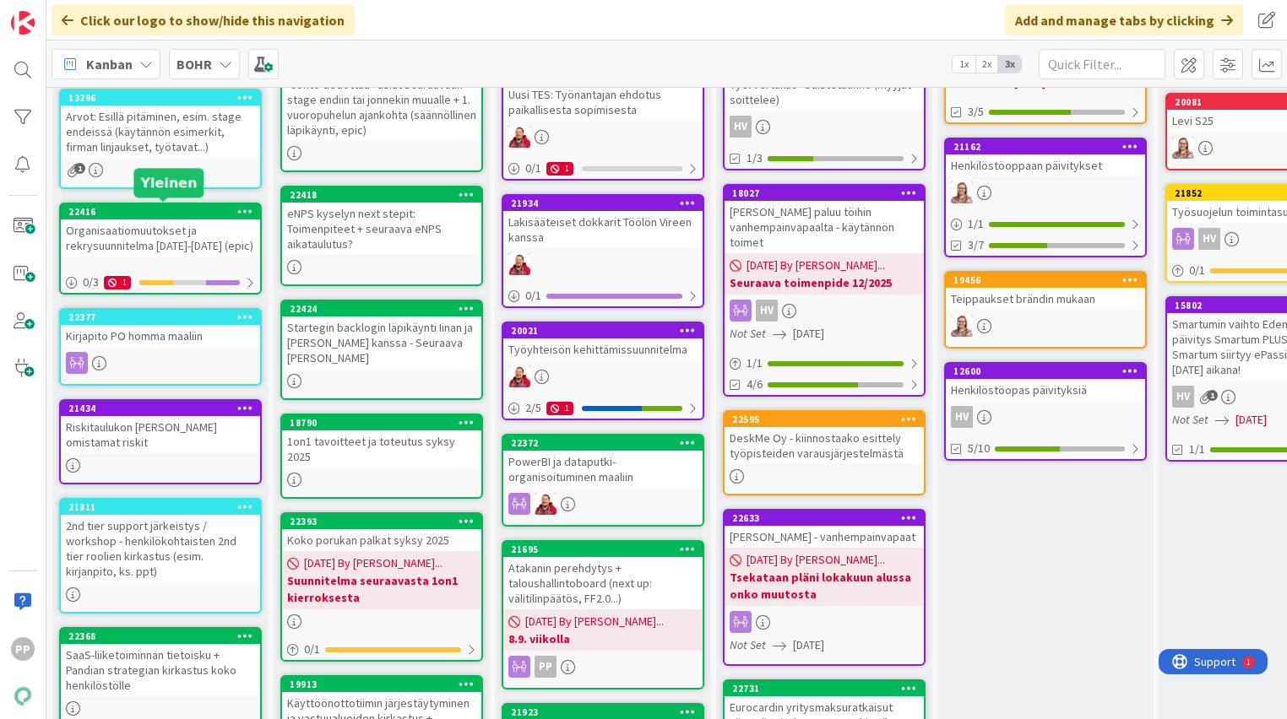
click at [218, 220] on div "Organisaatiomuutokset ja rekrysuunnitelma [DATE]-[DATE] (epic)" at bounding box center [160, 238] width 199 height 37
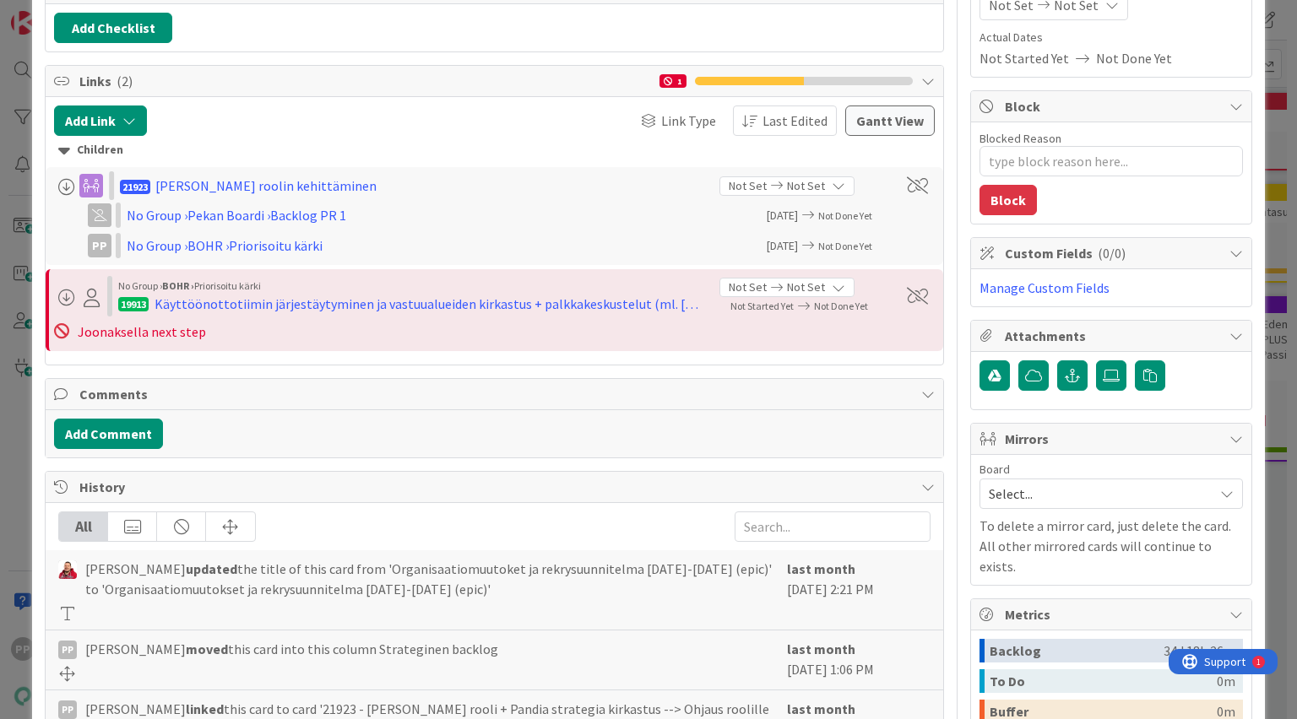
scroll to position [236, 0]
click at [92, 147] on div "Children" at bounding box center [493, 150] width 871 height 19
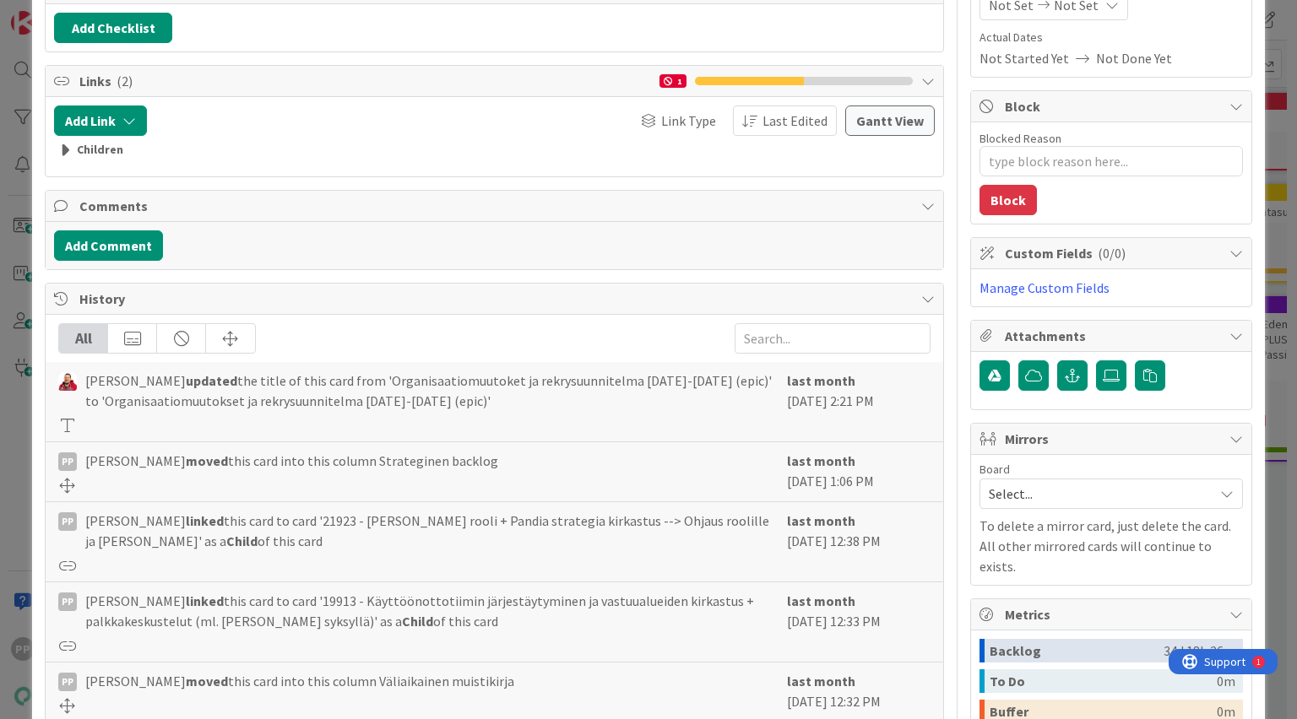
click at [78, 146] on div "Children" at bounding box center [493, 150] width 871 height 19
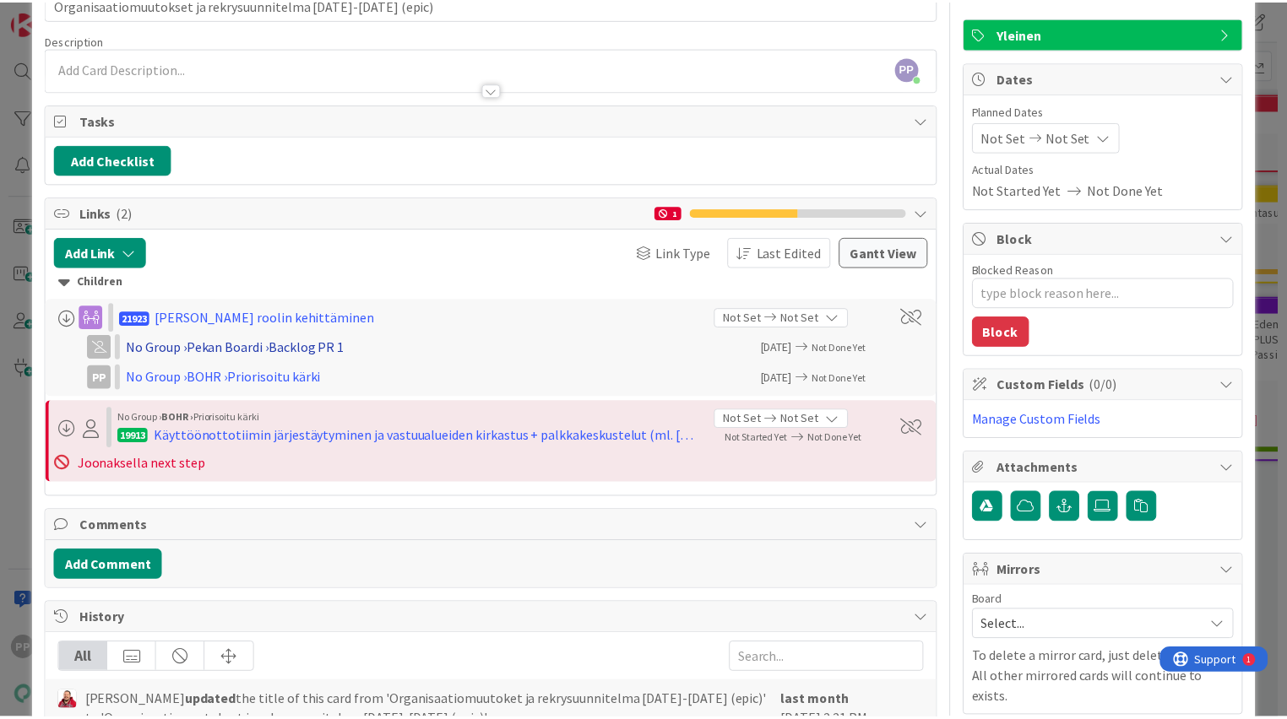
scroll to position [104, 0]
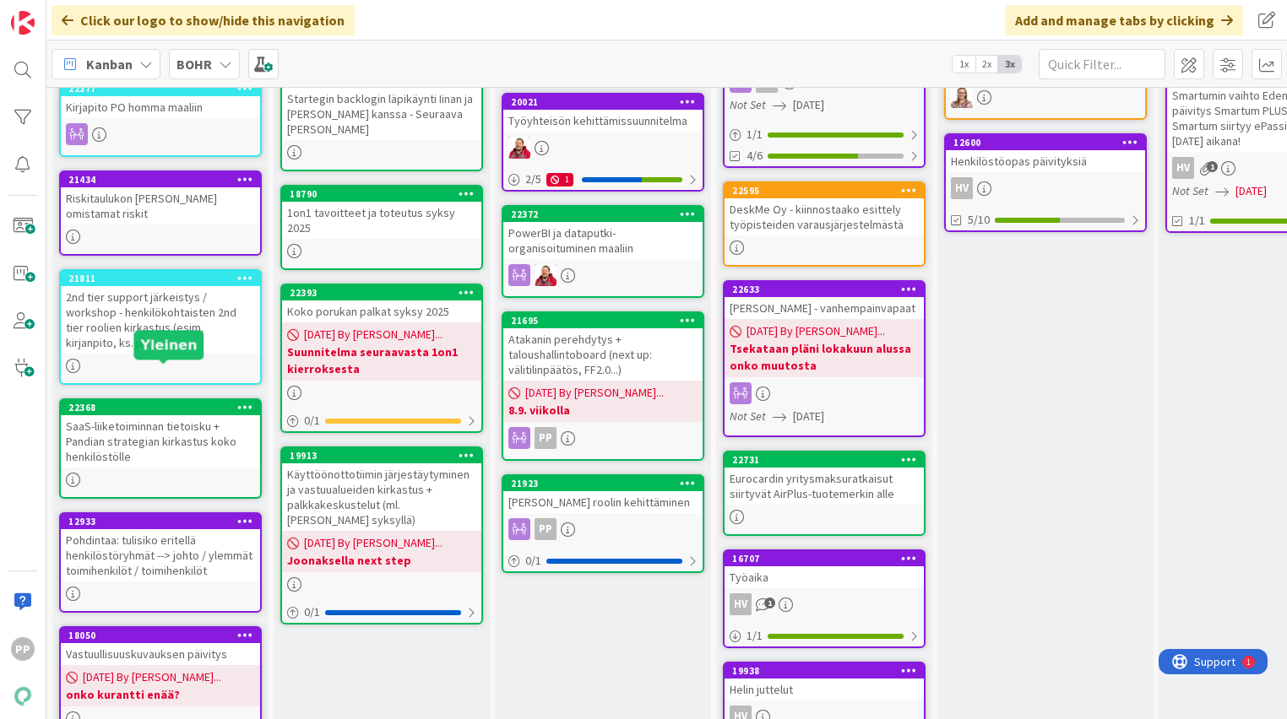
scroll to position [591, 0]
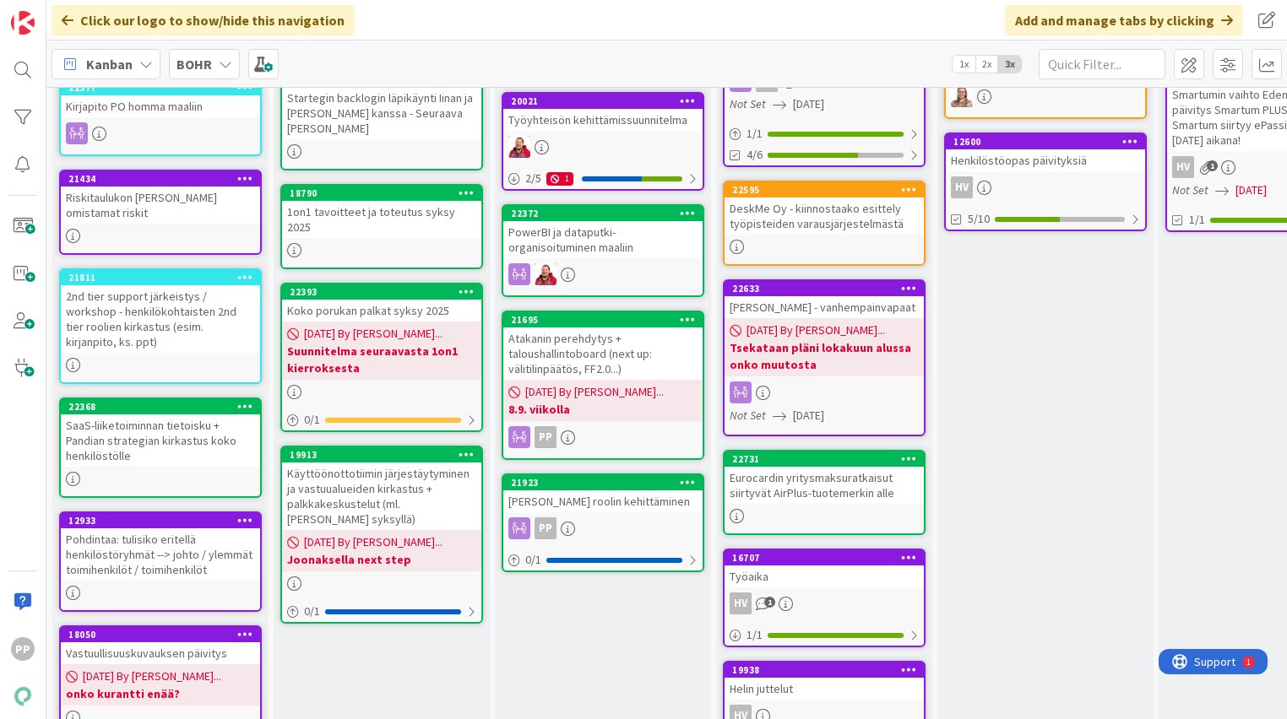
click at [405, 668] on div "Priorisoitu kärki Add Card... 19169 Palkitsemisia/muistamisia/huomiomisia - pal…" at bounding box center [382, 485] width 216 height 1921
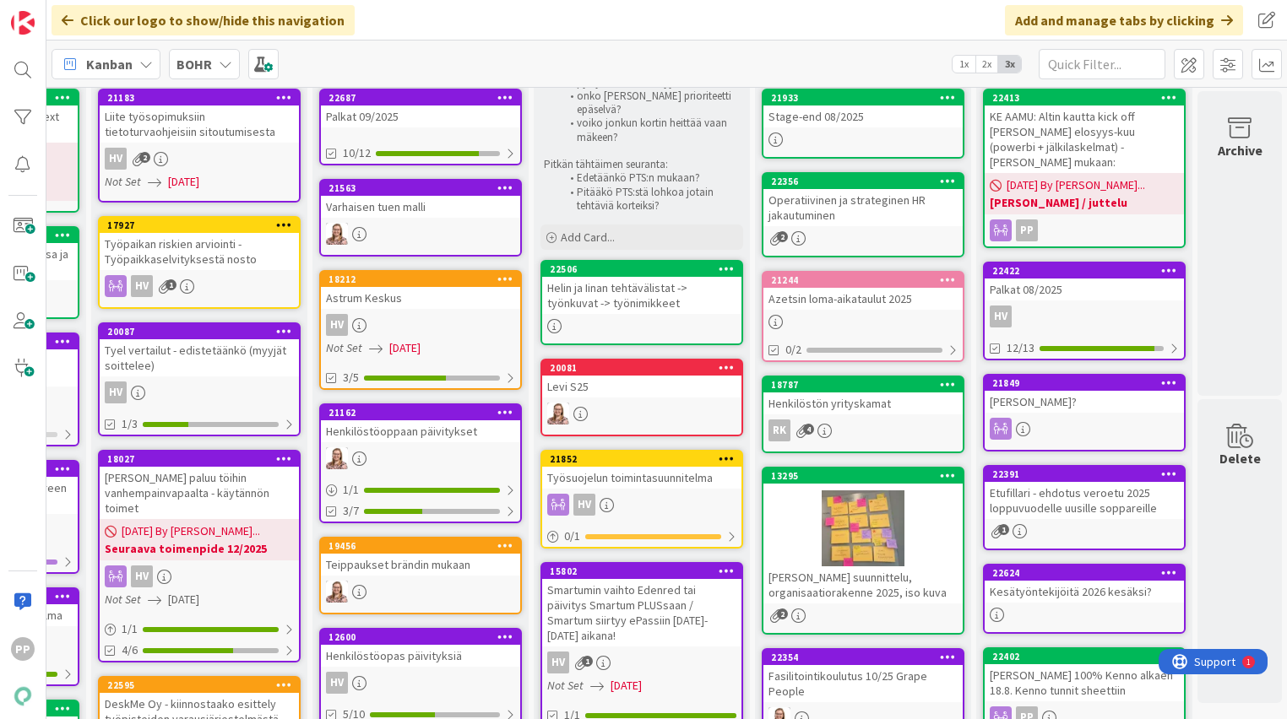
scroll to position [96, 625]
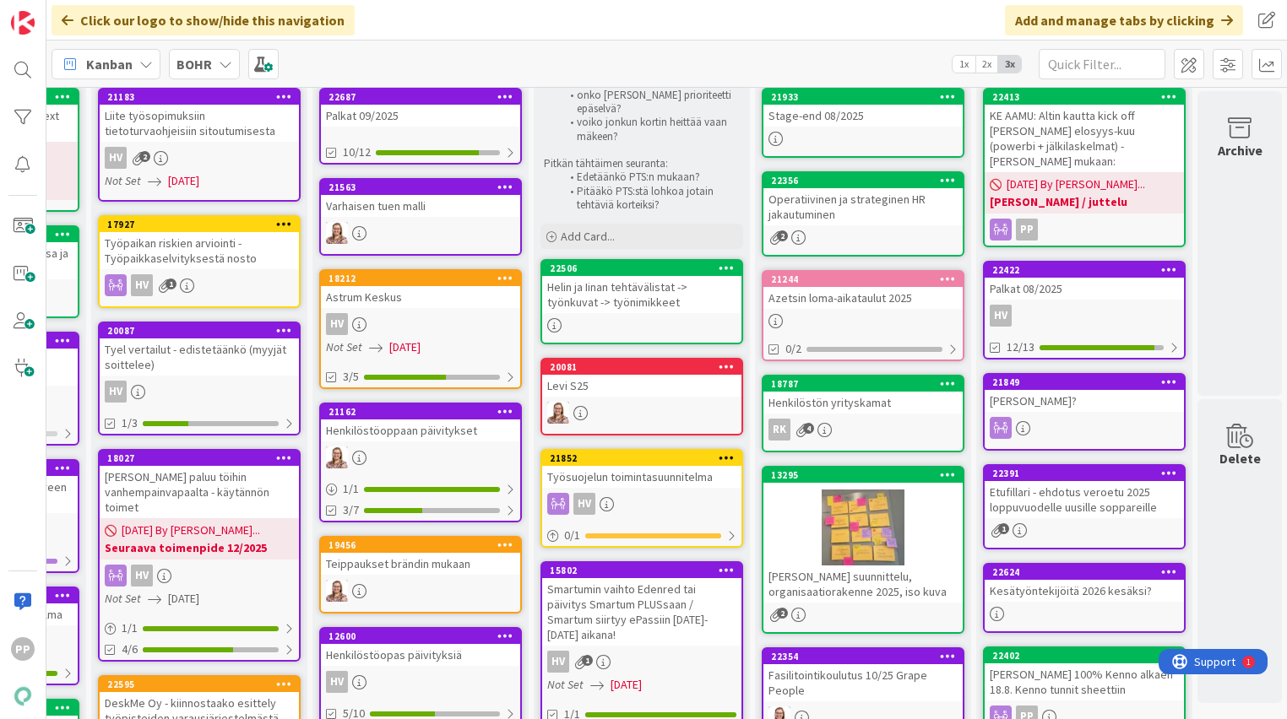
click at [232, 263] on div "Työpaikan riskien arviointi - Työpaikkaselvityksestä nosto" at bounding box center [199, 250] width 199 height 37
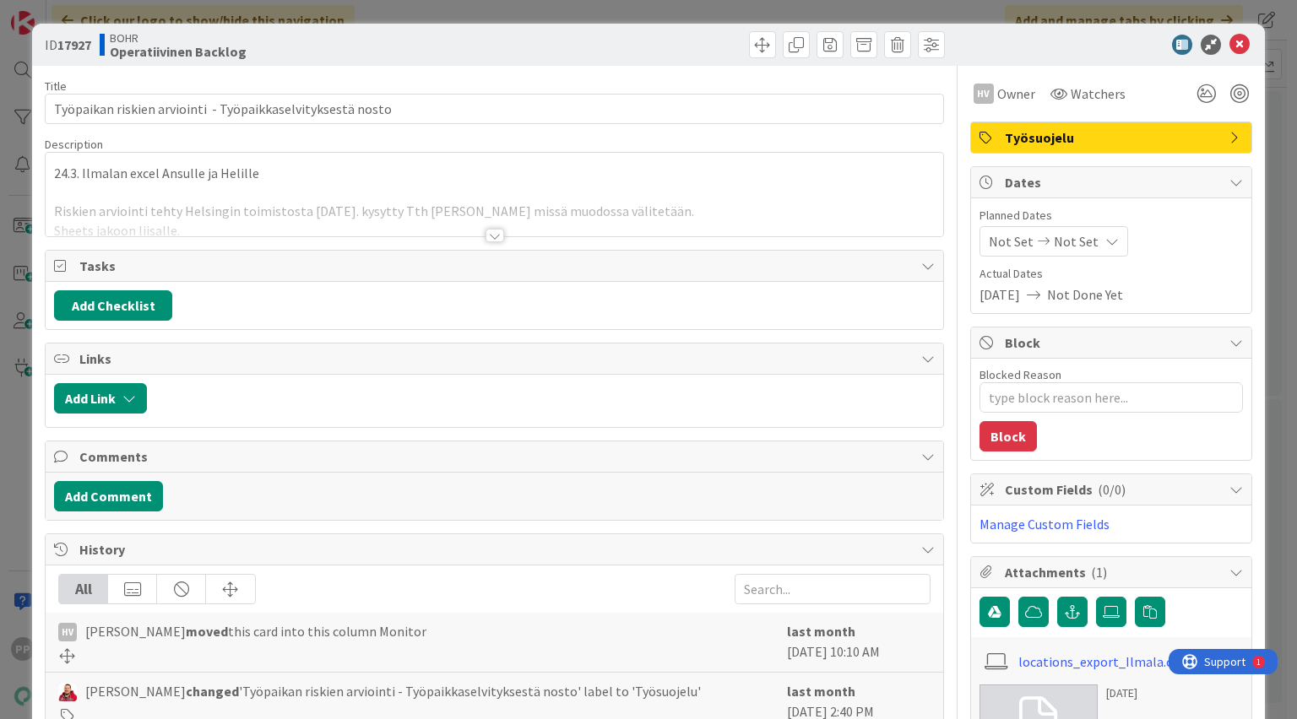
click at [290, 212] on div at bounding box center [494, 214] width 897 height 43
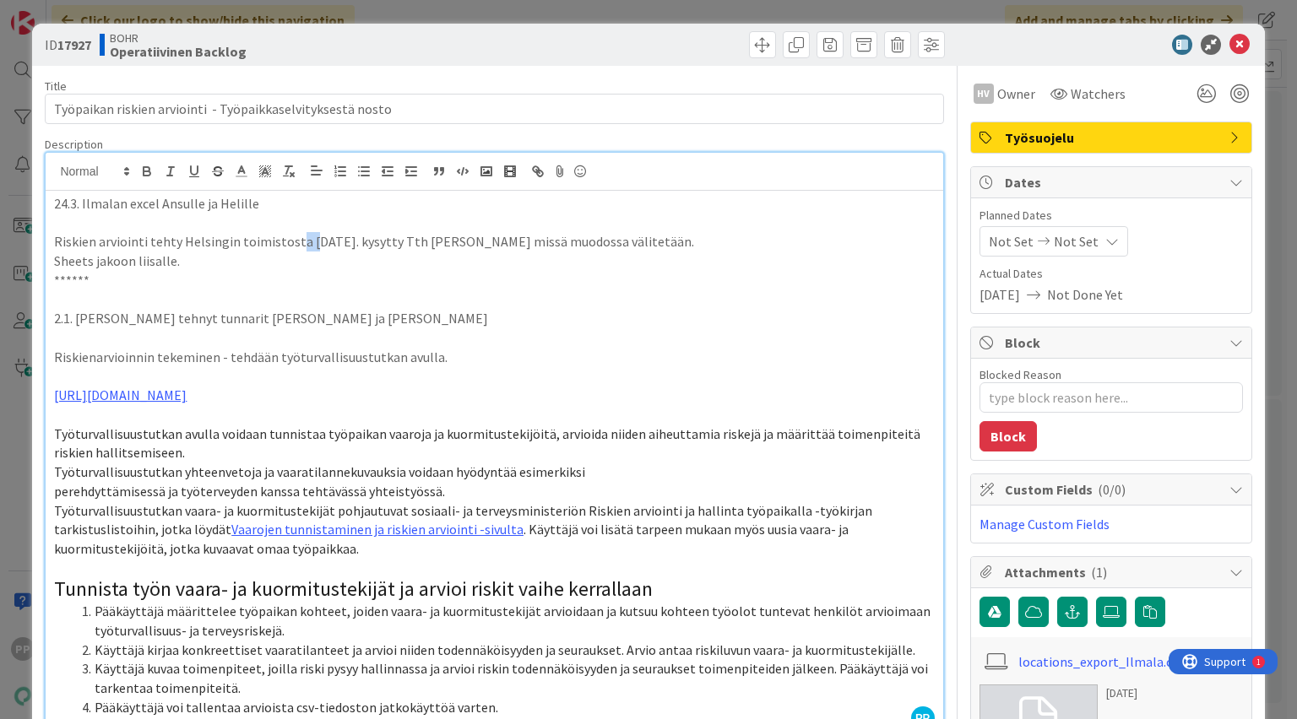
drag, startPoint x: 294, startPoint y: 245, endPoint x: 306, endPoint y: 246, distance: 11.9
click at [306, 246] on p "Riskien arviointi tehty Helsingin toimistosta [DATE]. kysytty Tth [PERSON_NAME]…" at bounding box center [494, 241] width 880 height 19
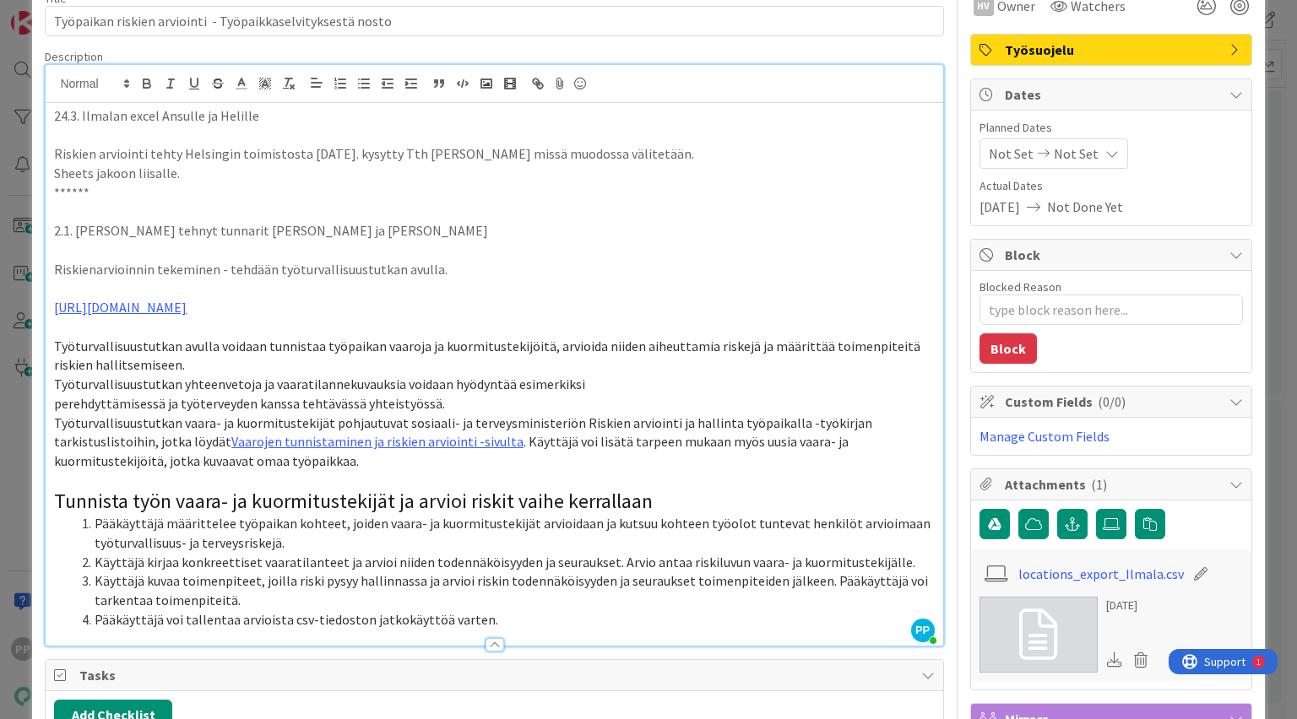
scroll to position [95, 0]
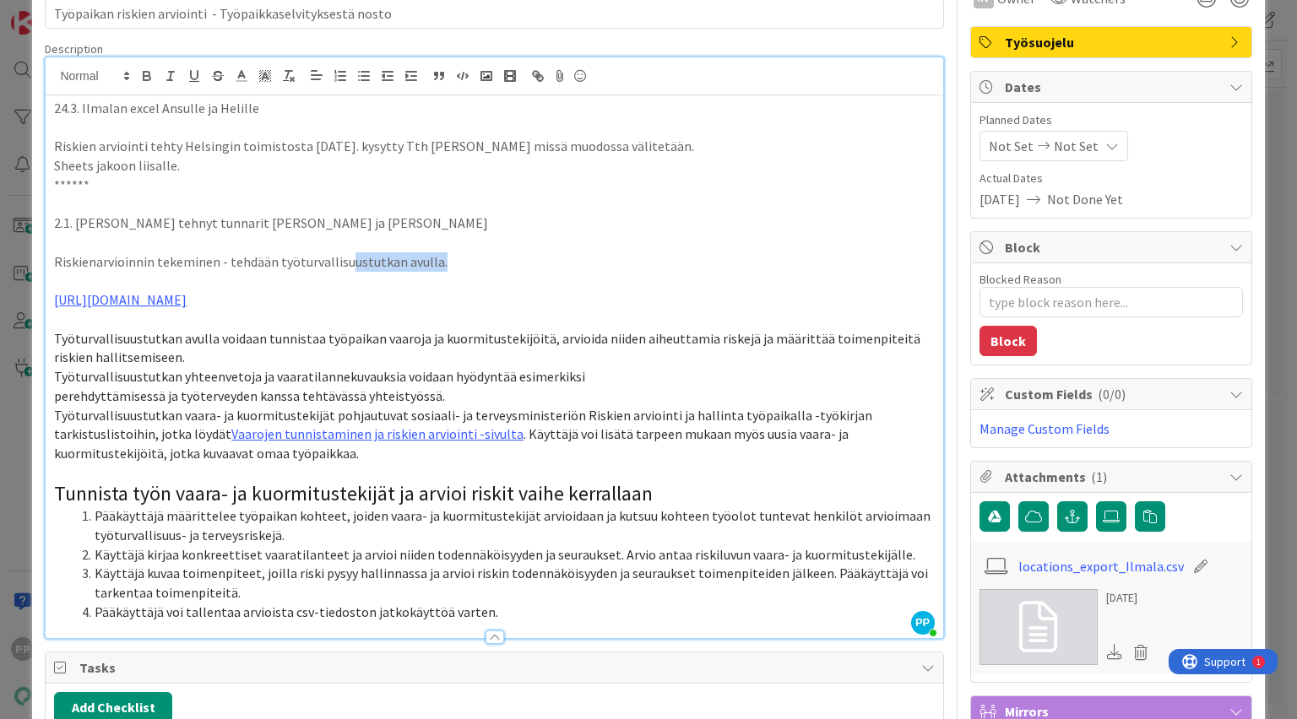
drag, startPoint x: 348, startPoint y: 259, endPoint x: 438, endPoint y: 263, distance: 90.4
click at [438, 263] on p "Riskienarvioinnin tekeminen - tehdään työturvallisuustutkan avulla." at bounding box center [494, 261] width 880 height 19
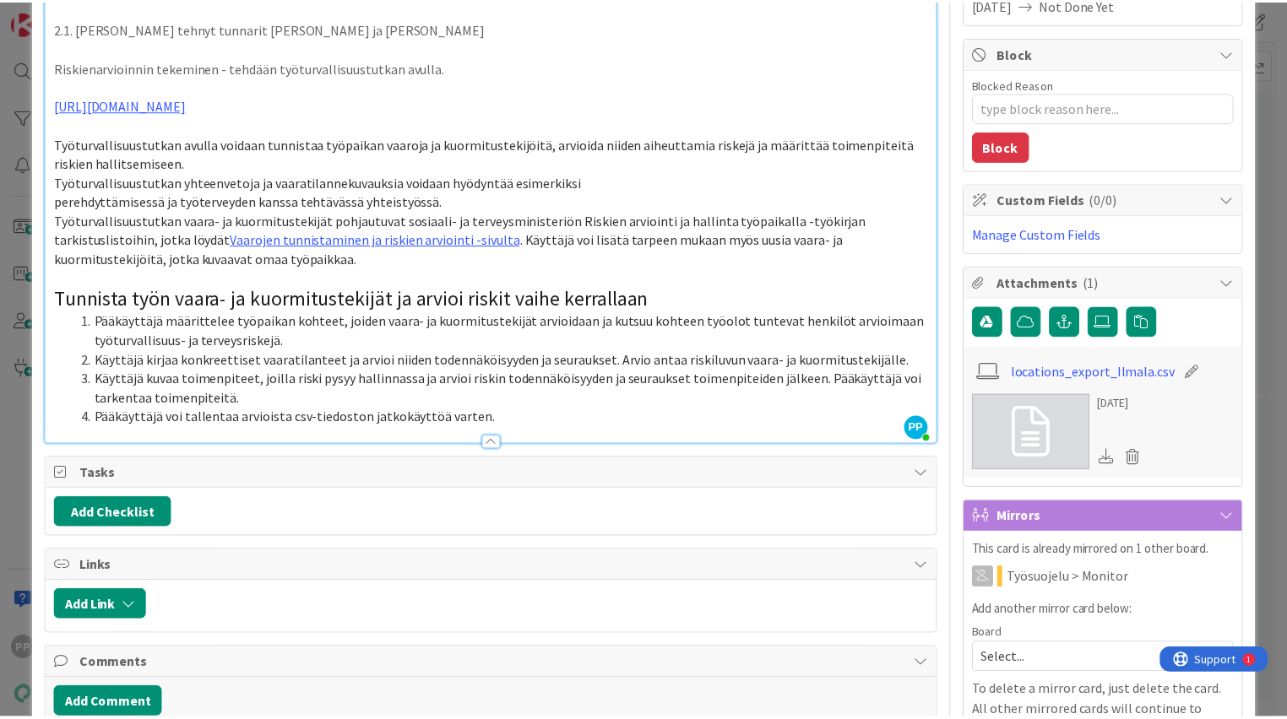
scroll to position [0, 0]
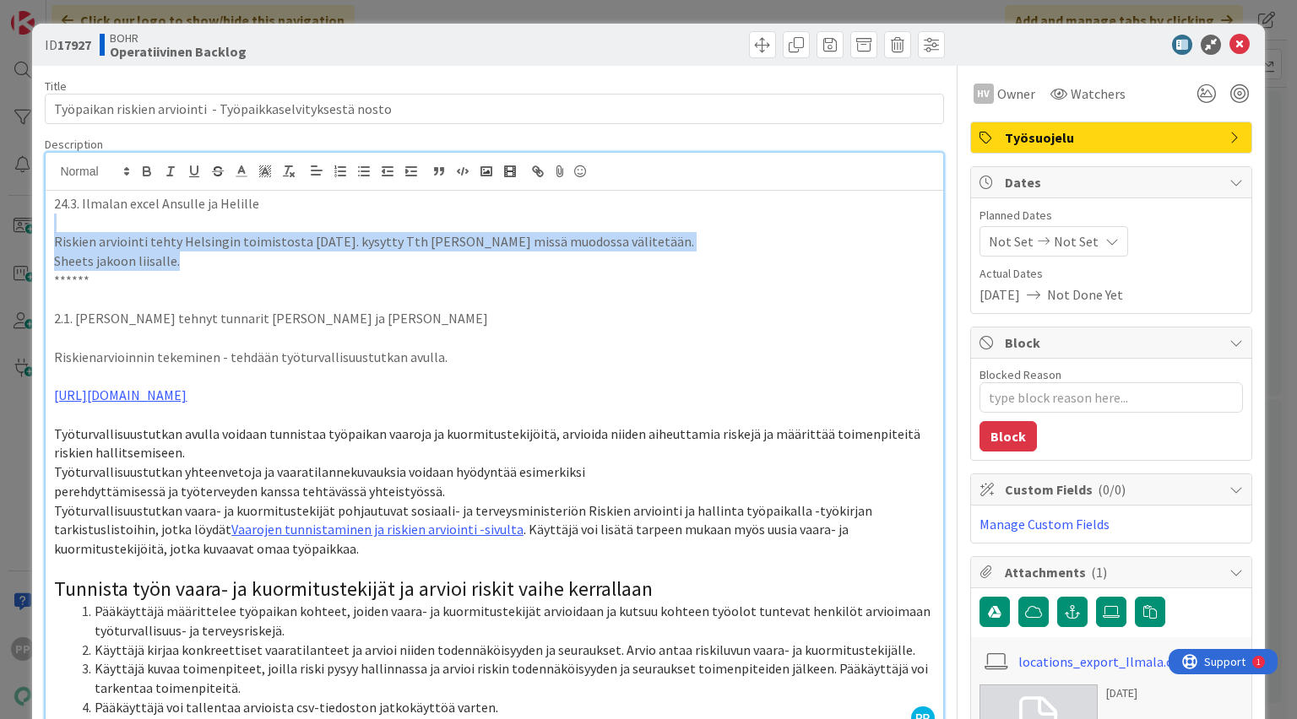
drag, startPoint x: 438, startPoint y: 263, endPoint x: 262, endPoint y: 222, distance: 181.1
click at [262, 222] on div "24.3. Ilmalan excel Ansulle ja Helille Riskien arviointi tehty Helsingin toimis…" at bounding box center [494, 462] width 897 height 543
click at [262, 222] on p at bounding box center [494, 223] width 880 height 19
drag, startPoint x: 289, startPoint y: 228, endPoint x: 361, endPoint y: 276, distance: 87.1
click at [361, 276] on div "24.3. Ilmalan excel Ansulle ja Helille Riskien arviointi tehty Helsingin toimis…" at bounding box center [494, 462] width 897 height 543
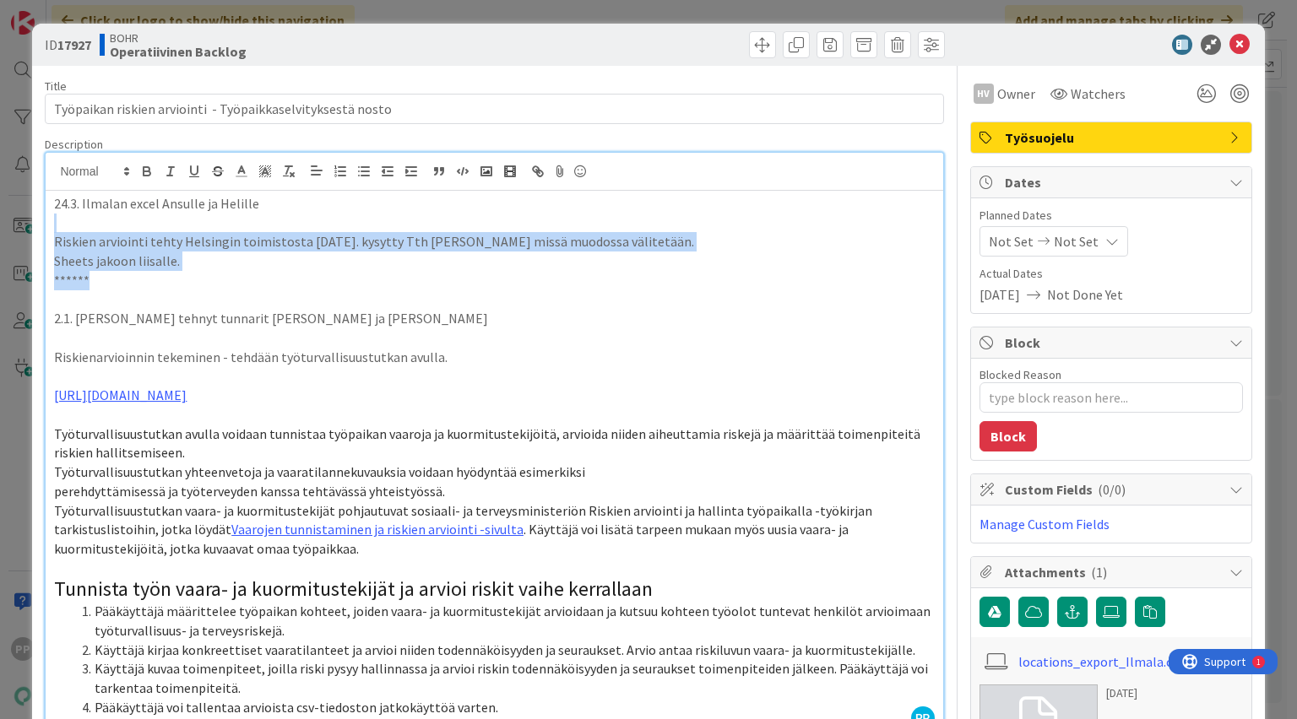
click at [345, 267] on p "Sheets jakoon liisalle." at bounding box center [494, 261] width 880 height 19
click at [342, 267] on p "Sheets jakoon liisalle." at bounding box center [494, 261] width 880 height 19
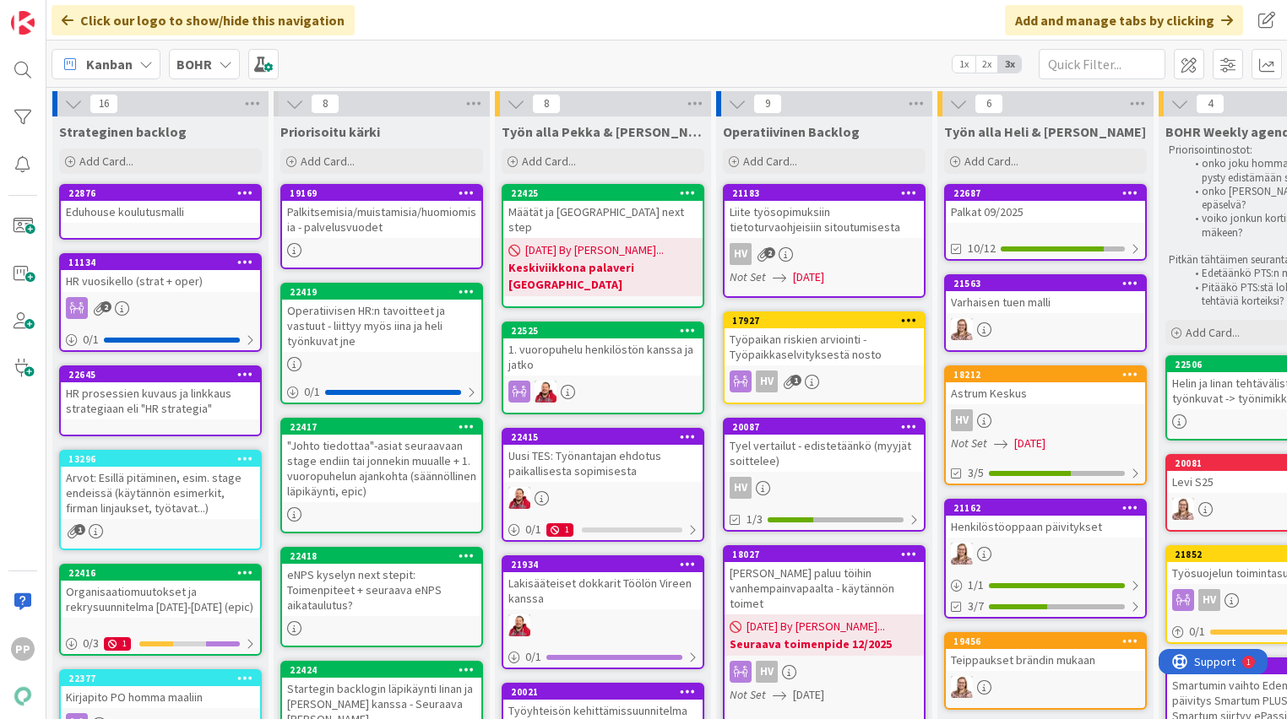
click at [437, 65] on div "Kanban BOHR 1x 2x 3x" at bounding box center [666, 64] width 1240 height 46
